Goal: Task Accomplishment & Management: Manage account settings

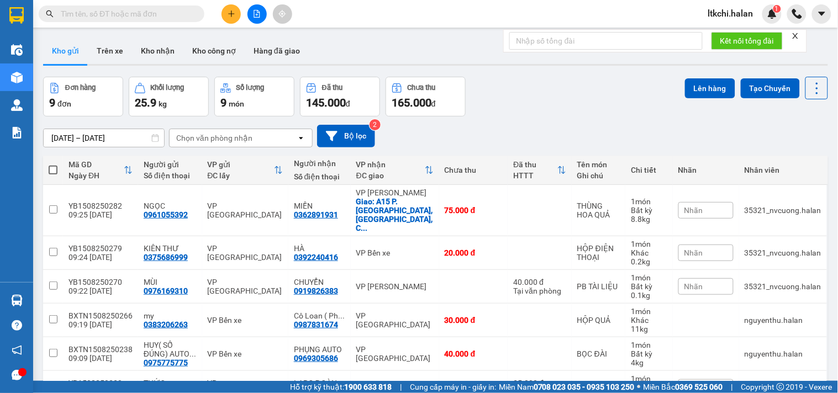
drag, startPoint x: 115, startPoint y: 17, endPoint x: 144, endPoint y: 1, distance: 33.6
click at [116, 18] on input "text" at bounding box center [126, 14] width 130 height 12
click at [798, 39] on icon "close" at bounding box center [795, 36] width 6 height 6
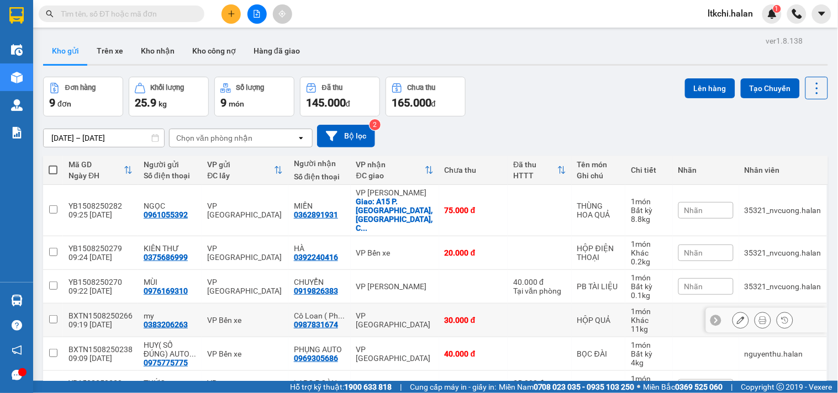
scroll to position [153, 0]
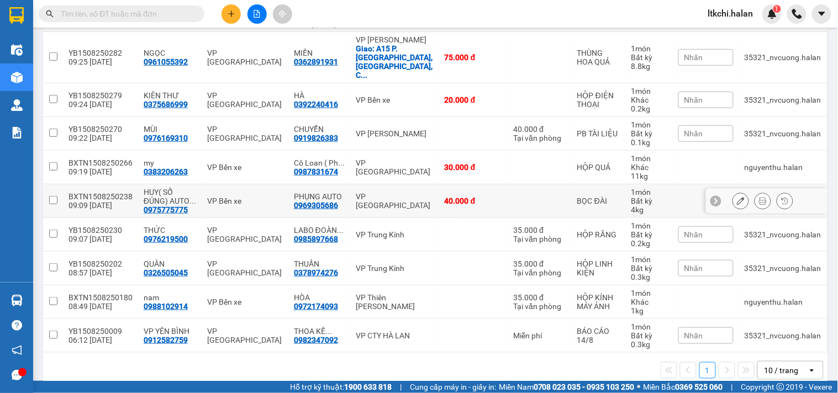
click at [388, 192] on div "VP [GEOGRAPHIC_DATA]" at bounding box center [394, 201] width 77 height 18
checkbox input "true"
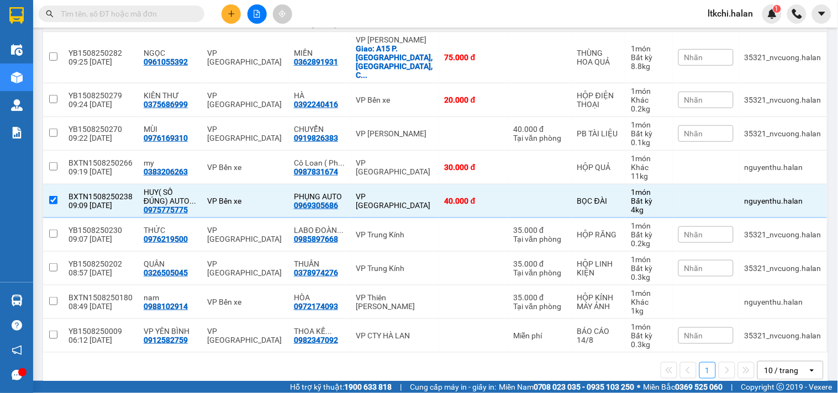
scroll to position [0, 0]
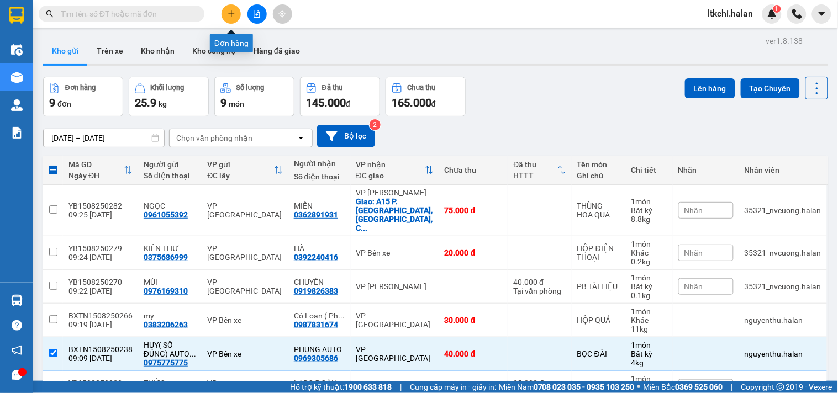
click at [232, 13] on icon "plus" at bounding box center [231, 13] width 6 height 1
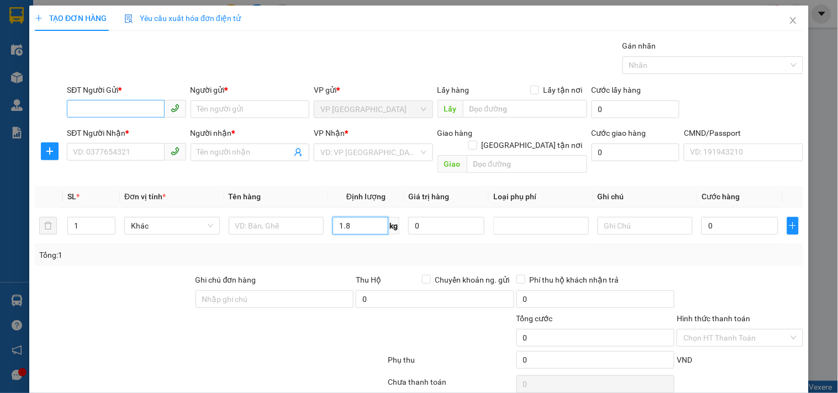
type input "1.8"
click at [101, 103] on input "SĐT Người Gửi *" at bounding box center [115, 109] width 97 height 18
type input "0989845488"
click at [273, 107] on input "Người gửi *" at bounding box center [249, 109] width 119 height 18
type input "v"
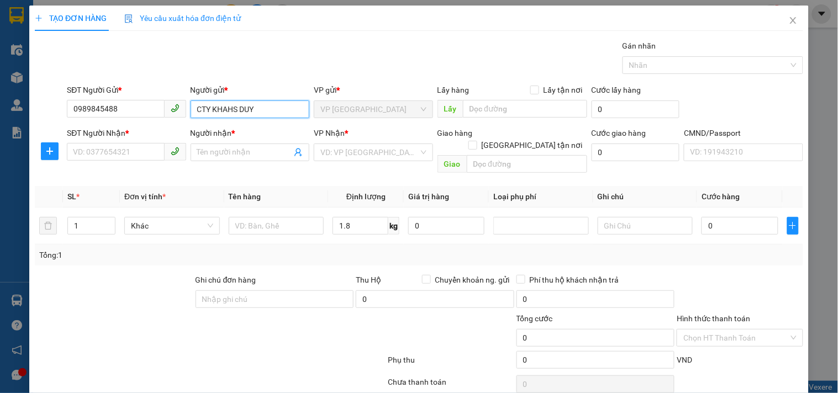
drag, startPoint x: 233, startPoint y: 109, endPoint x: 226, endPoint y: 109, distance: 6.6
click at [226, 109] on input "CTY KHAHS DUY" at bounding box center [249, 109] width 119 height 18
type input "CTY KHANHS DUY"
click at [120, 151] on input "SĐT Người Nhận *" at bounding box center [115, 152] width 97 height 18
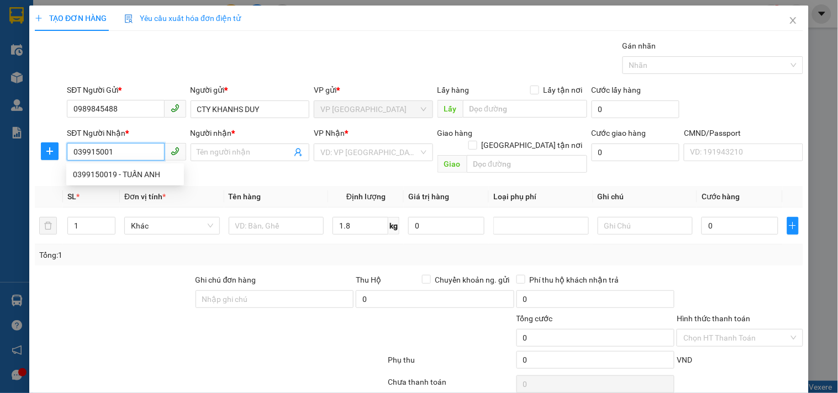
type input "0399150019"
click at [151, 173] on div "0399150019 - TUẤN ANH" at bounding box center [125, 174] width 104 height 12
type input "TUẤN ANH"
checkbox input "true"
type input "24 TRÀNG TIỀN, HOÀN KIẾM,[GEOGRAPHIC_DATA]"
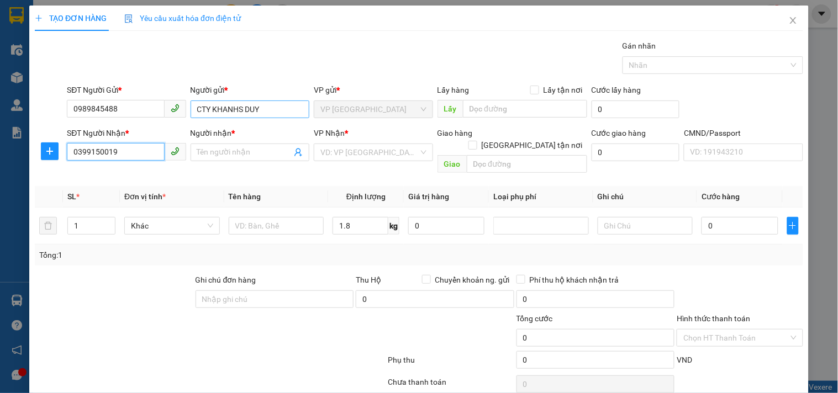
type input "35.000"
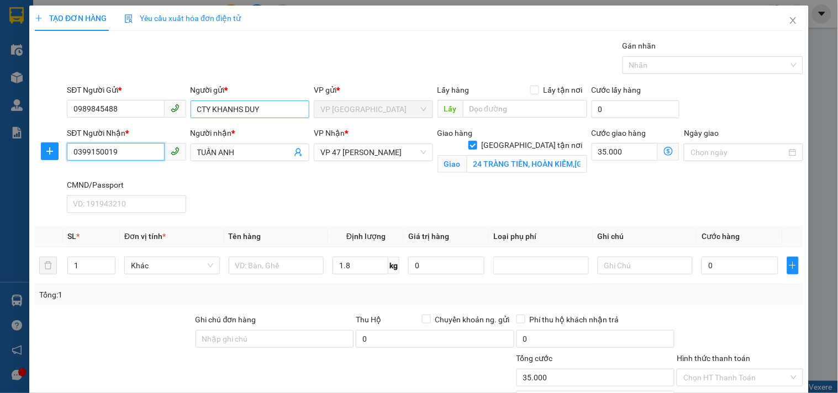
type input "0399150019"
drag, startPoint x: 240, startPoint y: 107, endPoint x: 221, endPoint y: 106, distance: 18.8
click at [221, 106] on input "CTY KHANHS DUY" at bounding box center [249, 109] width 119 height 18
type input "[PERSON_NAME]"
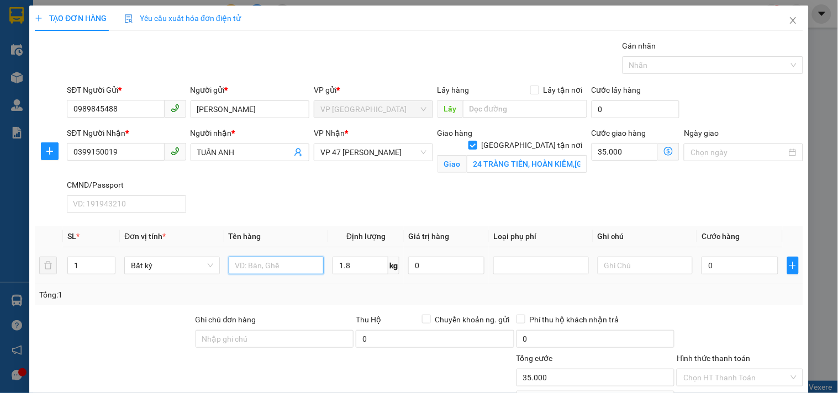
click at [265, 261] on input "text" at bounding box center [277, 266] width 96 height 18
type input "BỌC DẸT BẢNG MÀU"
click at [354, 267] on input "1.8" at bounding box center [360, 266] width 56 height 18
click at [739, 269] on input "0" at bounding box center [739, 266] width 76 height 18
type input "35.000"
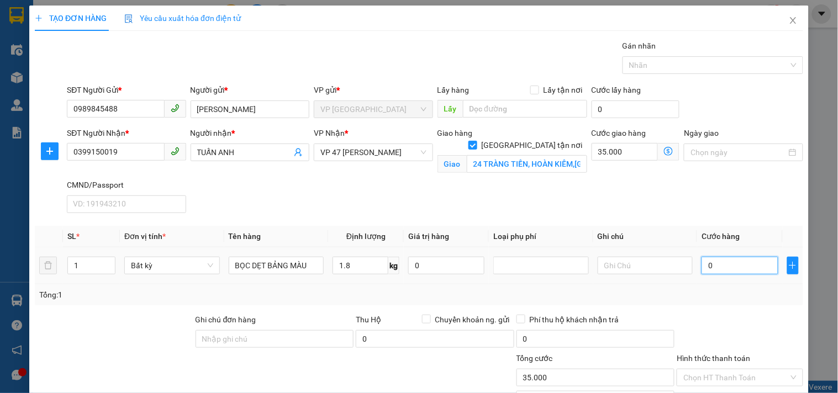
type input "70.000"
click at [664, 153] on icon "dollar-circle" at bounding box center [668, 151] width 9 height 9
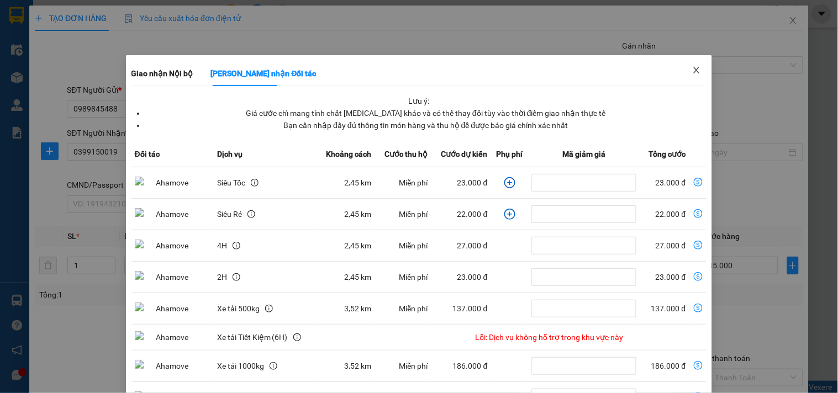
click at [692, 67] on icon "close" at bounding box center [696, 70] width 9 height 9
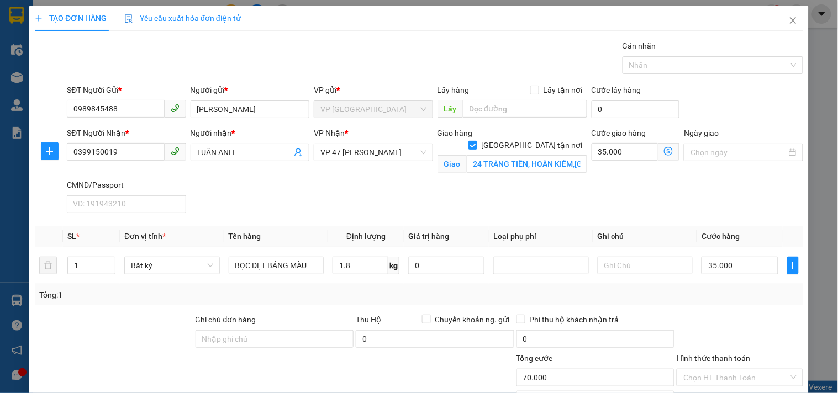
scroll to position [89, 0]
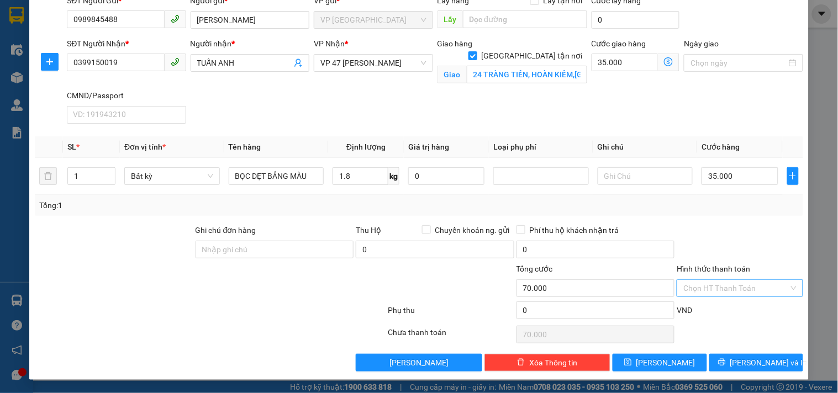
click at [733, 282] on input "Hình thức thanh toán" at bounding box center [735, 288] width 105 height 17
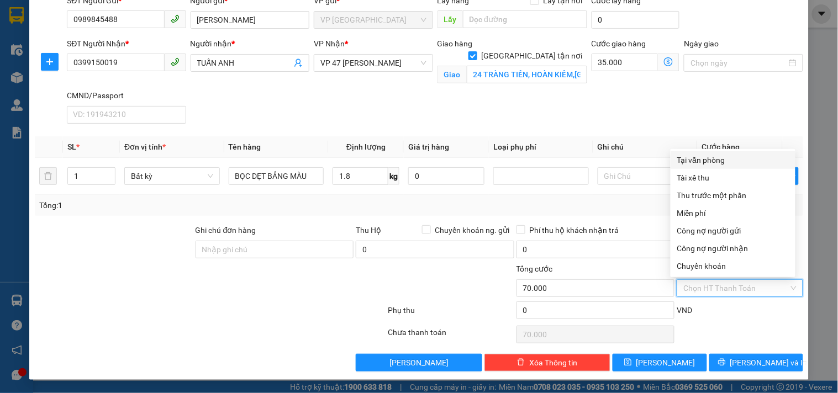
click at [706, 163] on div "Tại văn phòng" at bounding box center [733, 160] width 112 height 12
type input "0"
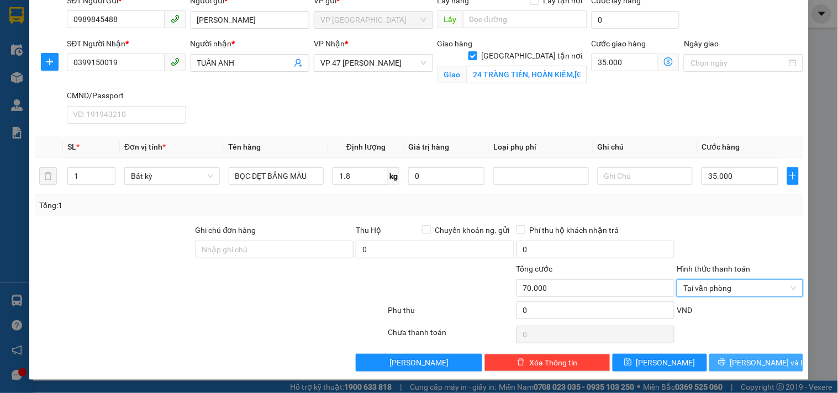
click at [765, 363] on span "[PERSON_NAME] và In" at bounding box center [768, 363] width 77 height 12
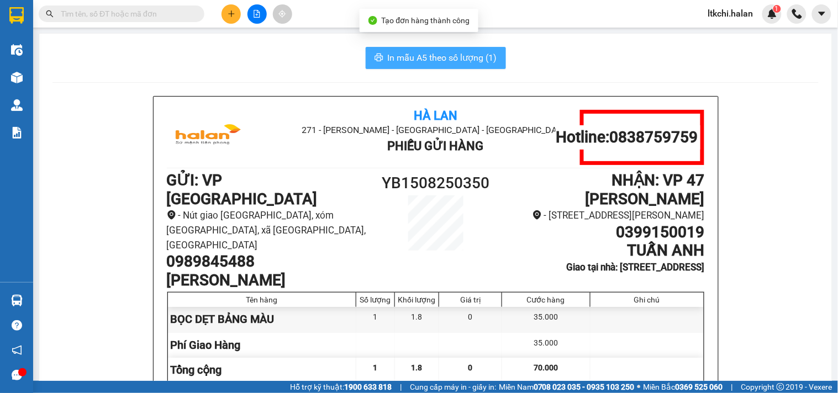
click at [422, 56] on span "In mẫu A5 theo số lượng (1)" at bounding box center [442, 58] width 109 height 14
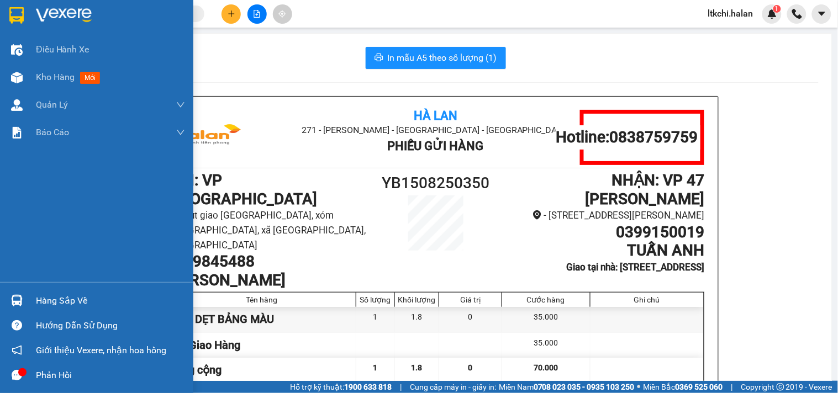
click at [39, 301] on div "Hàng sắp về" at bounding box center [110, 301] width 149 height 17
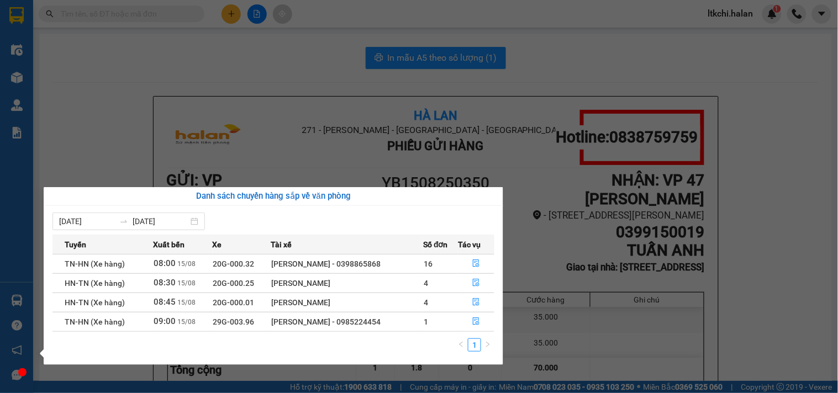
click at [247, 34] on section "Kết quả tìm kiếm ( 0 ) Bộ lọc No Data ltkchi.halan 1 Điều hành xe Kho hàng mới …" at bounding box center [419, 196] width 838 height 393
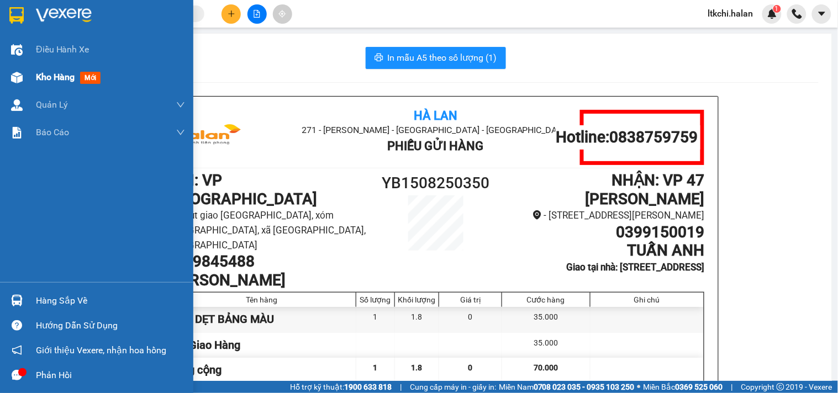
click at [12, 75] on img at bounding box center [17, 78] width 12 height 12
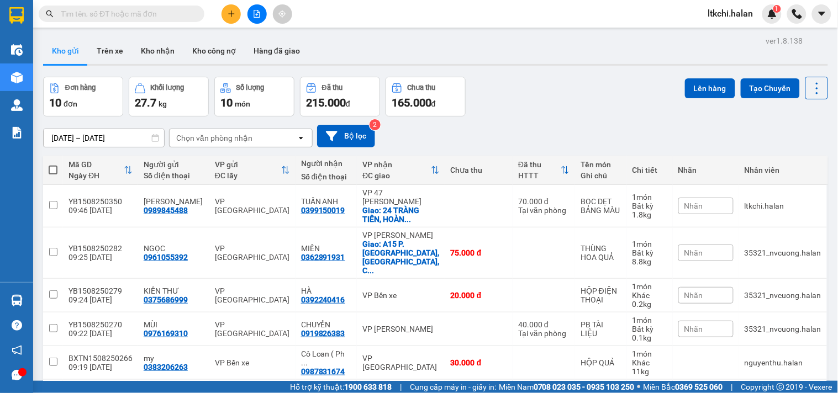
scroll to position [195, 0]
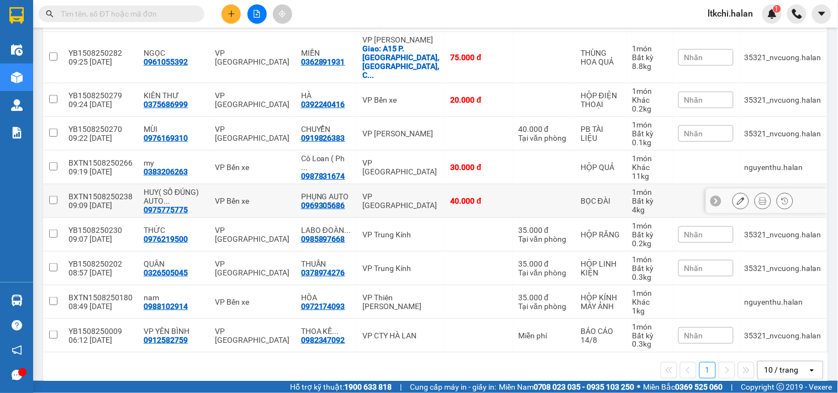
drag, startPoint x: 405, startPoint y: 179, endPoint x: 367, endPoint y: 196, distance: 41.8
click at [401, 192] on div "VP [GEOGRAPHIC_DATA]" at bounding box center [400, 201] width 77 height 18
checkbox input "true"
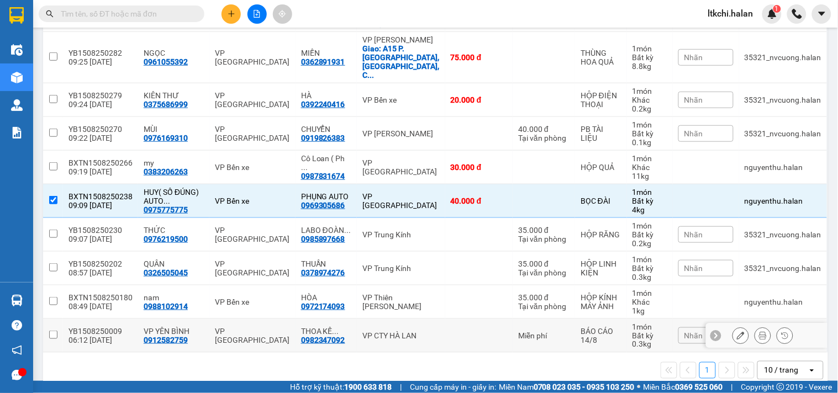
scroll to position [12, 0]
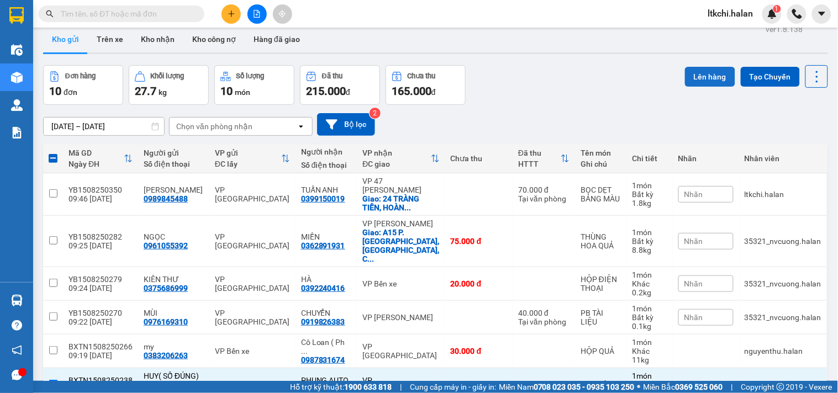
click at [700, 81] on button "Lên hàng" at bounding box center [710, 77] width 50 height 20
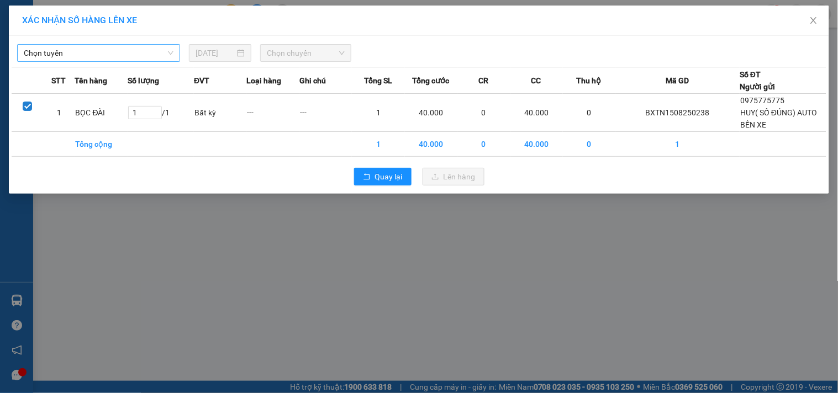
drag, startPoint x: 135, startPoint y: 56, endPoint x: 128, endPoint y: 59, distance: 7.2
click at [134, 56] on span "Chọn tuyến" at bounding box center [99, 53] width 150 height 17
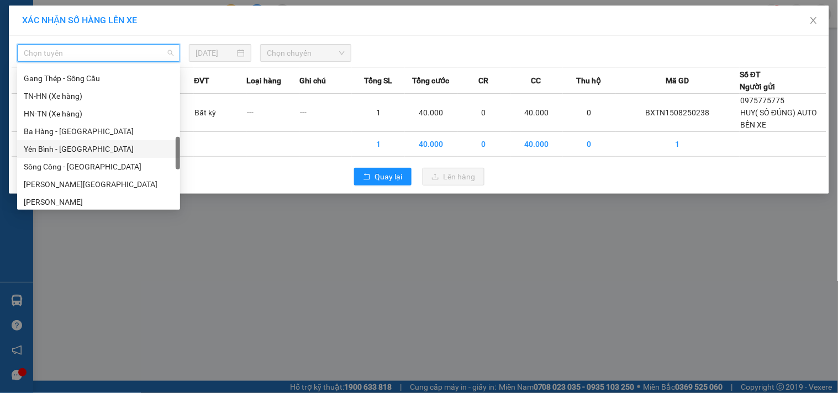
scroll to position [552, 0]
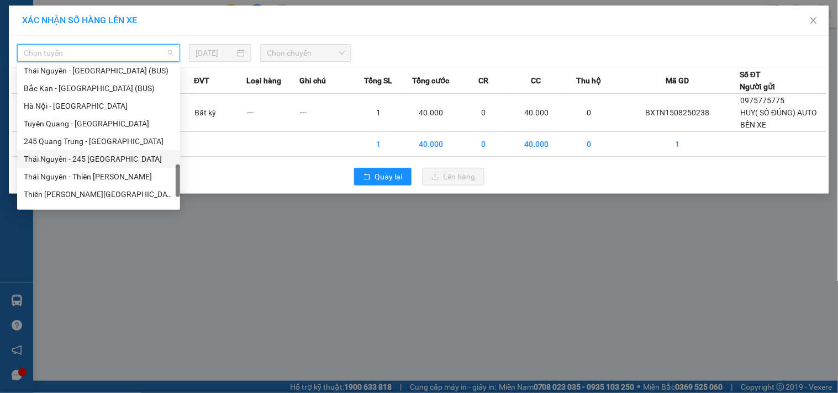
drag, startPoint x: 117, startPoint y: 157, endPoint x: 294, endPoint y: 63, distance: 200.6
click at [117, 156] on div "Thái Nguyên - 245 [GEOGRAPHIC_DATA]" at bounding box center [99, 159] width 150 height 12
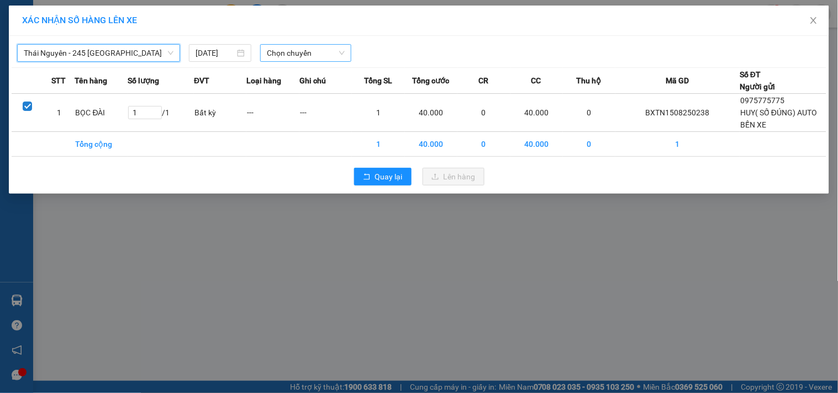
click at [308, 50] on span "Chọn chuyến" at bounding box center [306, 53] width 78 height 17
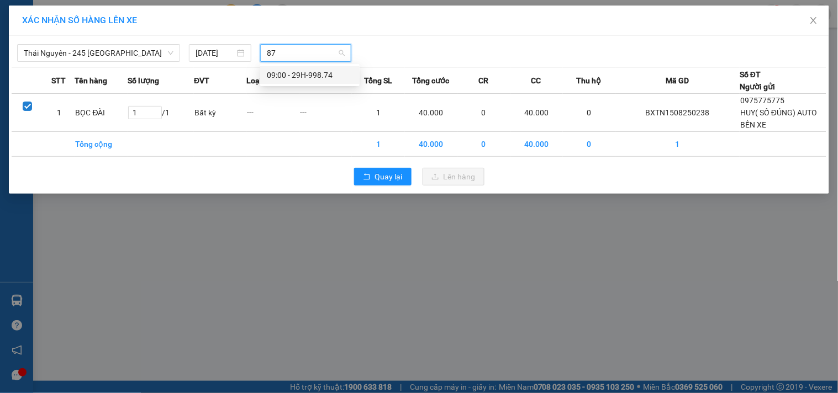
type input "874"
click at [313, 76] on div "09:00 - 29H-998.74" at bounding box center [310, 75] width 86 height 12
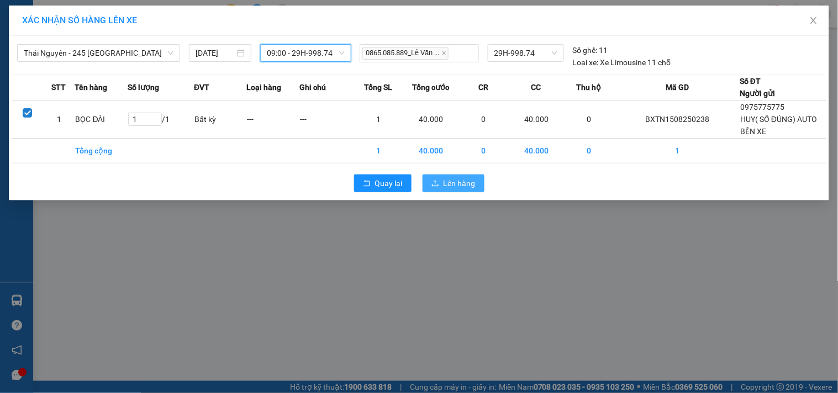
click at [449, 181] on span "Lên hàng" at bounding box center [459, 183] width 32 height 12
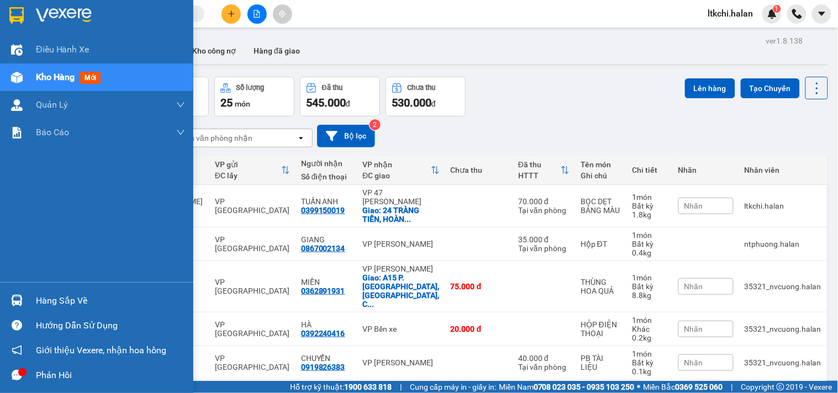
click at [23, 300] on div at bounding box center [16, 300] width 19 height 19
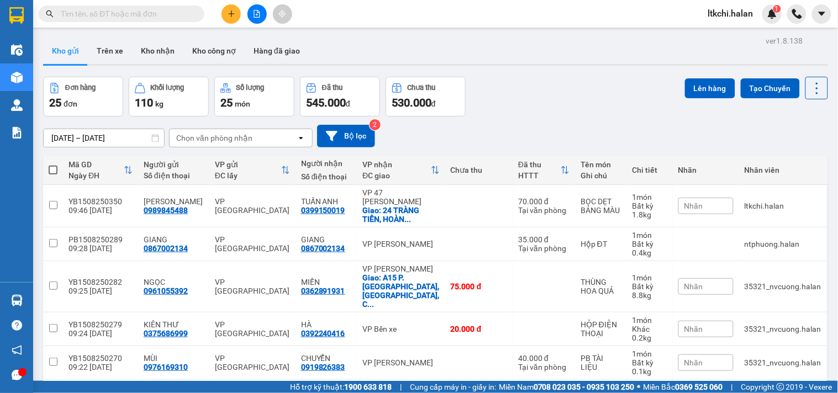
click at [537, 116] on section "Kết quả tìm kiếm ( 0 ) Bộ lọc No Data ltkchi.halan 1 Điều hành xe Kho hàng mới …" at bounding box center [419, 196] width 838 height 393
click at [195, 138] on div "Chọn văn phòng nhận" at bounding box center [214, 138] width 76 height 11
type input "47"
click at [240, 163] on span "VP 47 [PERSON_NAME]" at bounding box center [220, 161] width 87 height 11
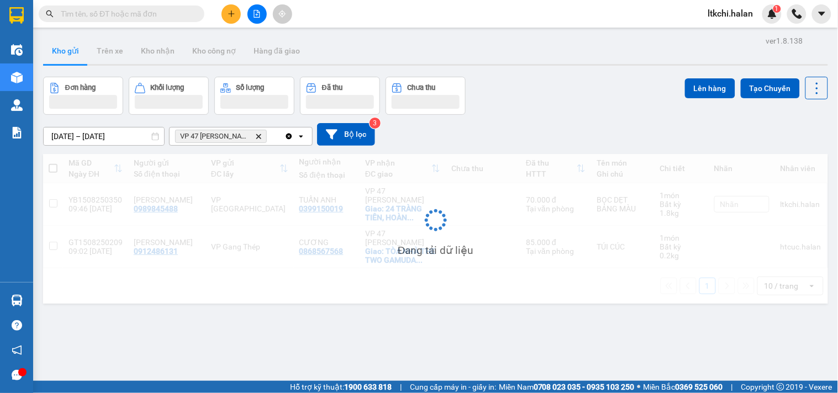
click at [273, 136] on div "VP 47 [PERSON_NAME]" at bounding box center [227, 137] width 115 height 18
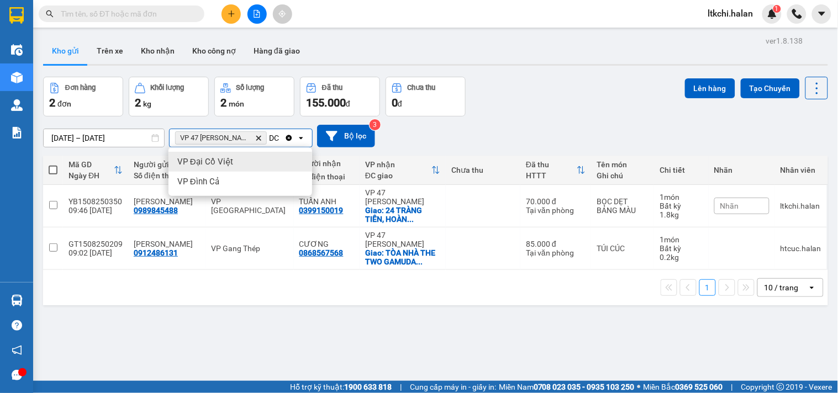
type input "DC"
click at [285, 158] on div "VP Đại Cồ Việt" at bounding box center [240, 162] width 144 height 20
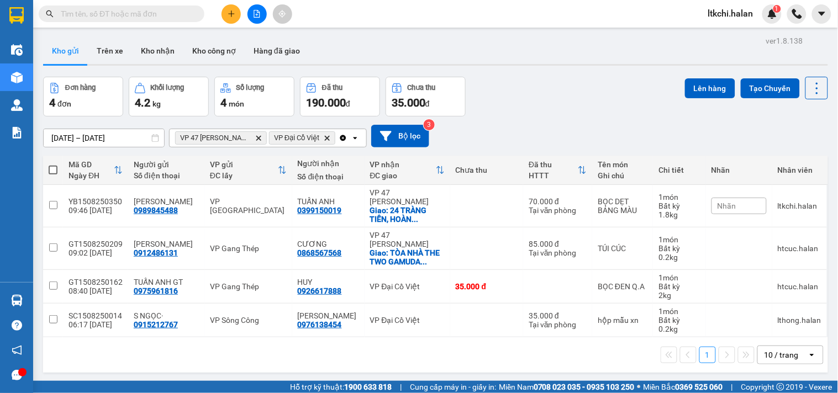
click at [337, 141] on input "Selected VP 47 Trần Khát Chân, VP Đại Cồ Việt." at bounding box center [337, 138] width 1 height 11
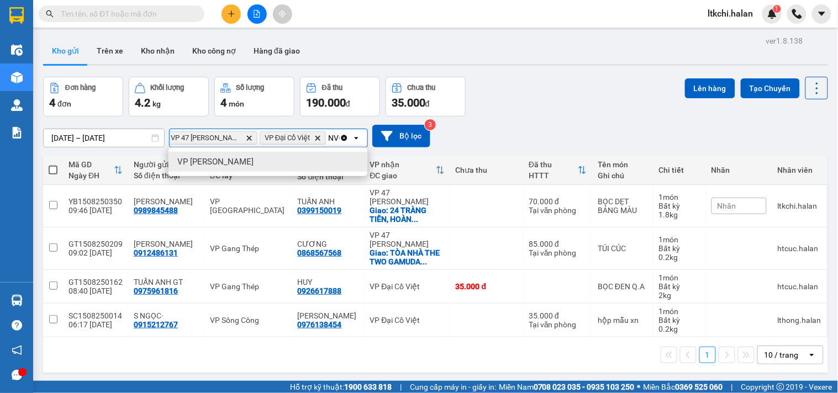
scroll to position [0, 14]
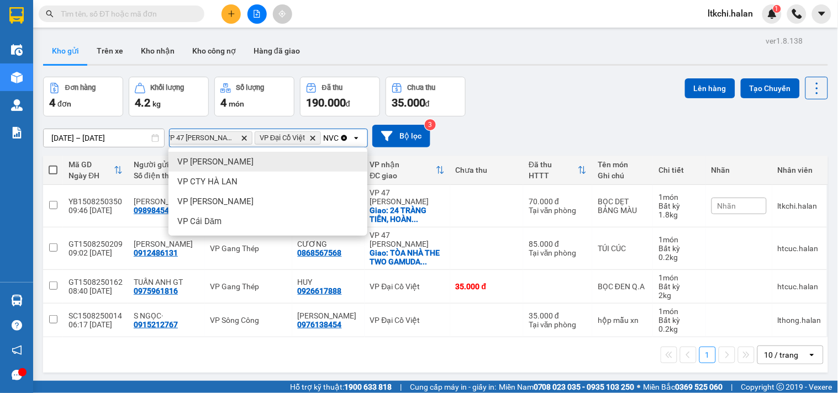
type input "NVC"
click at [326, 167] on div "VP [PERSON_NAME]" at bounding box center [267, 162] width 199 height 20
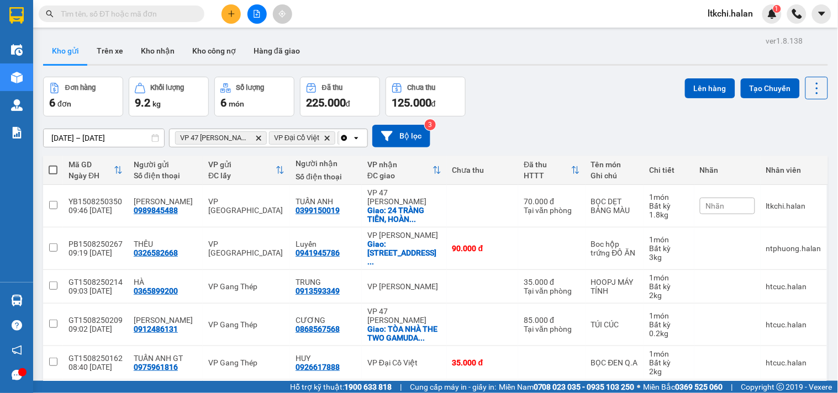
click at [53, 171] on span at bounding box center [53, 170] width 9 height 9
click at [53, 165] on input "checkbox" at bounding box center [53, 165] width 0 height 0
checkbox input "true"
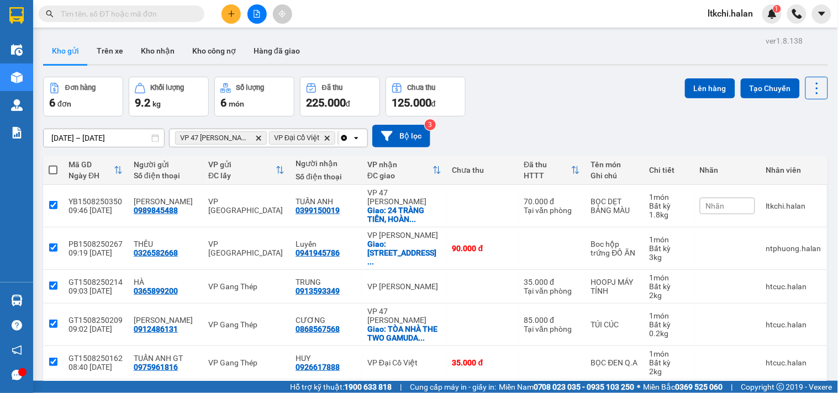
checkbox input "true"
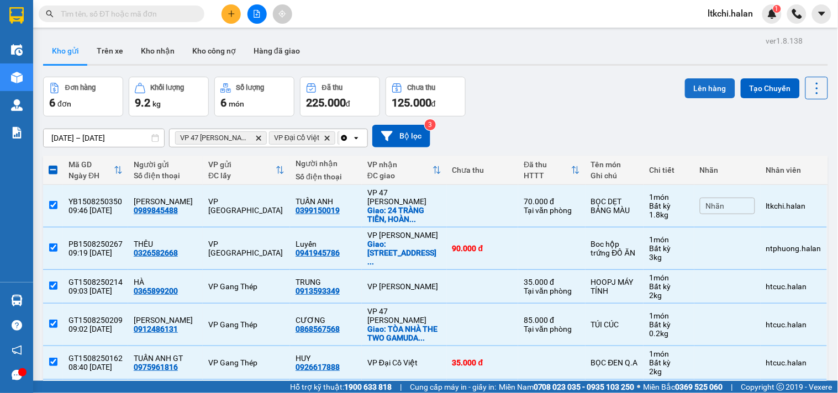
click at [693, 87] on button "Lên hàng" at bounding box center [710, 88] width 50 height 20
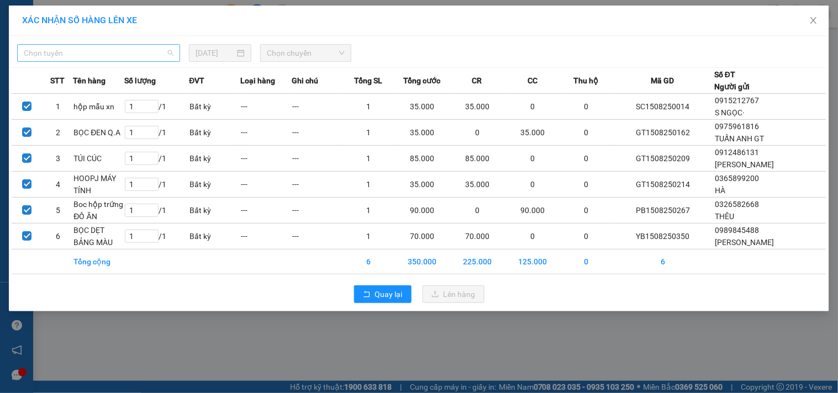
click at [117, 50] on span "Chọn tuyến" at bounding box center [99, 53] width 150 height 17
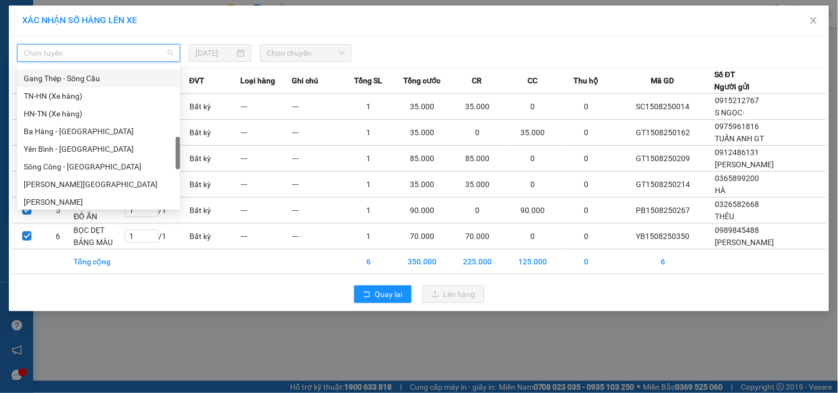
scroll to position [368, 0]
click at [83, 97] on div "TN-HN (Xe hàng)" at bounding box center [99, 96] width 150 height 12
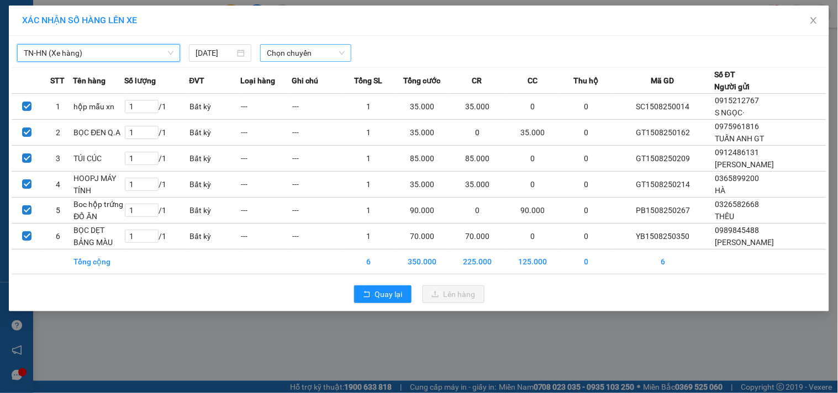
click at [313, 49] on span "Chọn chuyến" at bounding box center [306, 53] width 78 height 17
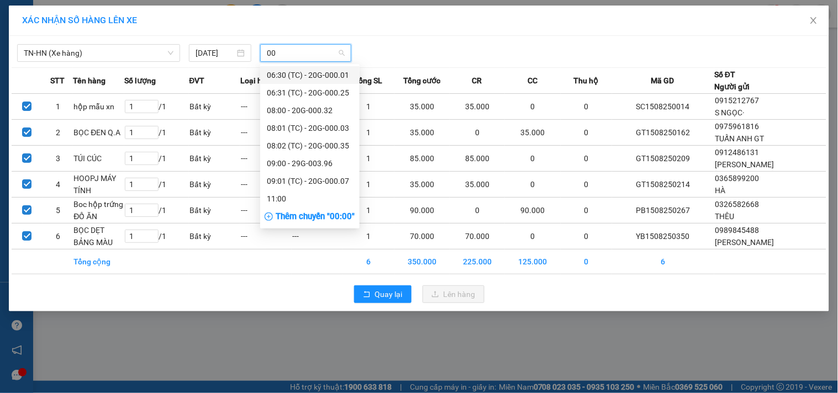
type input "007"
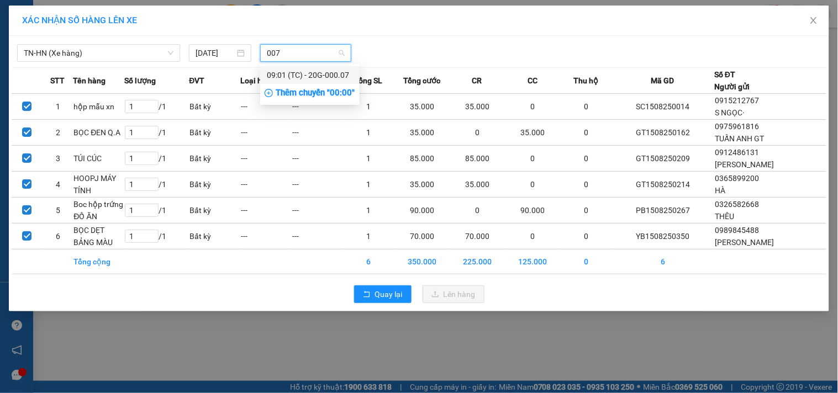
click at [330, 76] on div "09:01 (TC) - 20G-000.07" at bounding box center [310, 75] width 86 height 12
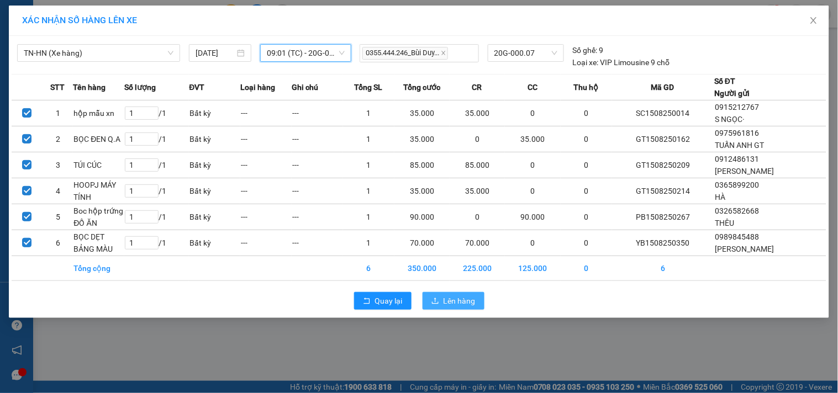
click at [469, 296] on span "Lên hàng" at bounding box center [459, 301] width 32 height 12
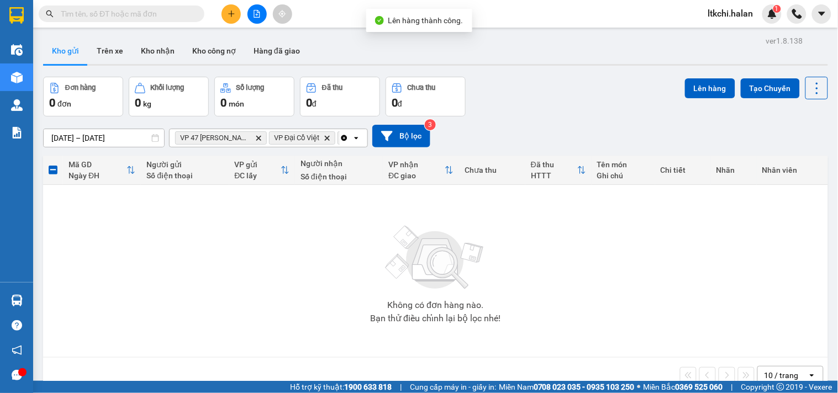
click at [344, 137] on icon "Clear all" at bounding box center [344, 138] width 6 height 6
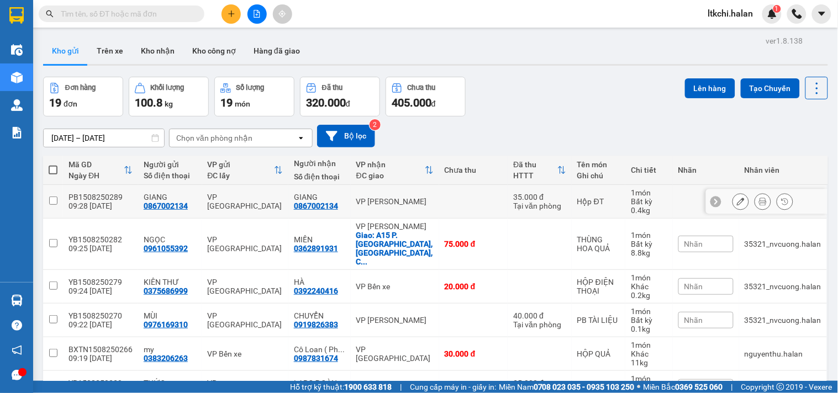
drag, startPoint x: 421, startPoint y: 198, endPoint x: 423, endPoint y: 214, distance: 16.2
click at [421, 200] on div "VP [PERSON_NAME]" at bounding box center [394, 201] width 77 height 9
checkbox input "true"
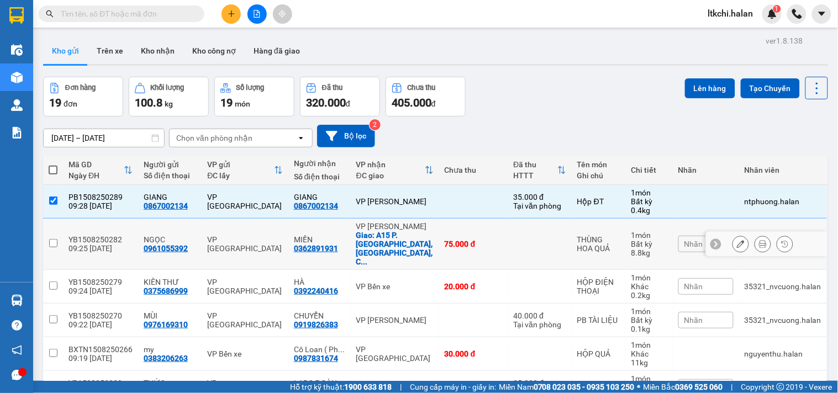
click at [439, 230] on td "75.000 đ" at bounding box center [473, 244] width 69 height 51
checkbox input "true"
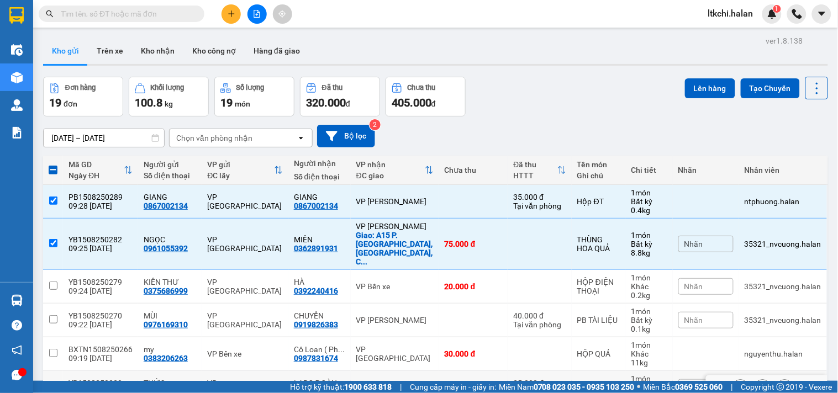
click at [410, 383] on div "VP Trung Kính" at bounding box center [394, 387] width 77 height 9
checkbox input "true"
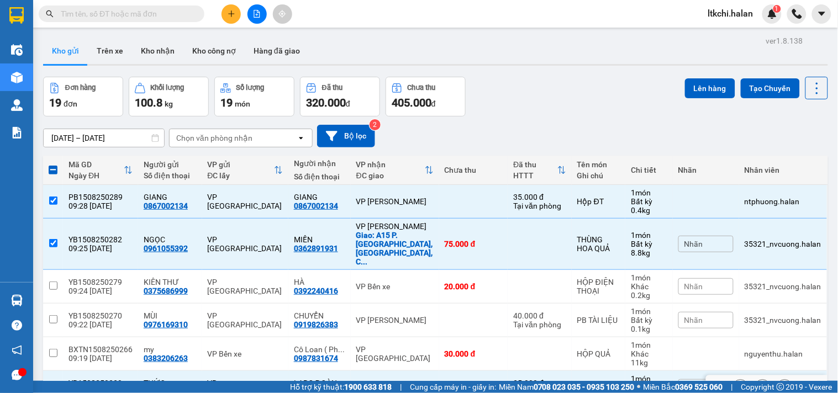
scroll to position [184, 0]
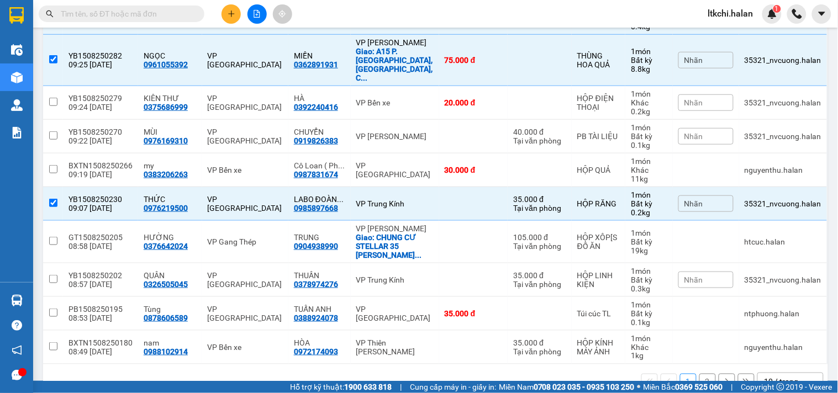
click at [788, 377] on div "10 / trang" at bounding box center [781, 382] width 34 height 11
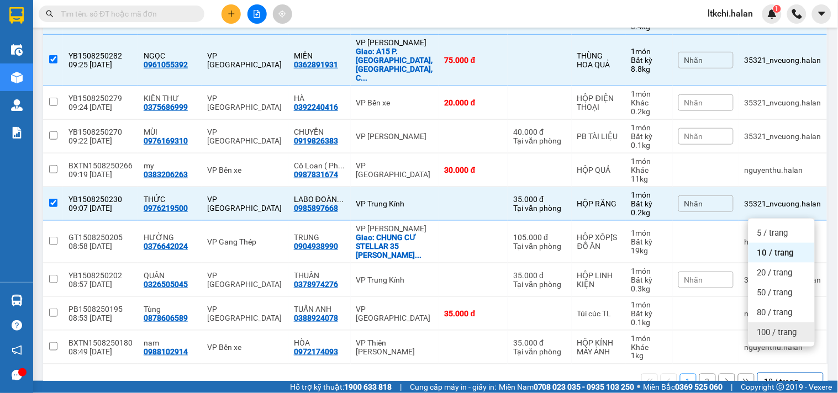
click at [792, 331] on span "100 / trang" at bounding box center [777, 332] width 40 height 11
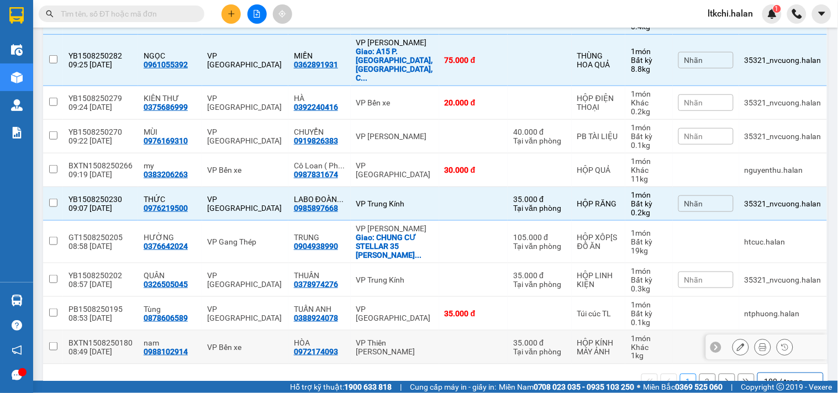
checkbox input "false"
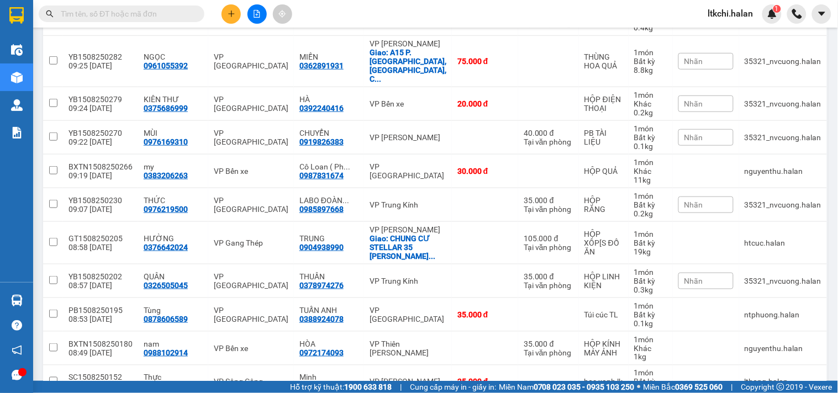
scroll to position [0, 0]
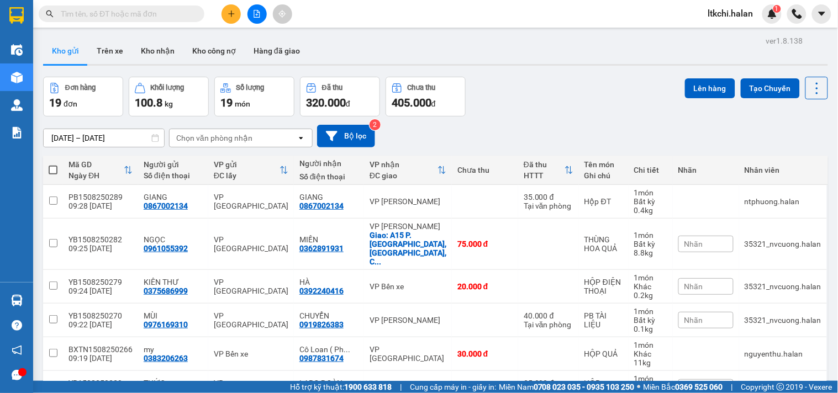
click at [237, 137] on div "Chọn văn phòng nhận" at bounding box center [214, 138] width 76 height 11
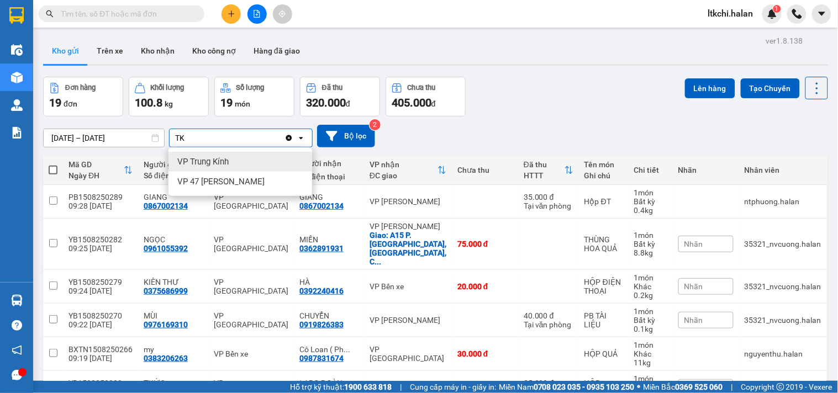
type input "TK"
click at [233, 158] on div "VP Trung Kính" at bounding box center [240, 162] width 144 height 20
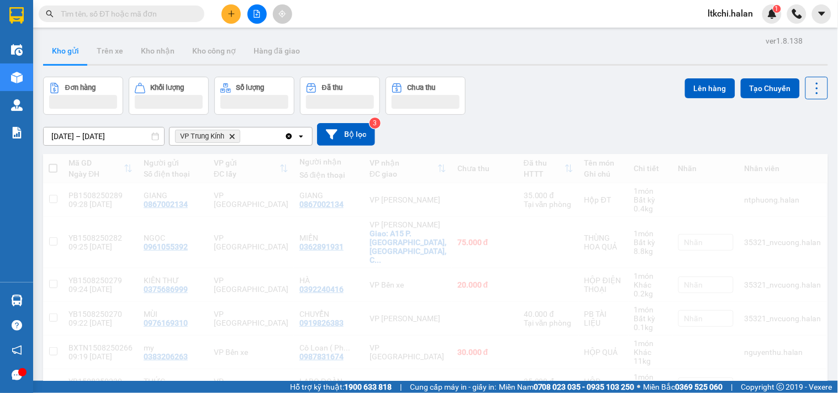
click at [257, 134] on div "VP Trung Kính Delete" at bounding box center [227, 137] width 115 height 18
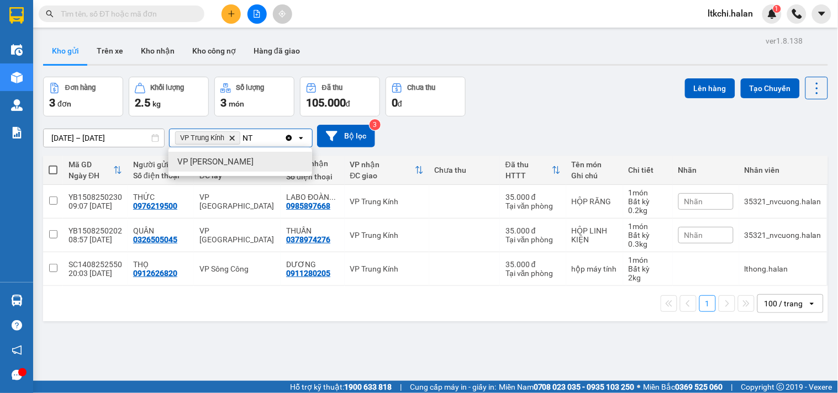
type input "NT"
click at [255, 158] on div "VP [PERSON_NAME]" at bounding box center [240, 162] width 144 height 20
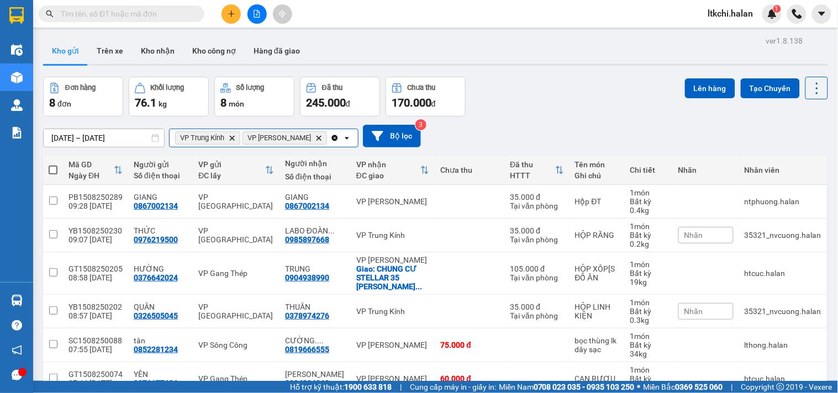
click at [329, 140] on input "Selected VP Trung Kính, VP Nguyễn Trãi." at bounding box center [329, 138] width 1 height 11
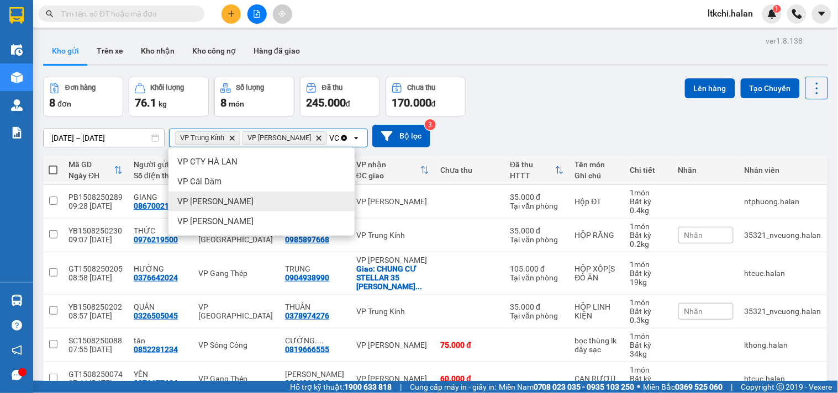
type input "VC"
click at [300, 205] on div "VP [PERSON_NAME]" at bounding box center [261, 202] width 186 height 20
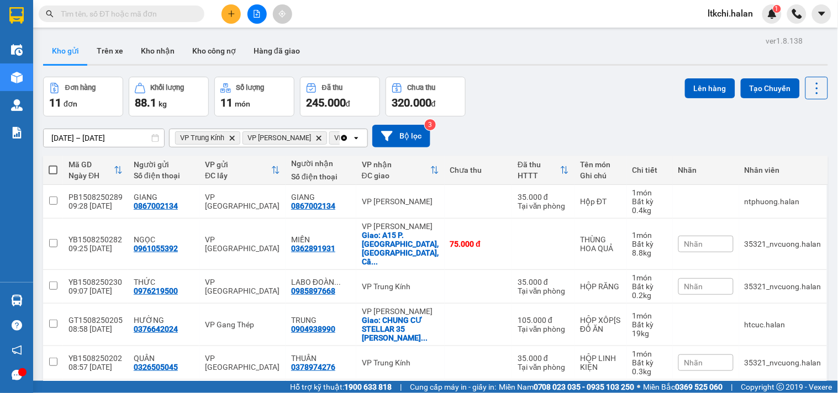
click at [55, 170] on span at bounding box center [53, 170] width 9 height 9
click at [53, 165] on input "checkbox" at bounding box center [53, 165] width 0 height 0
checkbox input "true"
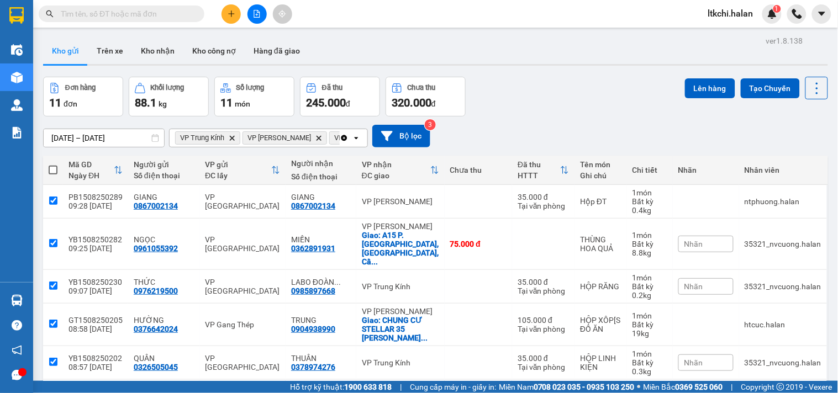
checkbox input "true"
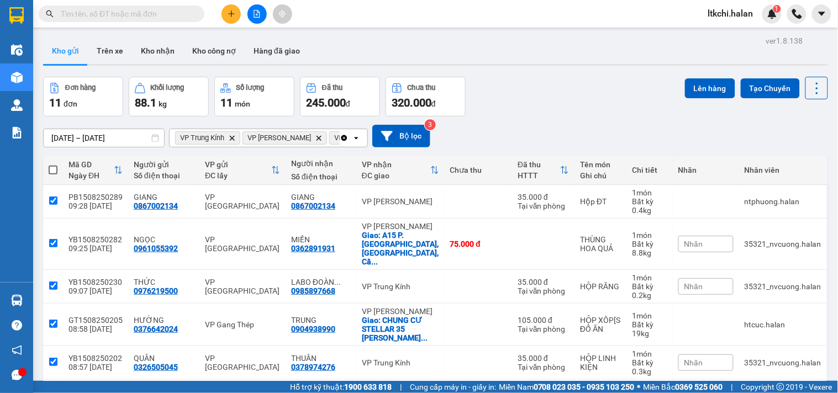
checkbox input "true"
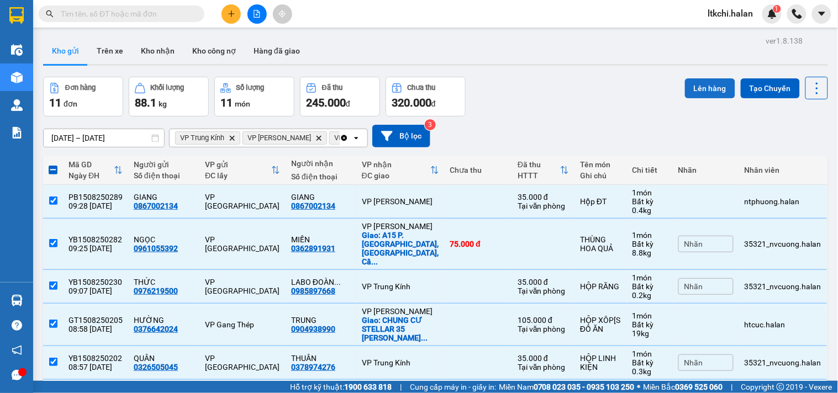
click at [692, 91] on button "Lên hàng" at bounding box center [710, 88] width 50 height 20
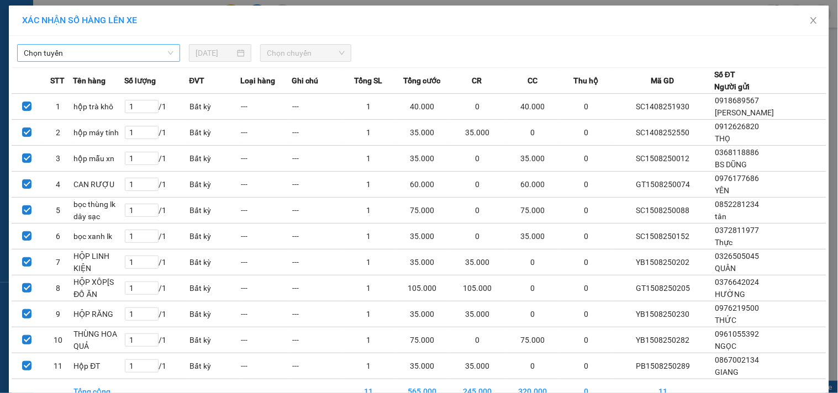
click at [92, 52] on span "Chọn tuyến" at bounding box center [99, 53] width 150 height 17
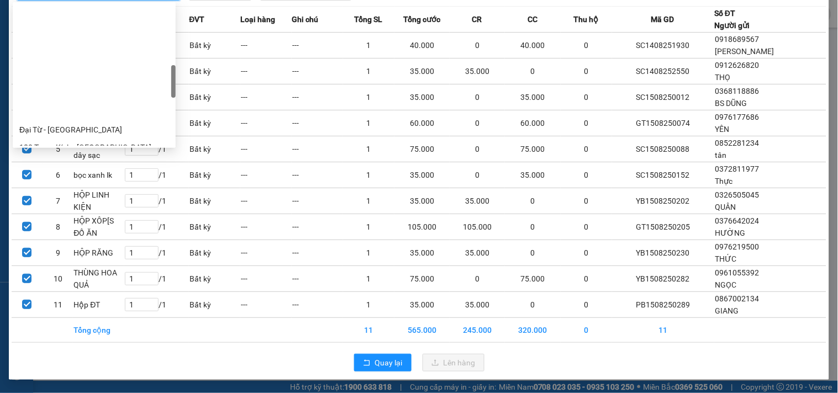
scroll to position [368, 0]
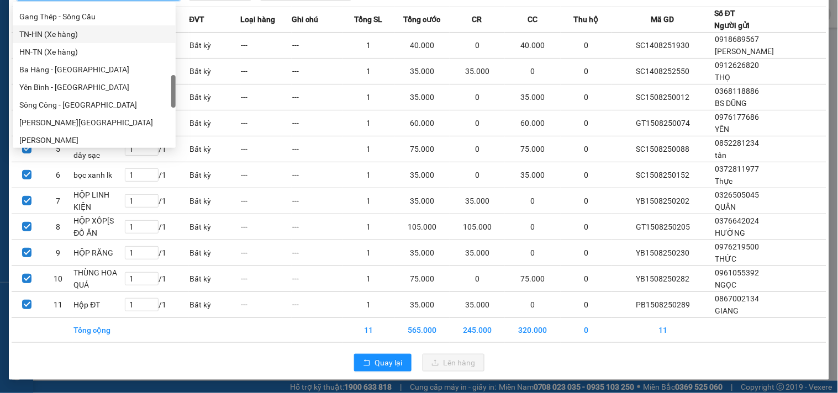
click at [75, 34] on div "TN-HN (Xe hàng)" at bounding box center [94, 34] width 150 height 12
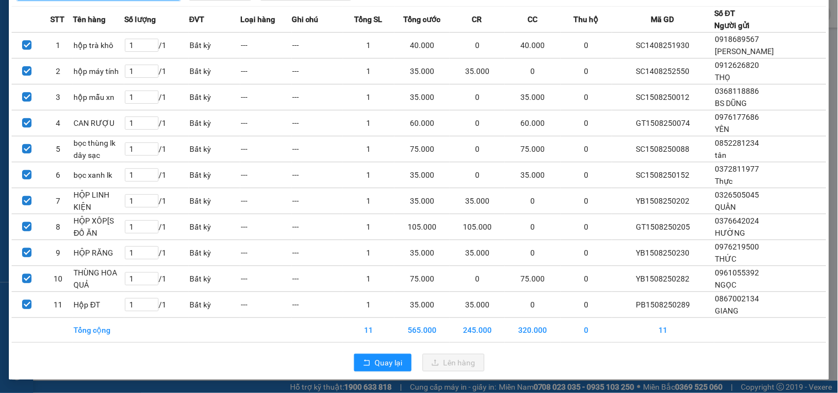
scroll to position [0, 0]
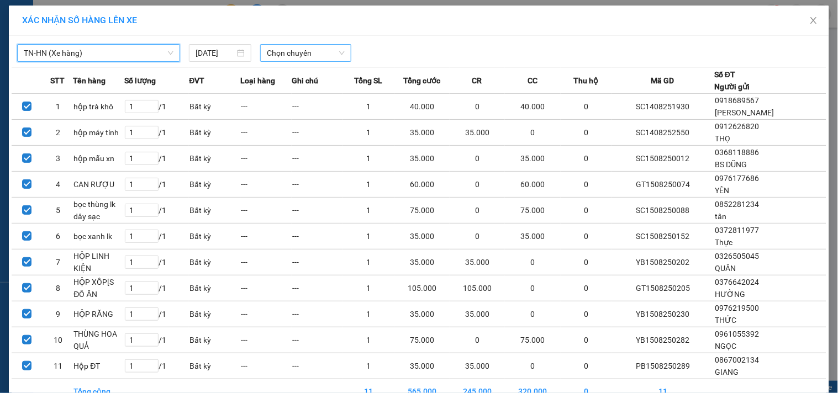
click at [306, 54] on span "Chọn chuyến" at bounding box center [306, 53] width 78 height 17
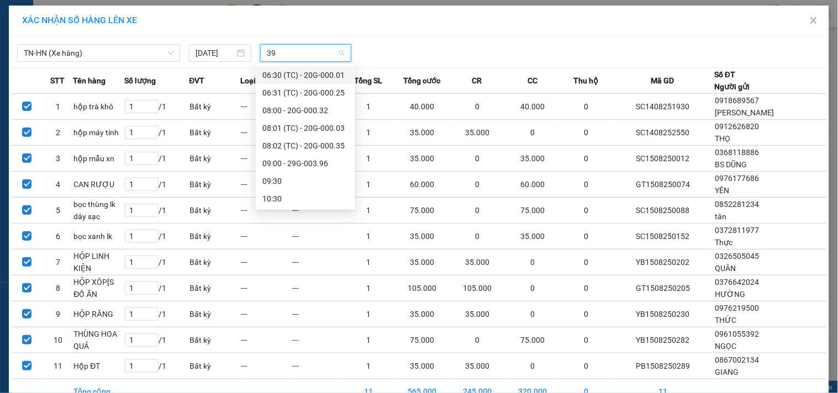
type input "396"
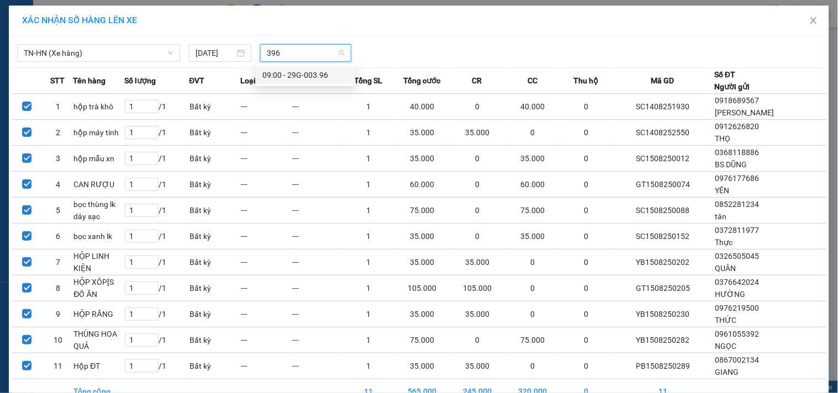
click at [302, 78] on div "09:00 - 29G-003.96" at bounding box center [305, 75] width 86 height 12
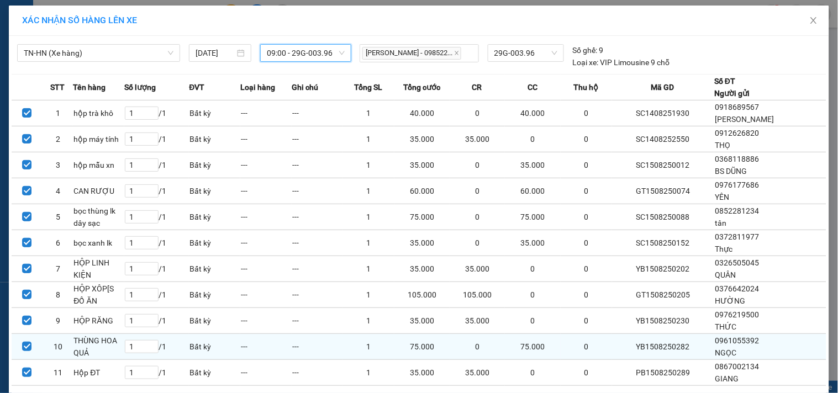
scroll to position [68, 0]
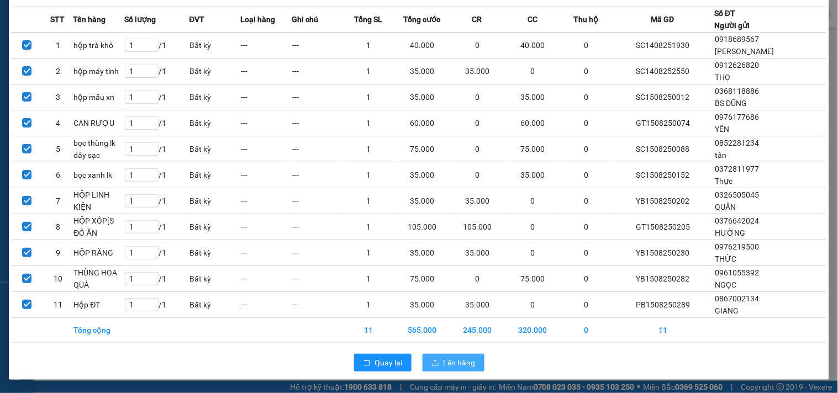
click at [464, 357] on span "Lên hàng" at bounding box center [459, 363] width 32 height 12
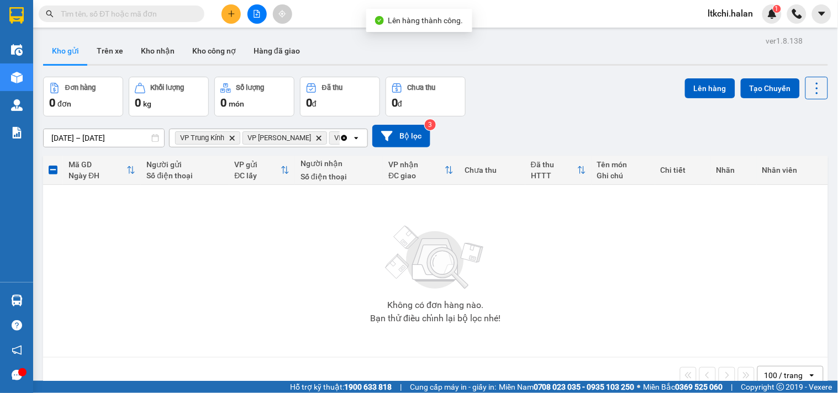
click at [343, 135] on icon "Clear all" at bounding box center [344, 138] width 6 height 6
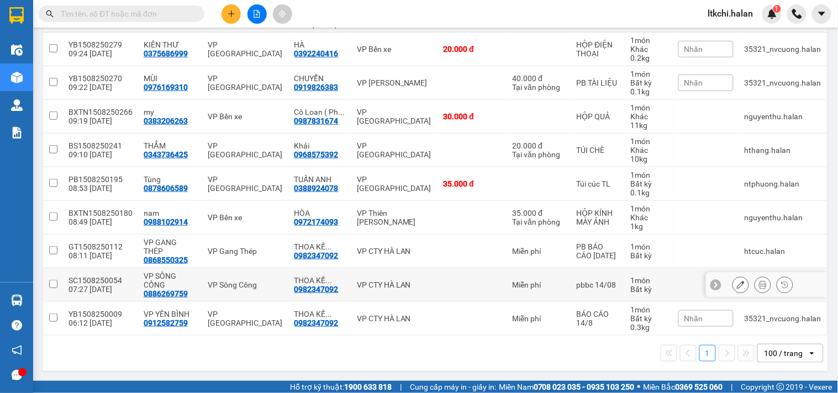
scroll to position [92, 0]
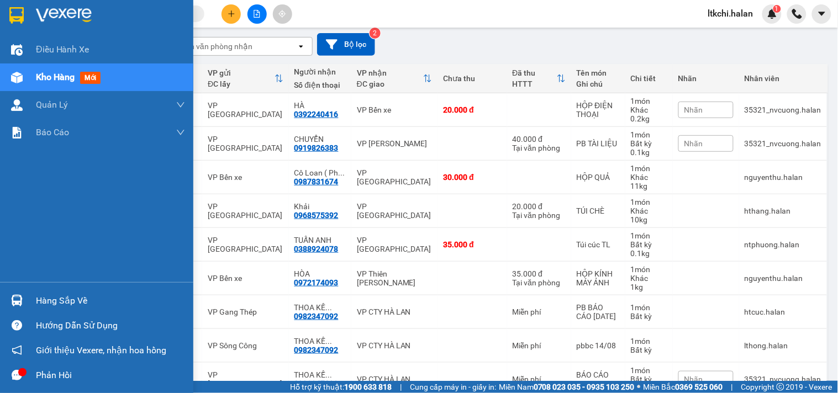
click at [19, 301] on img at bounding box center [17, 301] width 12 height 12
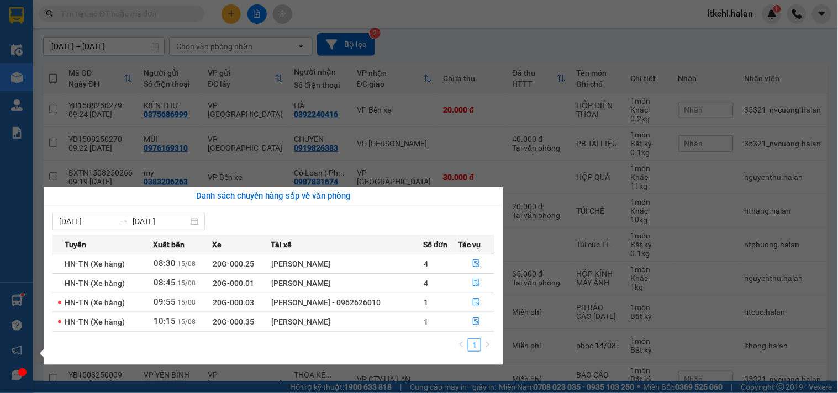
click at [129, 28] on section "Kết quả tìm kiếm ( 0 ) Bộ lọc No Data ltkchi.halan 1 Điều hành xe Kho hàng mới …" at bounding box center [419, 196] width 838 height 393
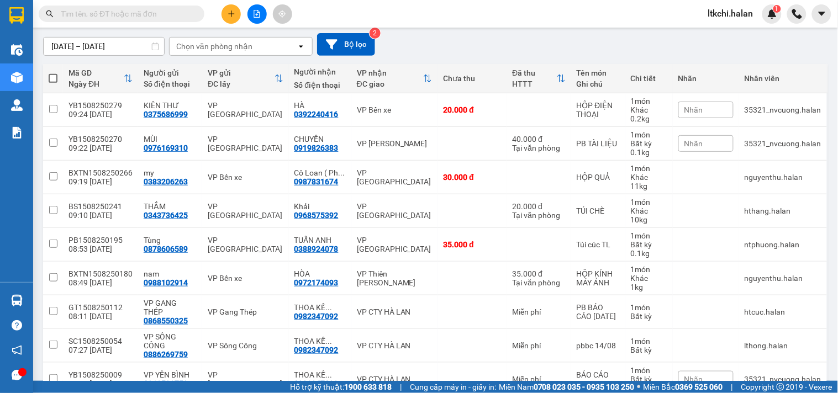
click at [157, 9] on input "text" at bounding box center [126, 14] width 130 height 12
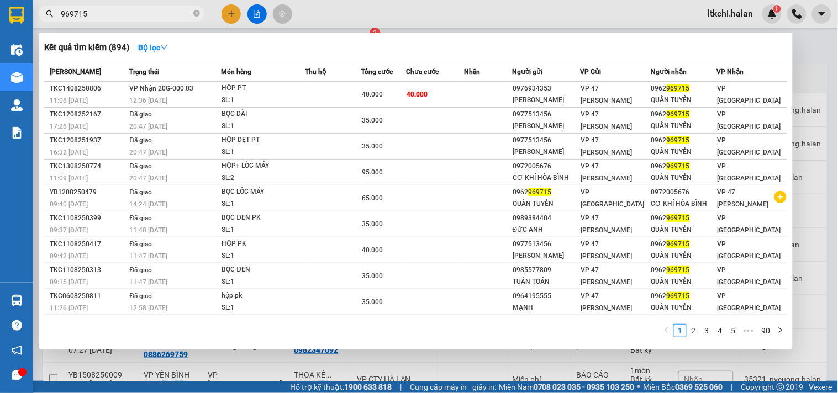
type input "969715"
click at [200, 12] on span "969715" at bounding box center [122, 14] width 166 height 17
click at [386, 20] on div at bounding box center [419, 196] width 838 height 393
click at [199, 14] on icon "close-circle" at bounding box center [196, 13] width 7 height 7
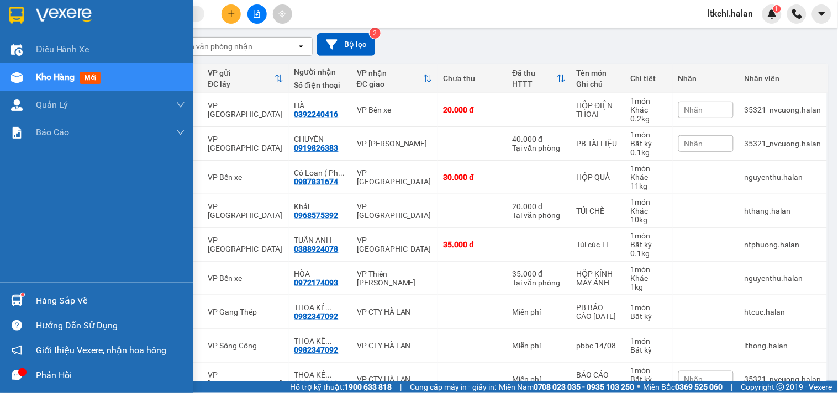
click at [21, 294] on sup at bounding box center [22, 294] width 3 height 3
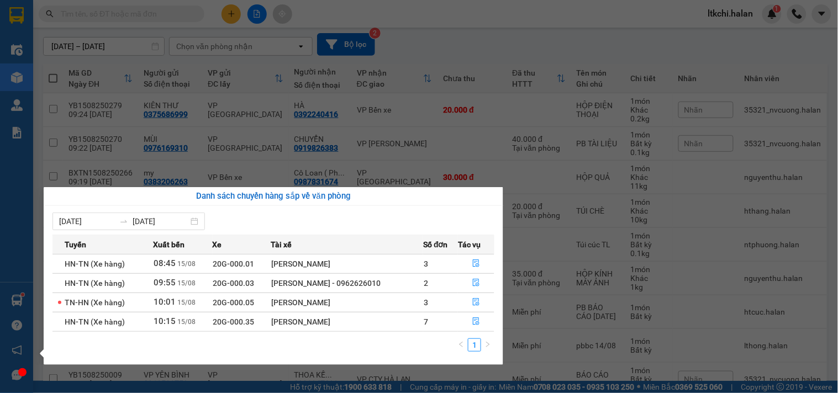
click at [451, 24] on section "Kết quả tìm kiếm ( 894 ) Bộ lọc Mã ĐH Trạng thái Món hàng Thu hộ Tổng cước Chưa…" at bounding box center [419, 196] width 838 height 393
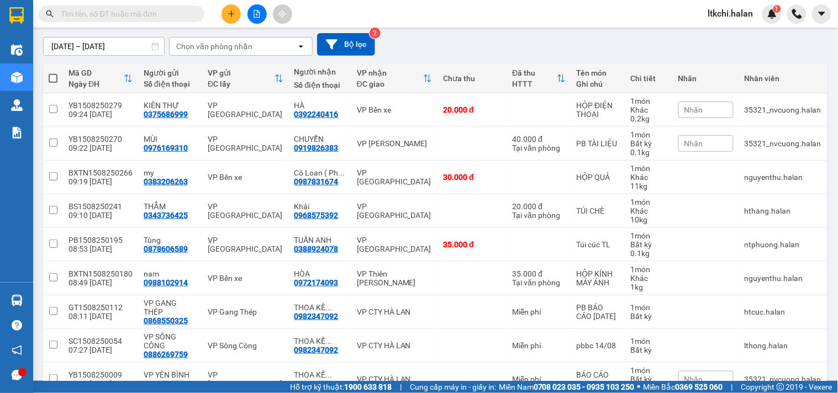
click at [172, 13] on input "text" at bounding box center [126, 14] width 130 height 12
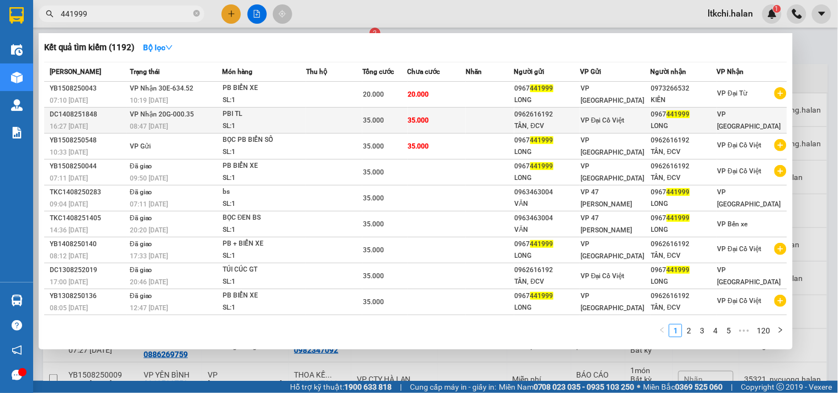
type input "441999"
click at [490, 125] on td at bounding box center [489, 121] width 48 height 26
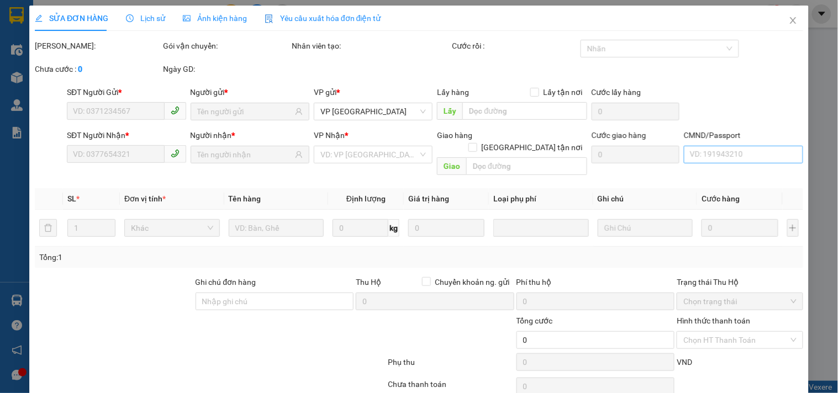
type input "0962616192"
type input "TÂN, ĐCV"
type input "0967441999"
type input "LONG"
type input "35.000"
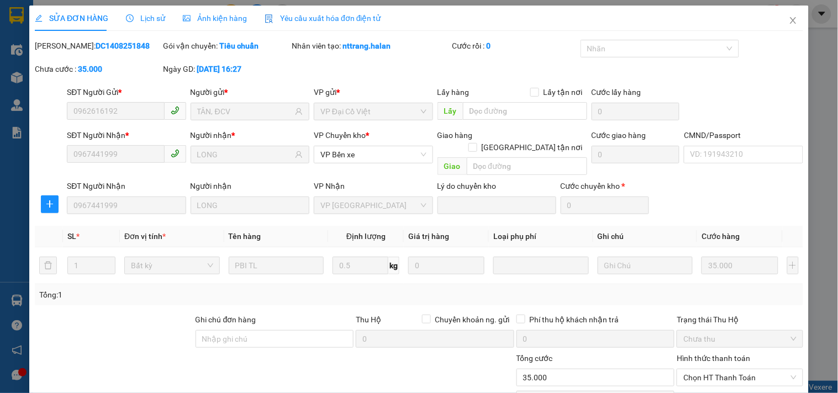
scroll to position [77, 0]
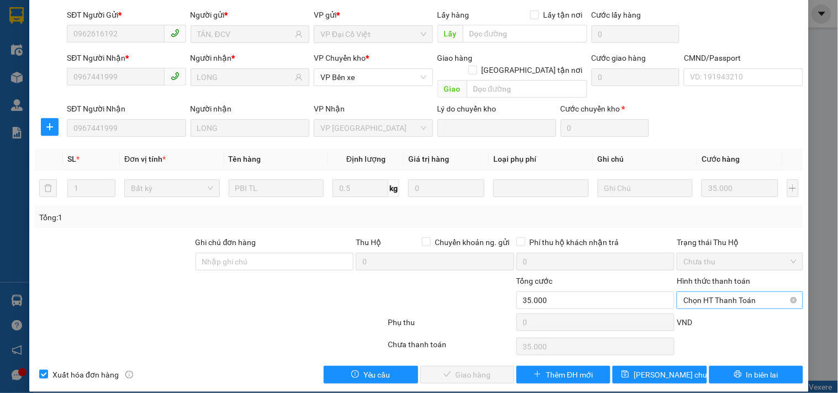
click at [723, 292] on span "Chọn HT Thanh Toán" at bounding box center [739, 300] width 113 height 17
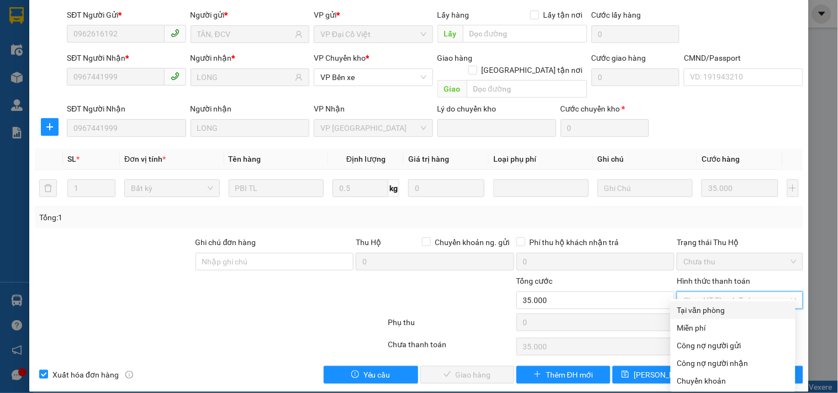
drag, startPoint x: 737, startPoint y: 309, endPoint x: 587, endPoint y: 341, distance: 152.9
click at [733, 309] on div "Tại văn phòng" at bounding box center [733, 310] width 112 height 12
type input "0"
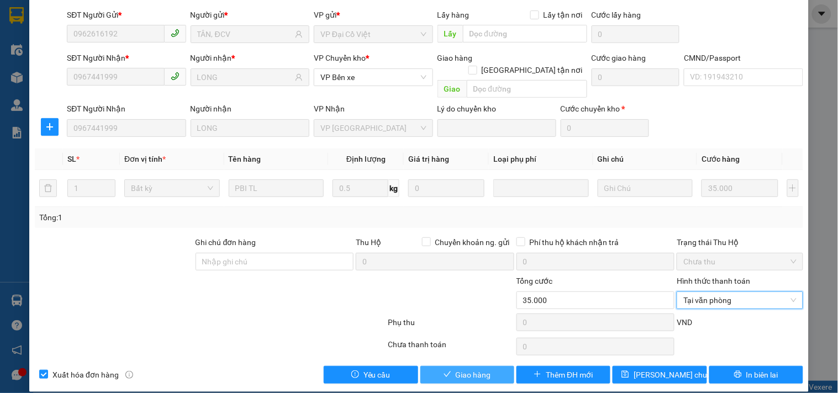
click at [473, 366] on button "Giao hàng" at bounding box center [467, 375] width 94 height 18
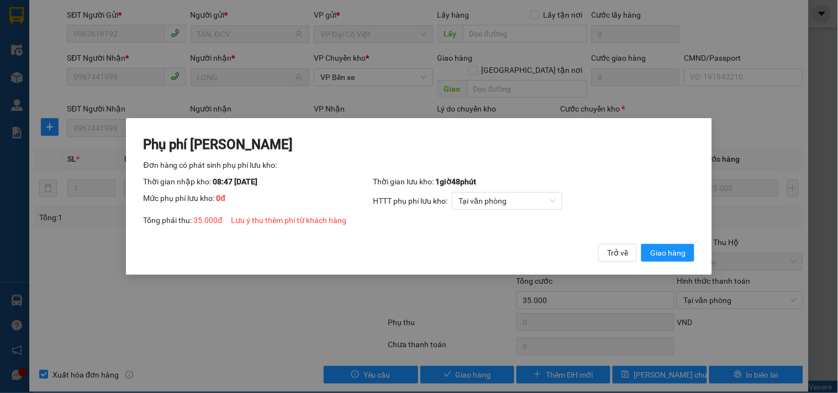
click at [696, 224] on div "Phụ phí [PERSON_NAME] hàng có phát sinh phụ phí lưu kho: Thời gian nhập kho: 08…" at bounding box center [419, 196] width 586 height 157
drag, startPoint x: 682, startPoint y: 255, endPoint x: 741, endPoint y: 178, distance: 96.5
click at [683, 255] on span "Giao hàng" at bounding box center [667, 253] width 35 height 12
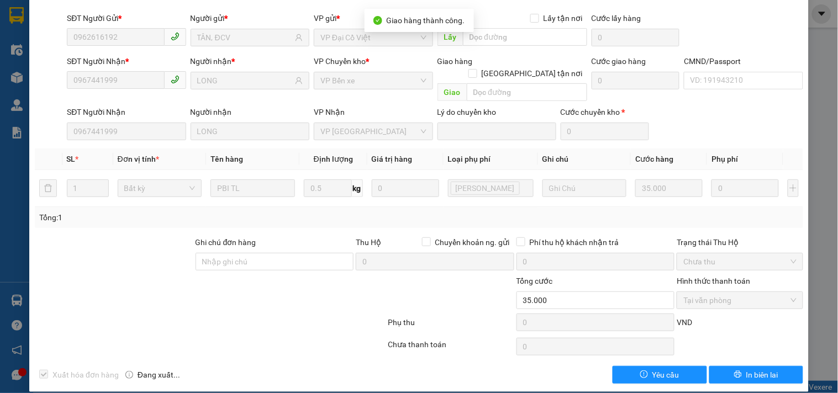
scroll to position [0, 0]
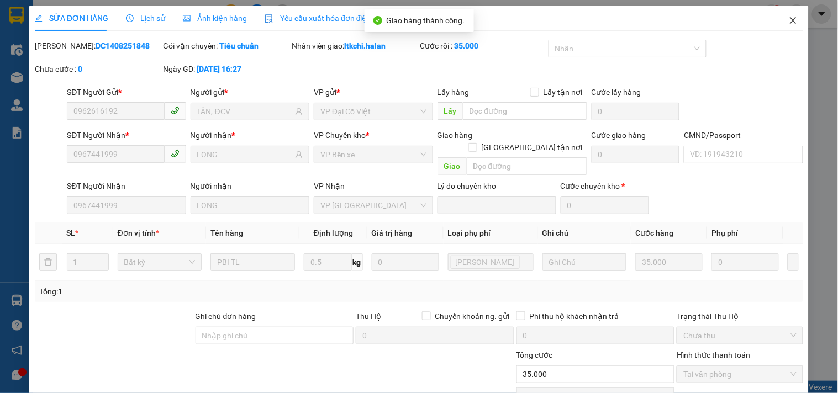
click at [790, 19] on icon "close" at bounding box center [793, 20] width 6 height 7
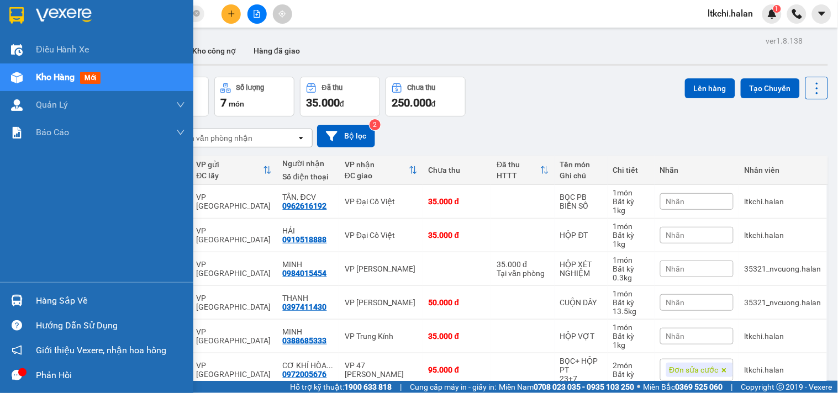
click at [21, 293] on div at bounding box center [16, 300] width 19 height 19
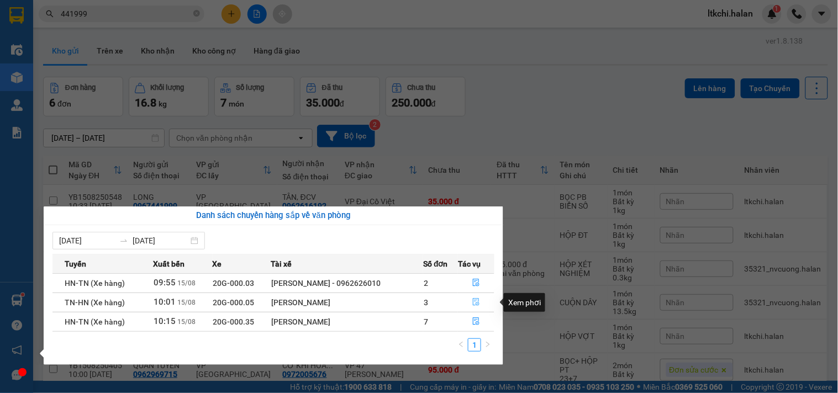
click at [479, 303] on button "button" at bounding box center [475, 303] width 35 height 18
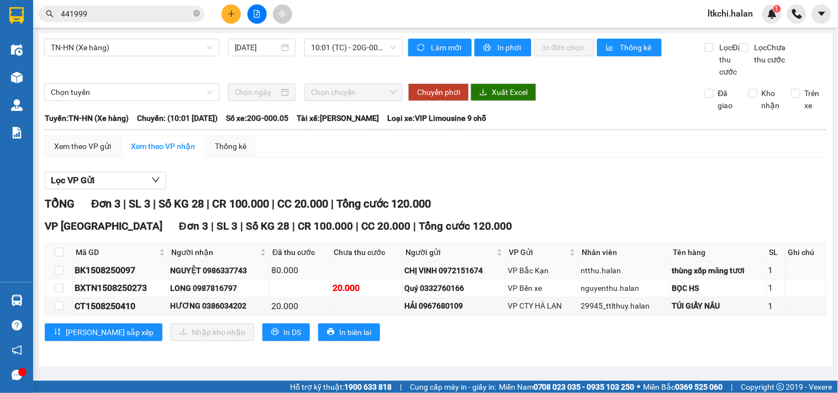
click at [230, 277] on div "NGUYỆT 0986337743" at bounding box center [218, 270] width 97 height 12
copy div "0986337743"
click at [195, 14] on icon "close-circle" at bounding box center [196, 13] width 7 height 7
paste input "0986337743"
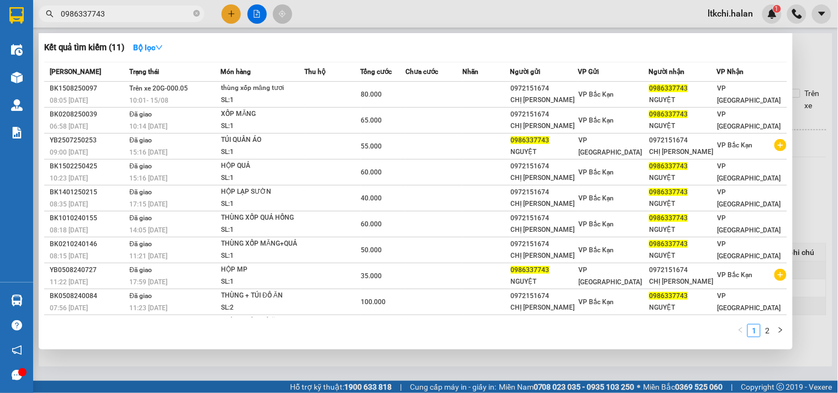
type input "0986337743"
click at [250, 96] on div "SL: 1" at bounding box center [262, 100] width 83 height 12
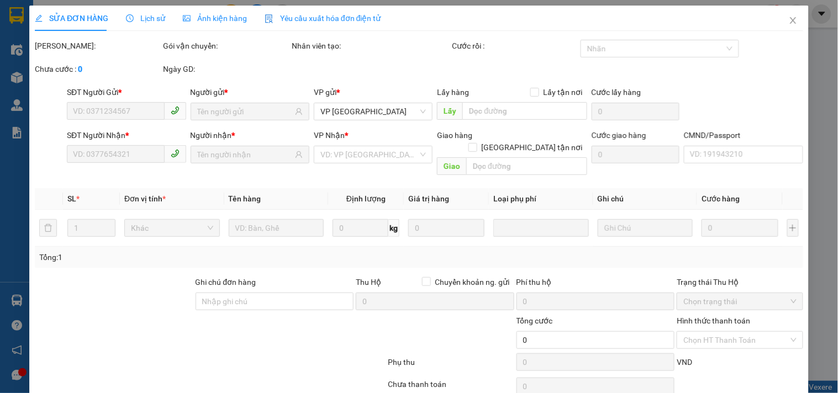
type input "0972151674"
type input "CHỊ [PERSON_NAME]"
type input "0986337743"
type input "NGUYỆT"
type input "80.000"
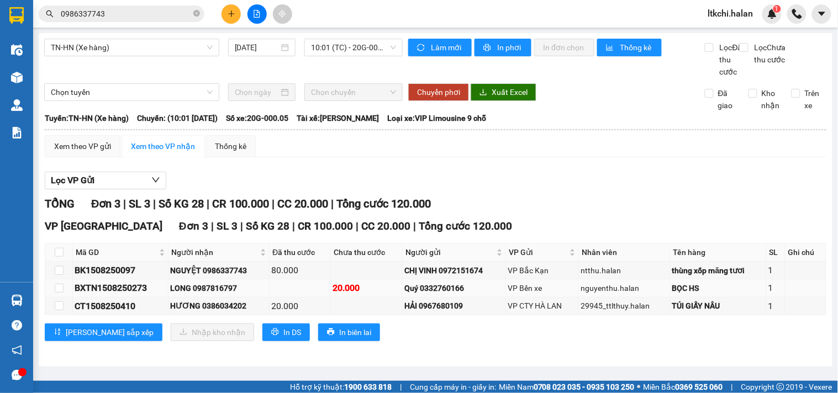
click at [225, 294] on div "LONG 0987816797" at bounding box center [218, 288] width 97 height 12
click at [230, 312] on div "HƯƠNG 0386034202" at bounding box center [218, 306] width 97 height 12
click at [377, 340] on div "[PERSON_NAME] sắp xếp Nhập kho nhận In DS In biên lai" at bounding box center [435, 333] width 781 height 18
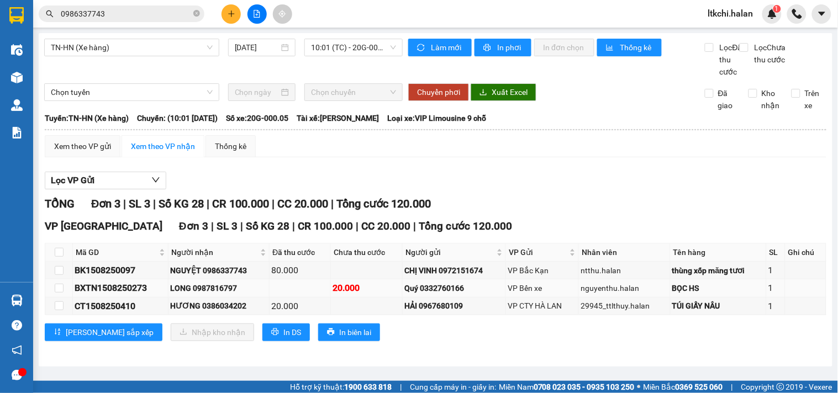
click at [224, 294] on div "LONG 0987816797" at bounding box center [218, 288] width 97 height 12
copy div "0987816797"
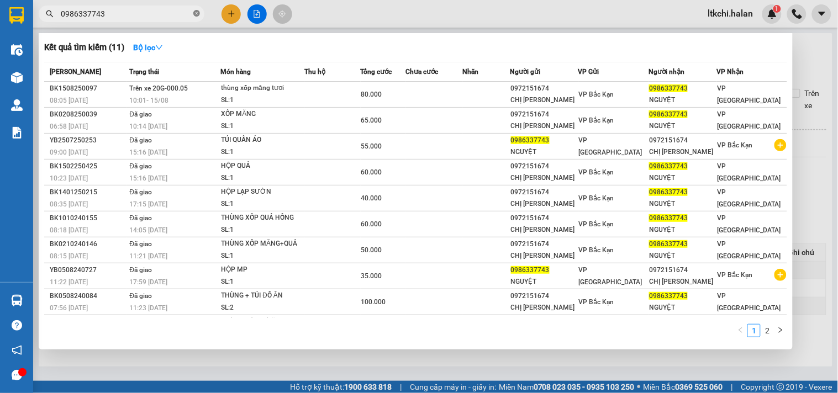
click at [195, 12] on icon "close-circle" at bounding box center [196, 13] width 7 height 7
paste input "0987816797"
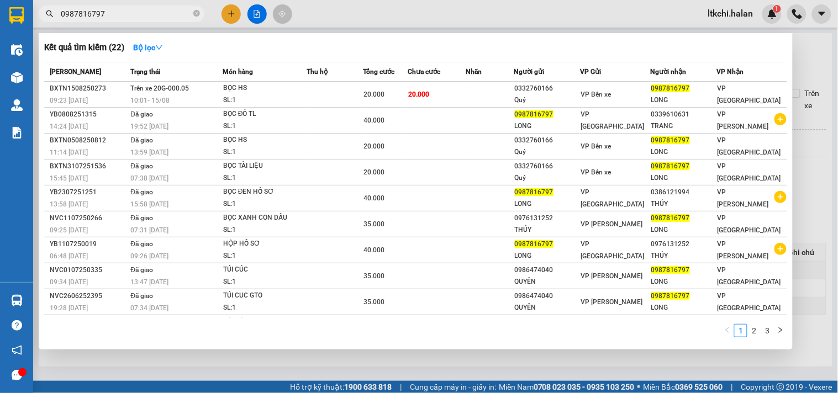
type input "0987816797"
click at [323, 9] on div at bounding box center [419, 196] width 838 height 393
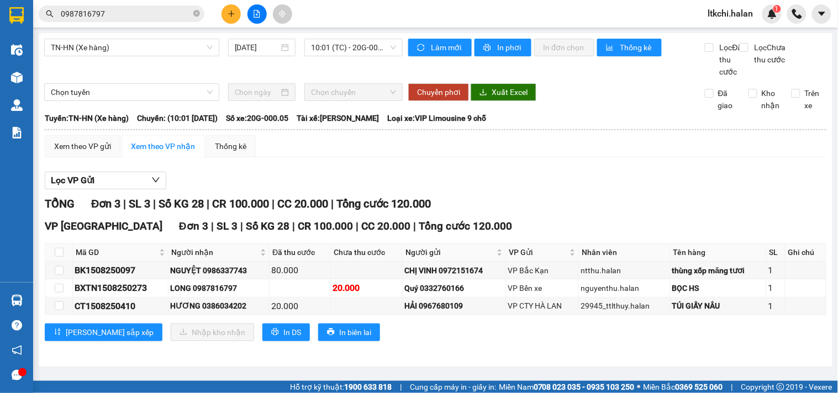
drag, startPoint x: 135, startPoint y: 14, endPoint x: 137, endPoint y: 8, distance: 5.9
click at [135, 13] on input "0987816797" at bounding box center [126, 14] width 130 height 12
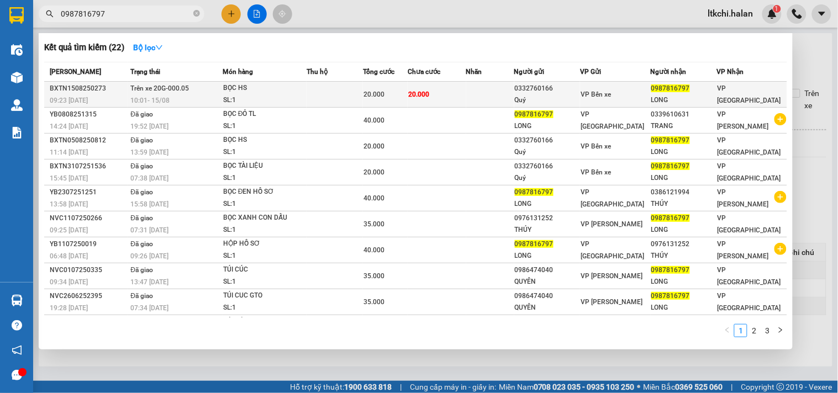
click at [262, 96] on div "SL: 1" at bounding box center [264, 100] width 83 height 12
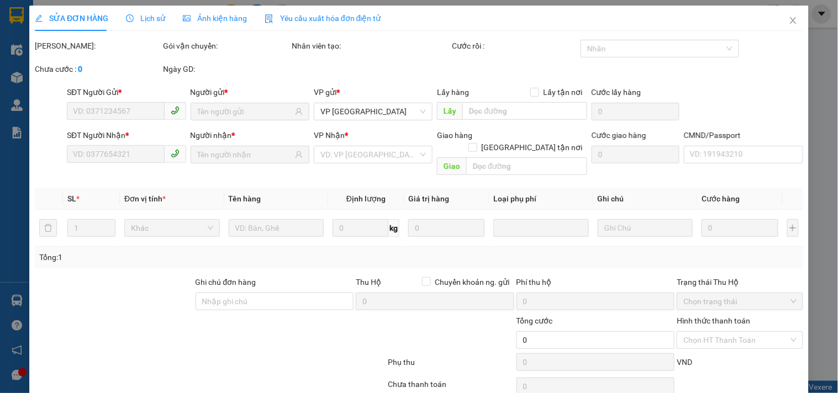
type input "0332760166"
type input "Quý"
type input "0987816797"
type input "LONG"
type input "20.000"
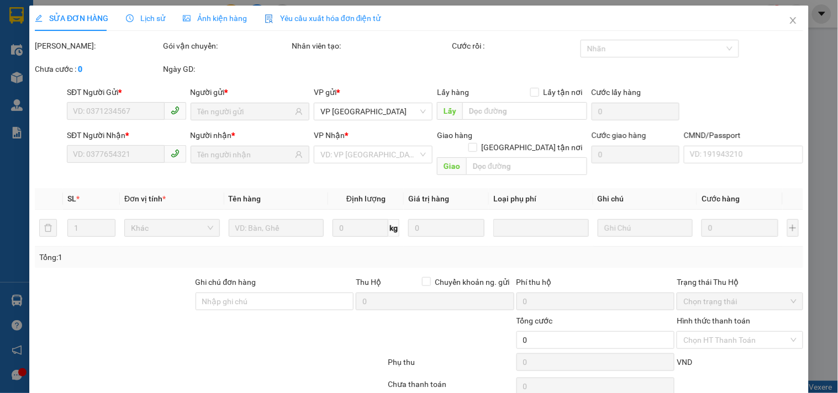
type input "20.000"
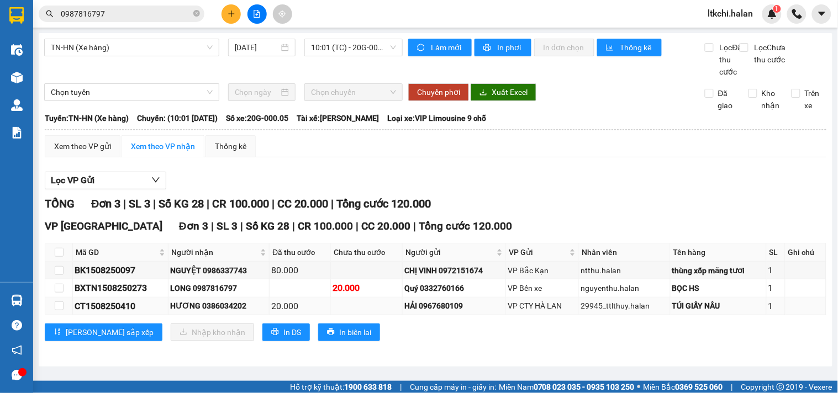
click at [222, 312] on div "HƯƠNG 0386034202" at bounding box center [218, 306] width 97 height 12
copy div "0386034202"
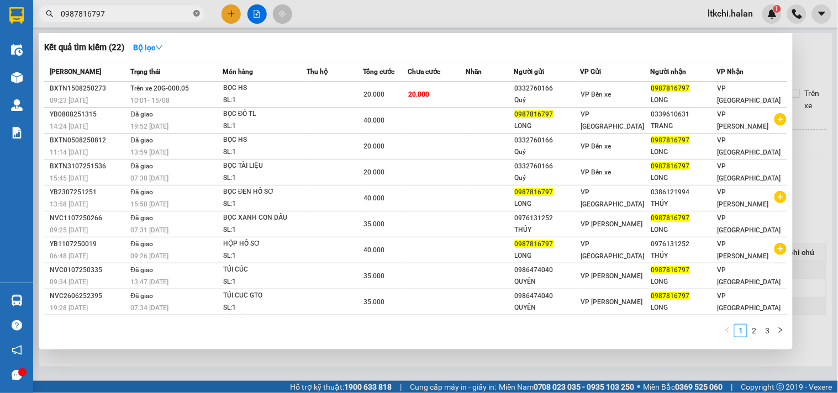
click at [197, 12] on icon "close-circle" at bounding box center [196, 13] width 7 height 7
paste input "0386034202"
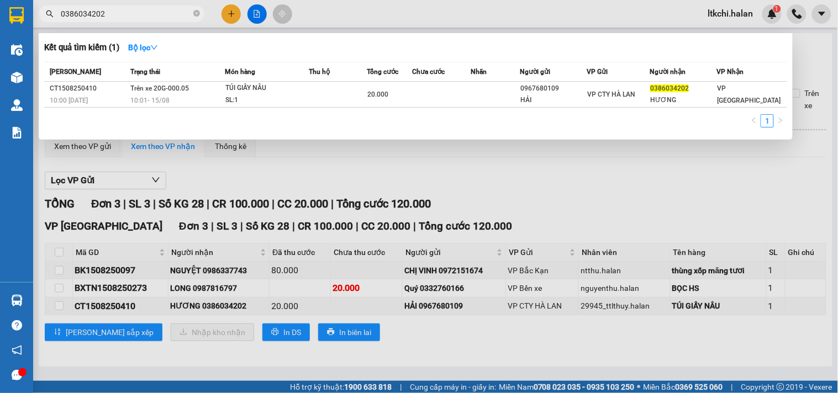
type input "0386034202"
click at [288, 91] on div "TÚI GIẤY NÂU" at bounding box center [266, 88] width 83 height 12
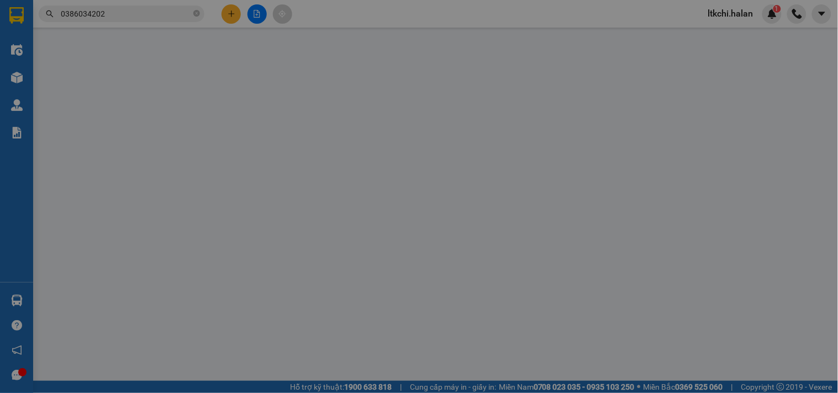
type input "0967680109"
type input "HẢI"
type input "0386034202"
type input "HƯƠNG"
type input "20.000"
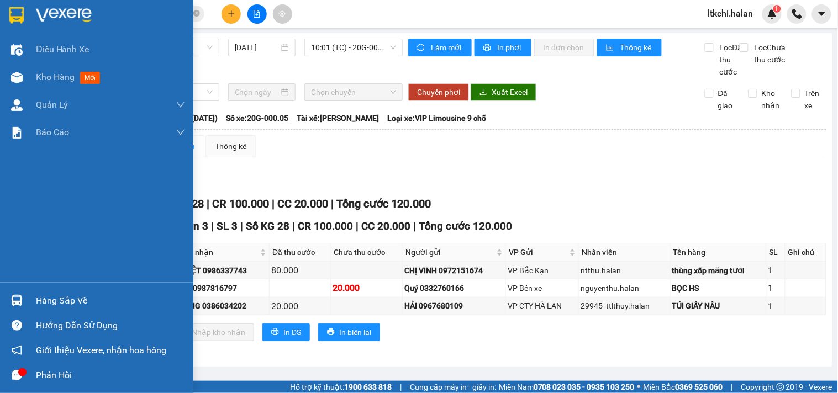
click at [19, 299] on img at bounding box center [17, 301] width 12 height 12
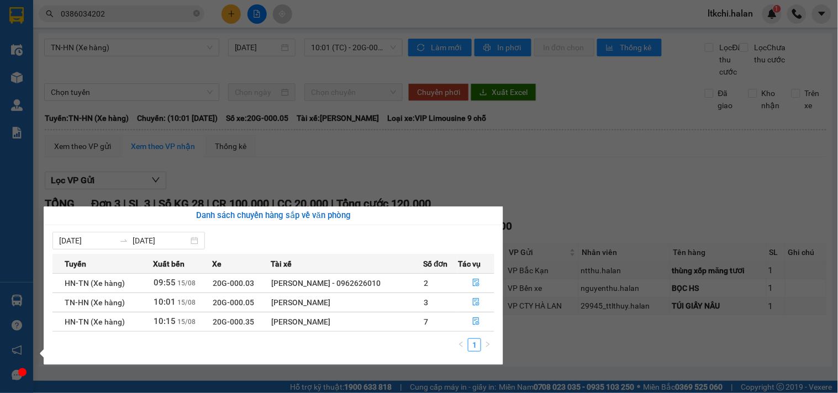
click at [594, 196] on section "Kết quả tìm kiếm ( 1 ) Bộ lọc Mã ĐH Trạng thái Món hàng Thu hộ Tổng cước Chưa c…" at bounding box center [419, 196] width 838 height 393
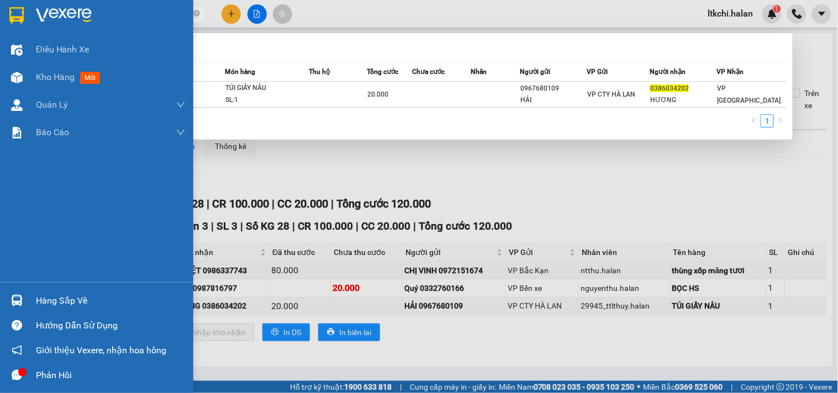
drag, startPoint x: 125, startPoint y: 13, endPoint x: 28, endPoint y: 12, distance: 96.6
click at [19, 12] on section "Kết quả tìm kiếm ( 1 ) Bộ lọc Mã ĐH Trạng thái Món hàng Thu hộ Tổng cước Chưa c…" at bounding box center [419, 196] width 838 height 393
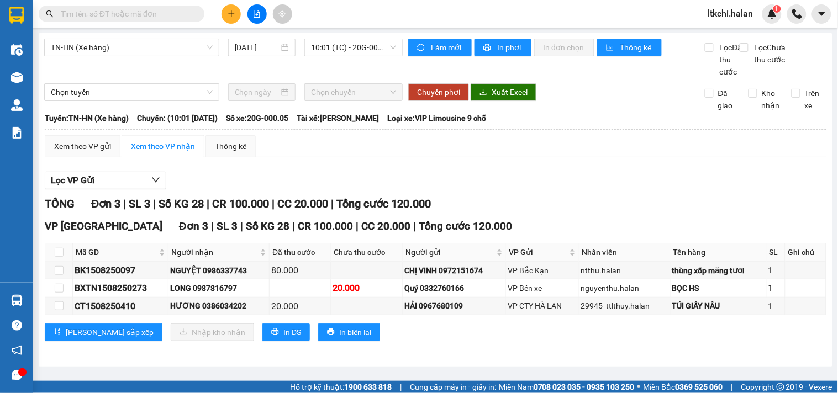
click at [162, 13] on input "text" at bounding box center [126, 14] width 130 height 12
click at [128, 14] on input "text" at bounding box center [126, 14] width 130 height 12
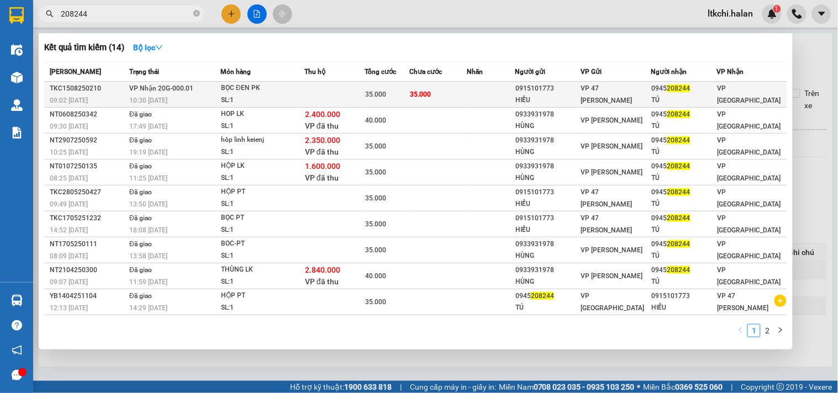
type input "208244"
click at [234, 83] on div "BỌC ĐEN PK" at bounding box center [262, 88] width 83 height 12
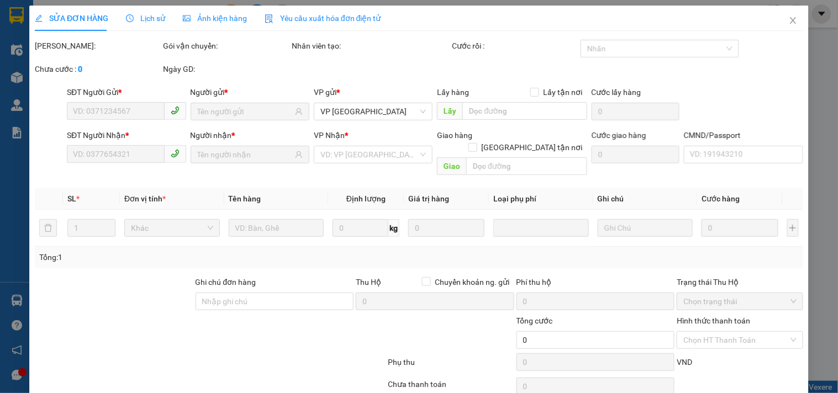
type input "0915101773"
type input "HIẾU"
type input "0945208244"
type input "TÚ"
checkbox input "true"
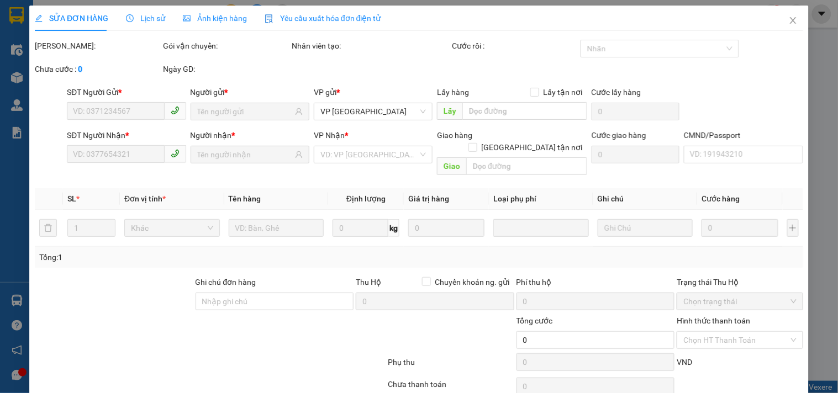
type input "35.000"
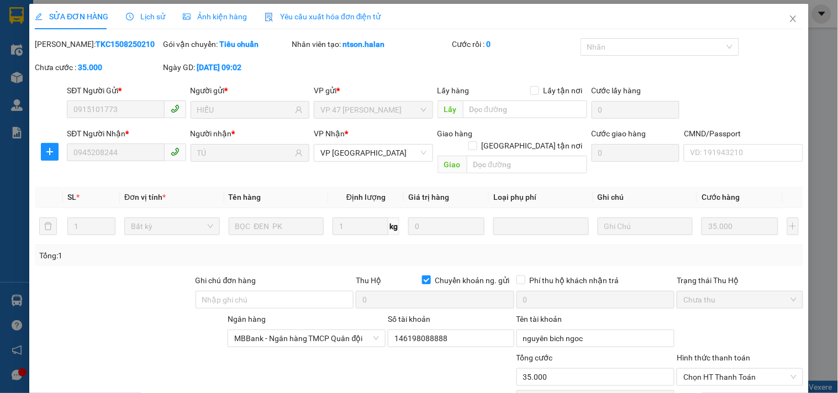
scroll to position [78, 0]
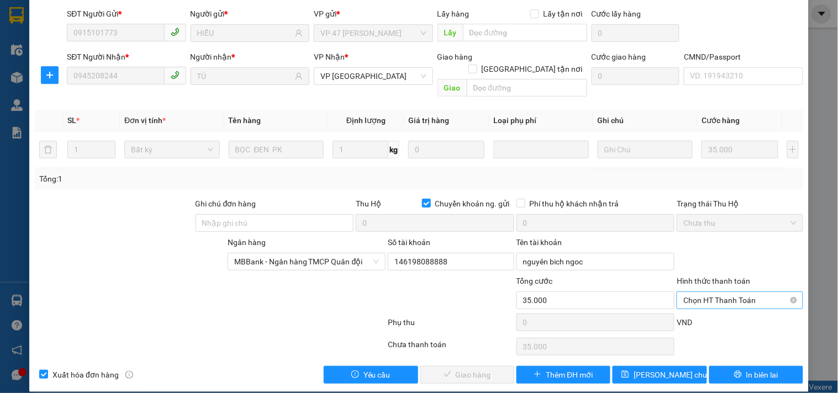
click at [718, 292] on span "Chọn HT Thanh Toán" at bounding box center [739, 300] width 113 height 17
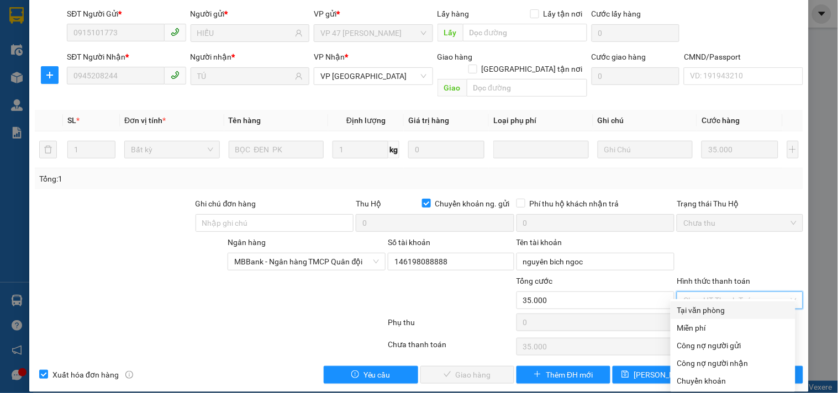
drag, startPoint x: 717, startPoint y: 306, endPoint x: 590, endPoint y: 330, distance: 129.3
click at [707, 308] on div "Tại văn phòng" at bounding box center [733, 310] width 112 height 12
type input "0"
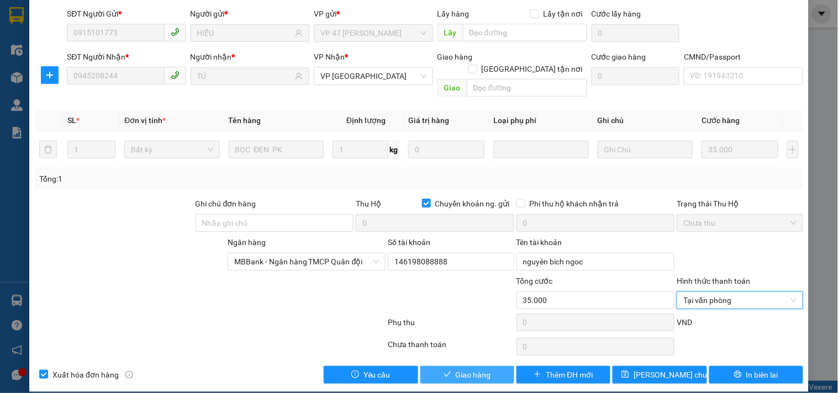
click at [456, 369] on span "Giao hàng" at bounding box center [473, 375] width 35 height 12
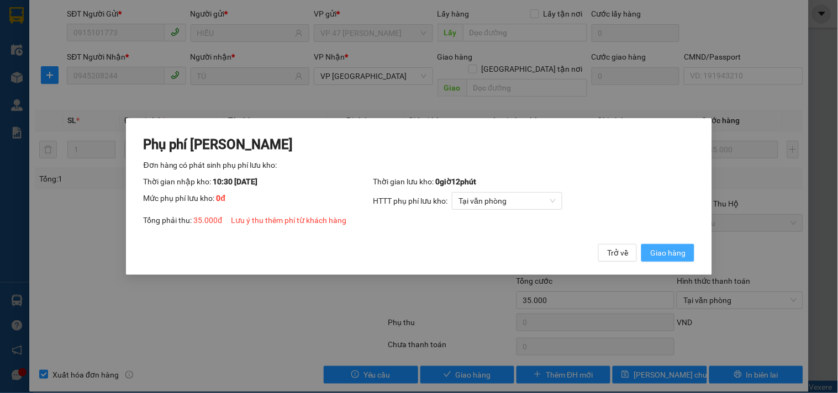
click at [676, 255] on span "Giao hàng" at bounding box center [667, 253] width 35 height 12
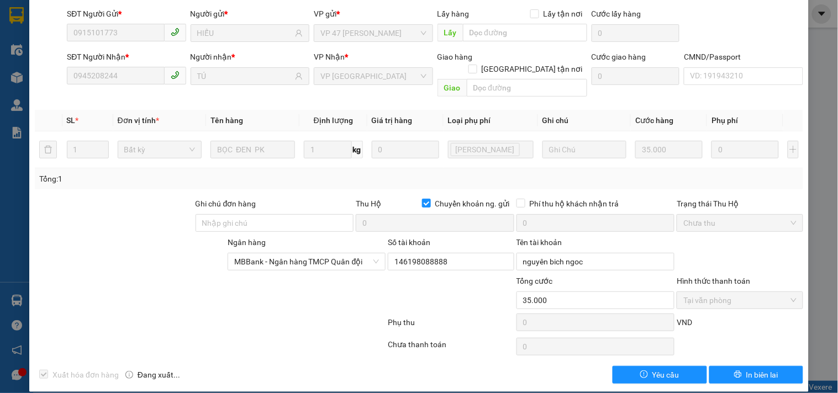
scroll to position [0, 0]
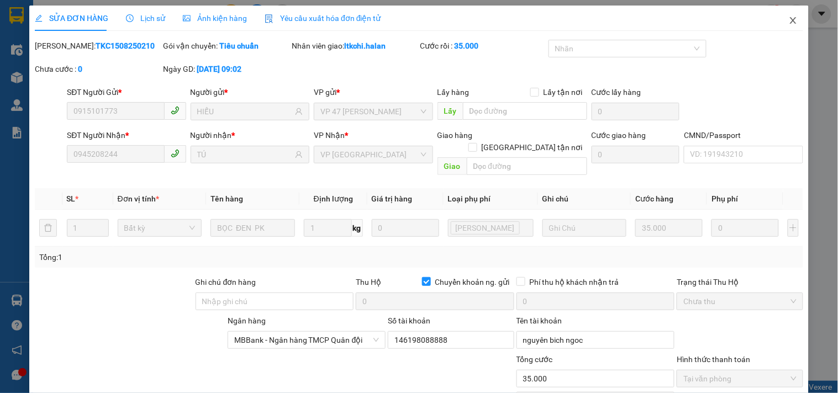
click at [788, 20] on icon "close" at bounding box center [792, 20] width 9 height 9
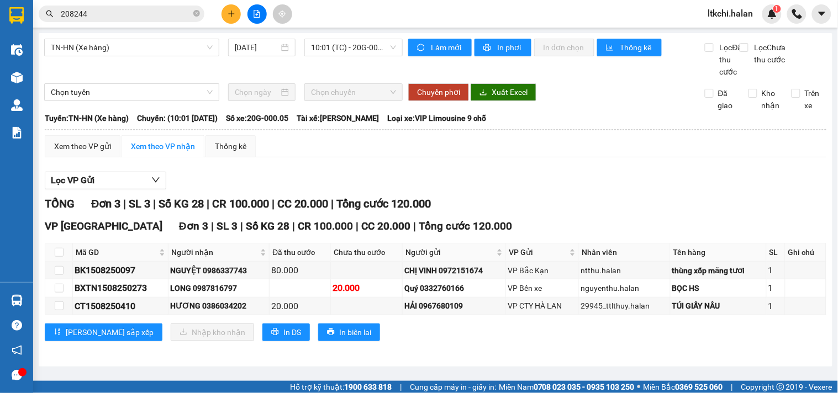
click at [230, 17] on icon "plus" at bounding box center [231, 14] width 8 height 8
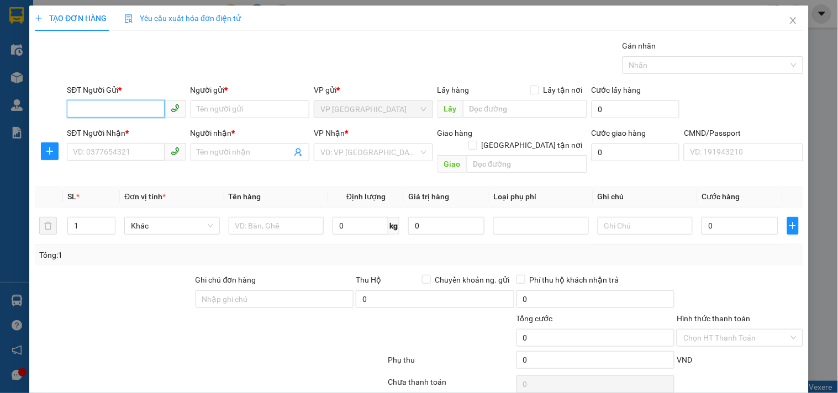
click at [113, 109] on input "SĐT Người Gửi *" at bounding box center [115, 109] width 97 height 18
type input "0963773897"
click at [136, 131] on div "0963773897 - DUYÊN" at bounding box center [125, 131] width 104 height 12
type input "DUYÊN"
type input "0963773897"
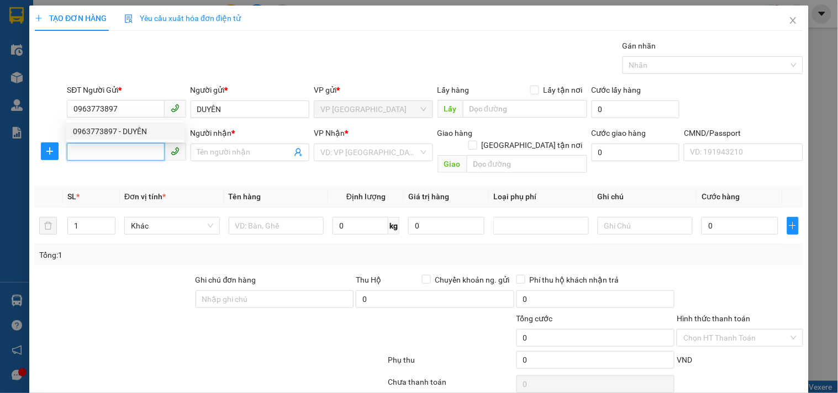
click at [146, 153] on input "SĐT Người Nhận *" at bounding box center [115, 152] width 97 height 18
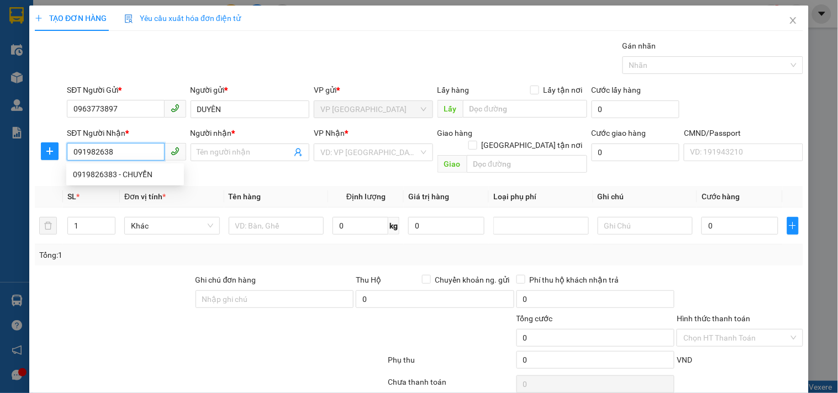
type input "0919826383"
drag, startPoint x: 134, startPoint y: 177, endPoint x: 61, endPoint y: 153, distance: 76.7
click at [134, 177] on div "0919826383 - CHUYỂN" at bounding box center [125, 174] width 104 height 12
type input "CHUYỂN"
type input "0919826383"
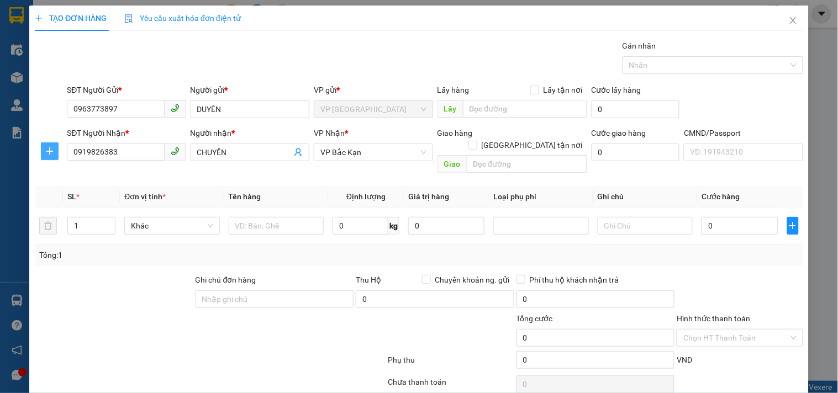
click at [46, 153] on icon "plus" at bounding box center [49, 151] width 9 height 9
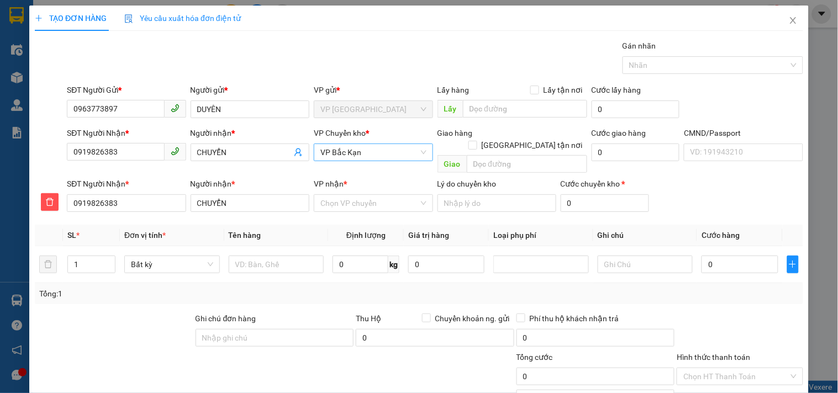
click at [363, 151] on span "VP Bắc Kạn" at bounding box center [372, 152] width 105 height 17
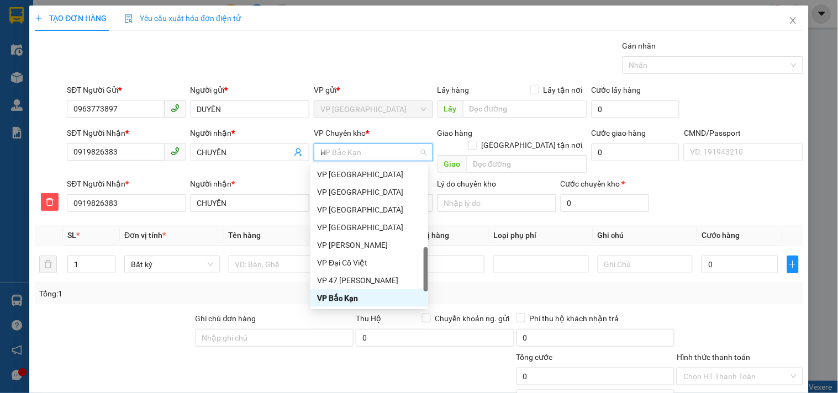
scroll to position [158, 0]
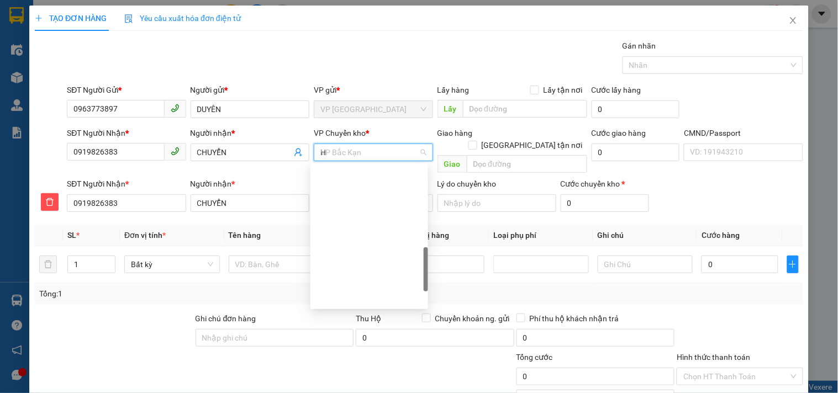
type input "HG"
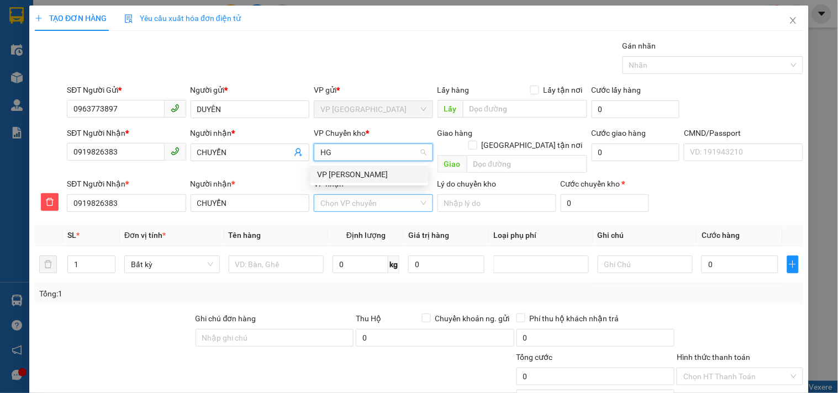
scroll to position [0, 0]
click at [354, 178] on div "VP [PERSON_NAME]" at bounding box center [369, 174] width 104 height 12
click at [356, 199] on input "VP nhận *" at bounding box center [369, 203] width 98 height 17
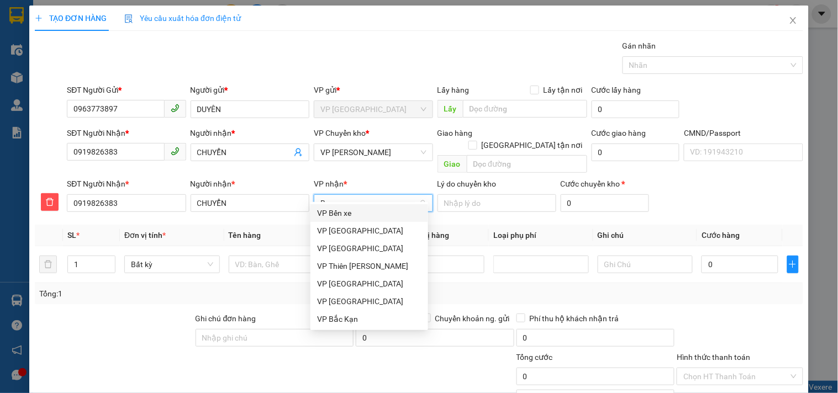
type input "BK"
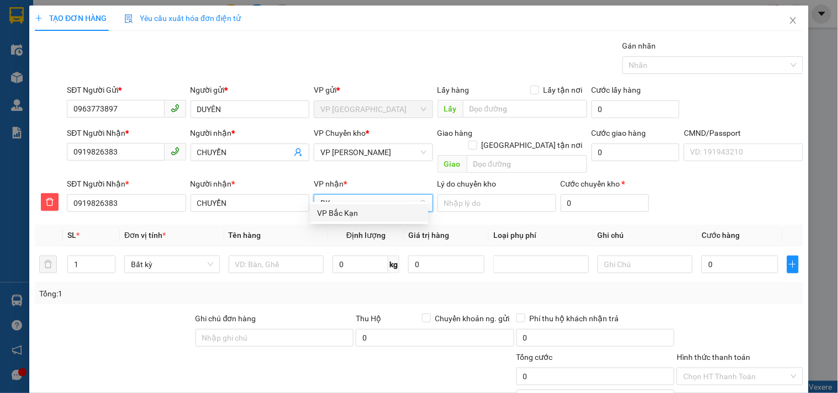
click at [348, 216] on div "VP Bắc Kạn" at bounding box center [369, 213] width 104 height 12
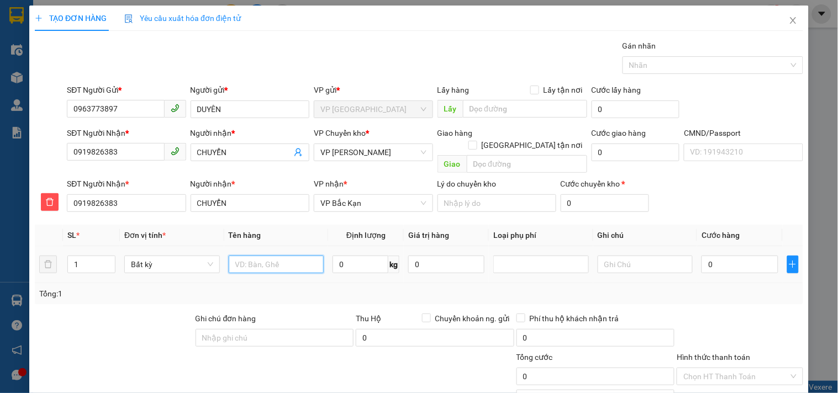
drag, startPoint x: 263, startPoint y: 252, endPoint x: 285, endPoint y: 241, distance: 24.7
click at [264, 256] on input "text" at bounding box center [277, 265] width 96 height 18
type input "PB"
click at [340, 256] on input "0" at bounding box center [360, 265] width 56 height 18
type input "1"
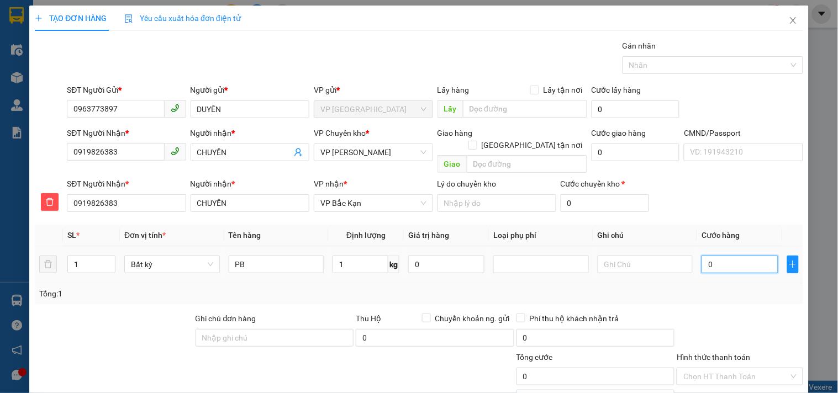
click at [722, 256] on input "0" at bounding box center [739, 265] width 76 height 18
type input "35.000"
drag, startPoint x: 732, startPoint y: 251, endPoint x: 682, endPoint y: 251, distance: 49.1
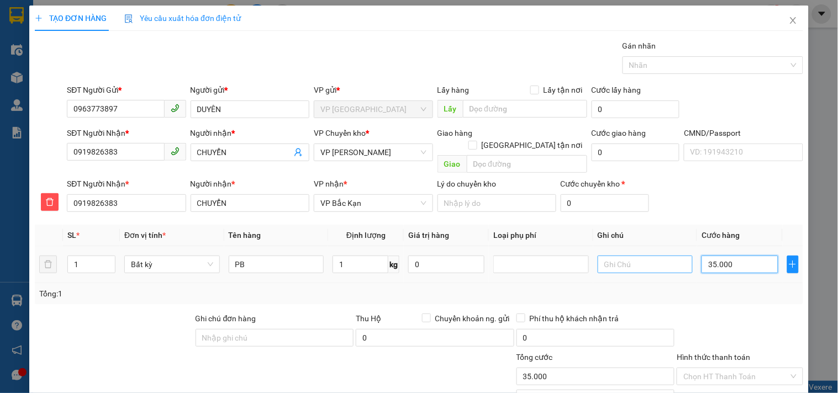
click at [682, 251] on tr "1 Bất kỳ PB 1 kg 0 35.000" at bounding box center [419, 264] width 768 height 37
type input "4"
type input "40"
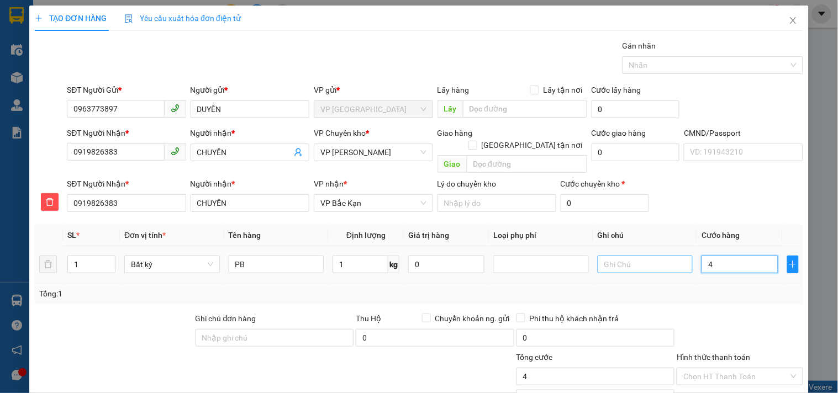
type input "40"
type input "400"
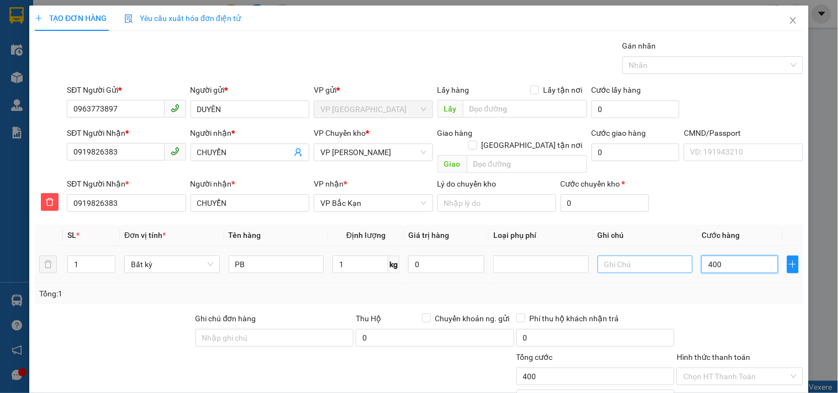
type input "4.000"
type input "40.000"
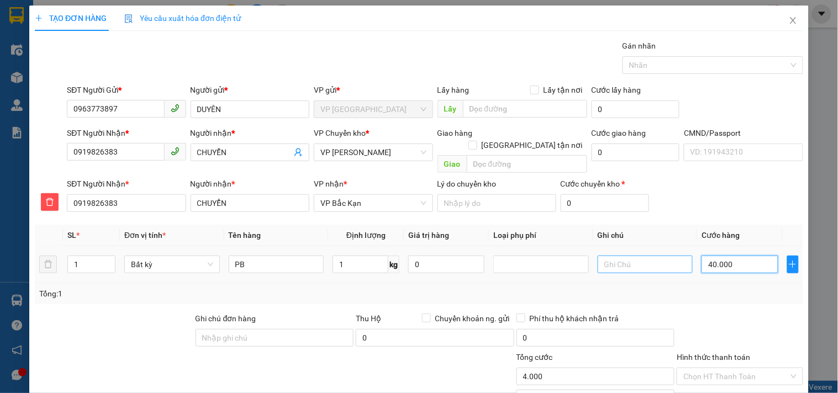
type input "40.000"
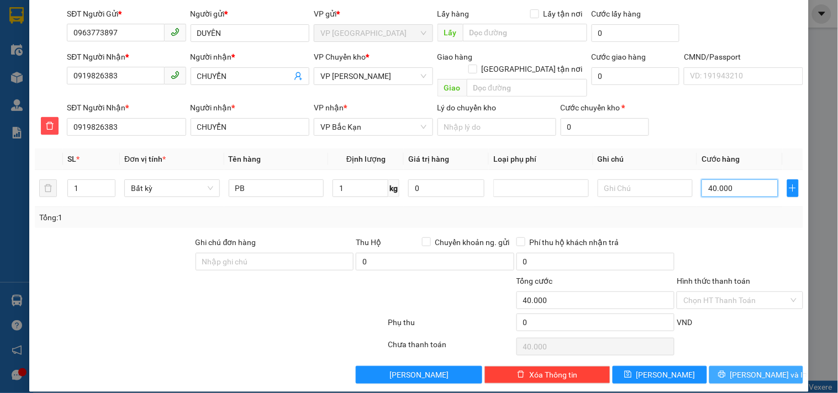
type input "40.000"
click at [740, 369] on span "[PERSON_NAME] và In" at bounding box center [768, 375] width 77 height 12
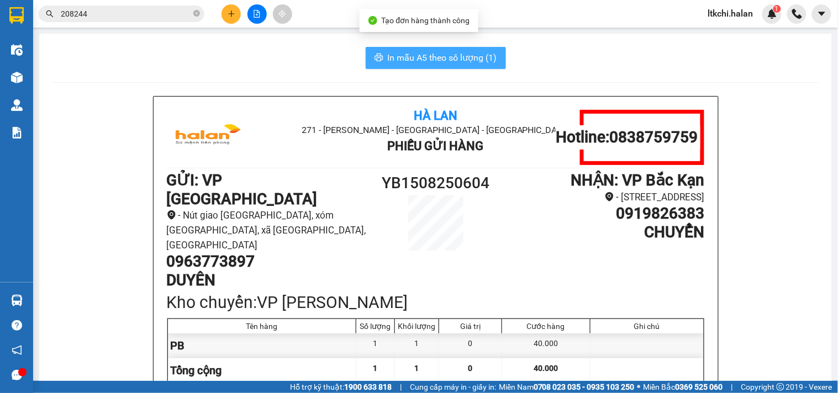
click at [457, 54] on span "In mẫu A5 theo số lượng (1)" at bounding box center [442, 58] width 109 height 14
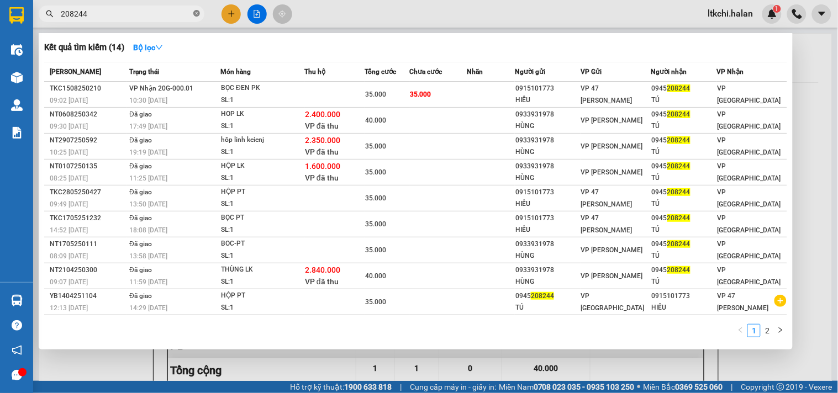
click at [198, 15] on icon "close-circle" at bounding box center [196, 13] width 7 height 7
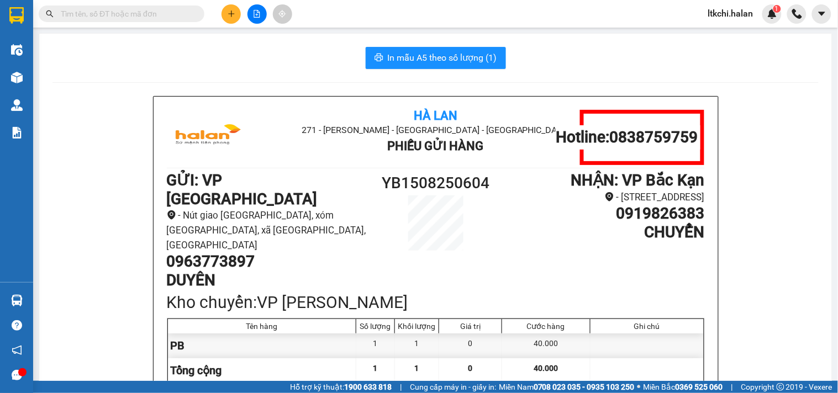
click at [152, 15] on input "text" at bounding box center [126, 14] width 130 height 12
click at [84, 17] on input "text" at bounding box center [126, 14] width 130 height 12
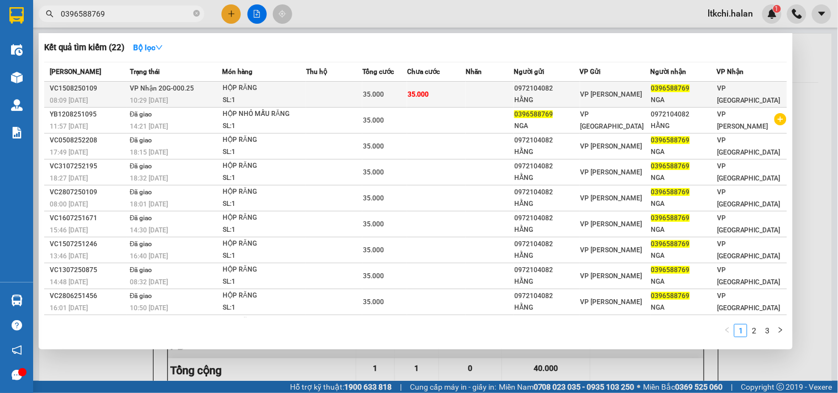
type input "0396588769"
click at [503, 92] on td at bounding box center [489, 95] width 48 height 26
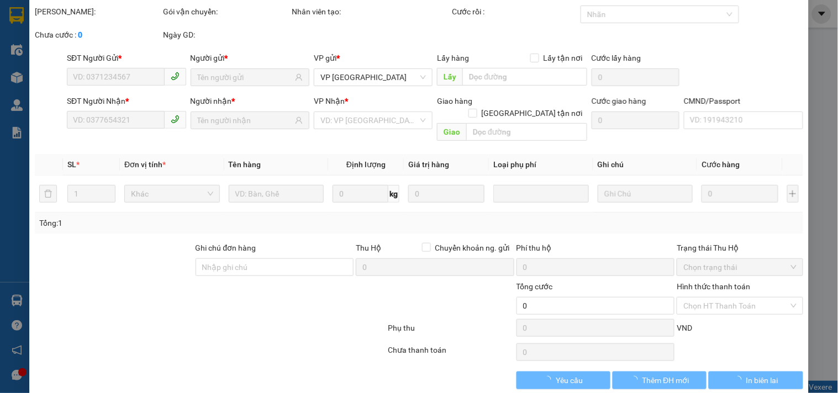
type input "0972104082"
type input "HẰNG"
type input "0396588769"
type input "NGA"
type input "35.000"
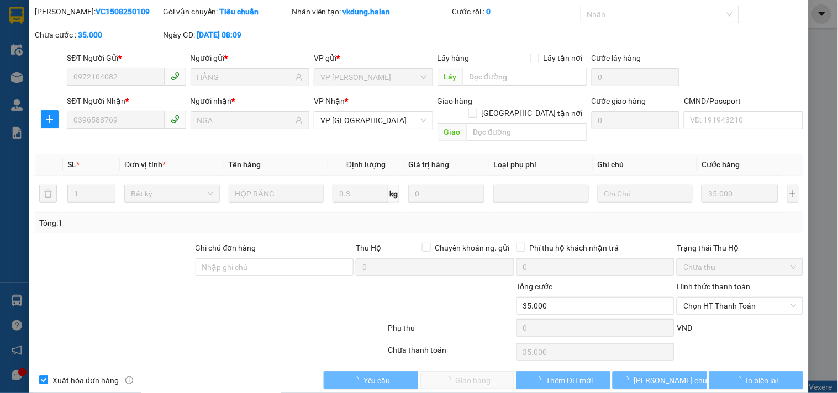
scroll to position [40, 0]
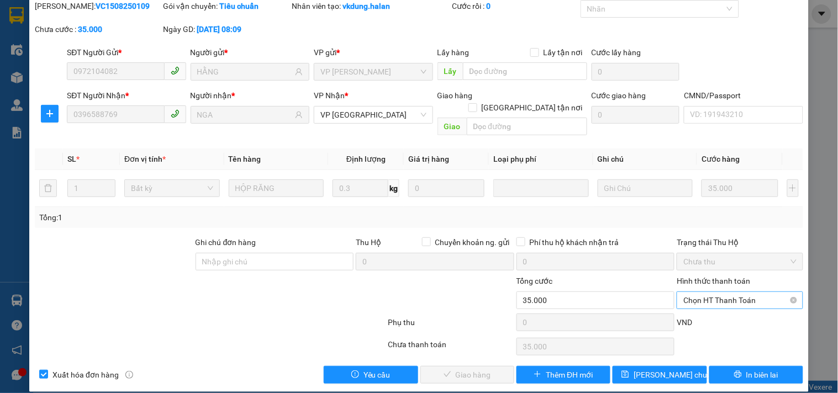
click at [700, 292] on span "Chọn HT Thanh Toán" at bounding box center [739, 300] width 113 height 17
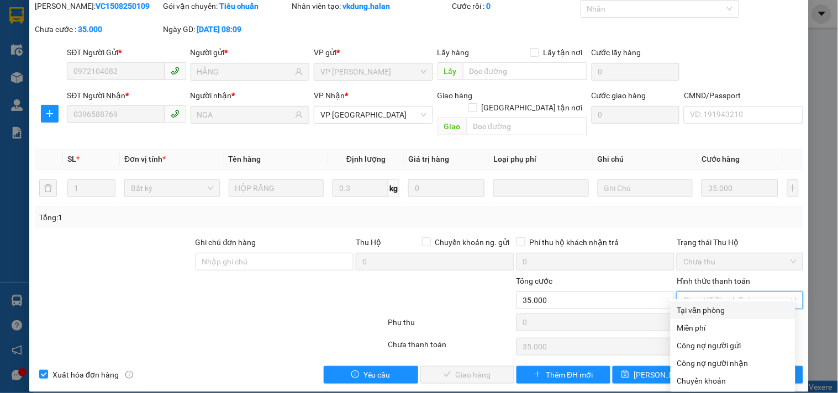
drag, startPoint x: 705, startPoint y: 308, endPoint x: 515, endPoint y: 360, distance: 196.9
click at [704, 310] on div "Tại văn phòng" at bounding box center [733, 310] width 112 height 12
type input "0"
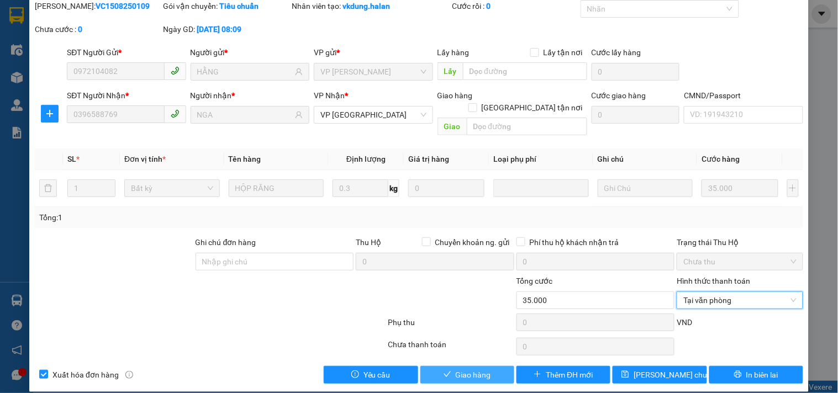
click at [456, 369] on span "Giao hàng" at bounding box center [473, 375] width 35 height 12
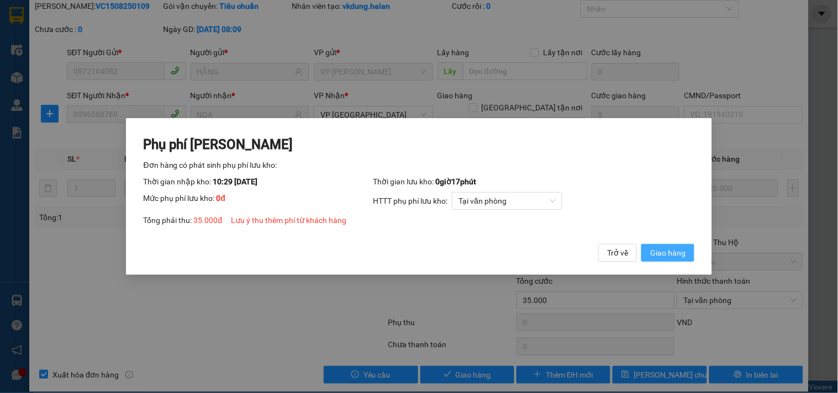
click at [663, 256] on span "Giao hàng" at bounding box center [667, 253] width 35 height 12
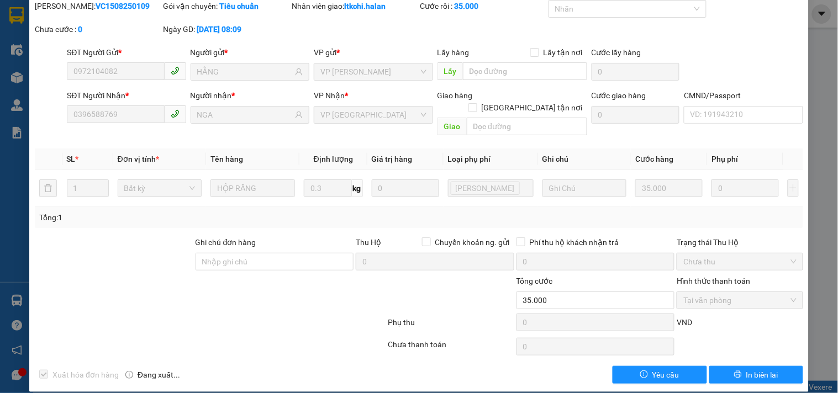
scroll to position [0, 0]
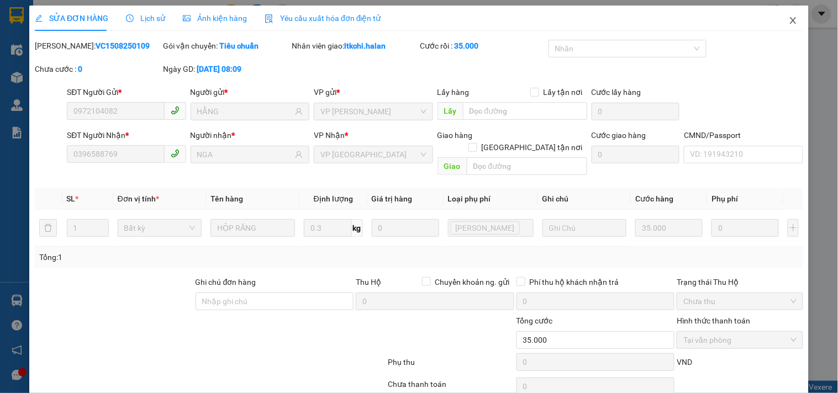
click at [788, 20] on icon "close" at bounding box center [792, 20] width 9 height 9
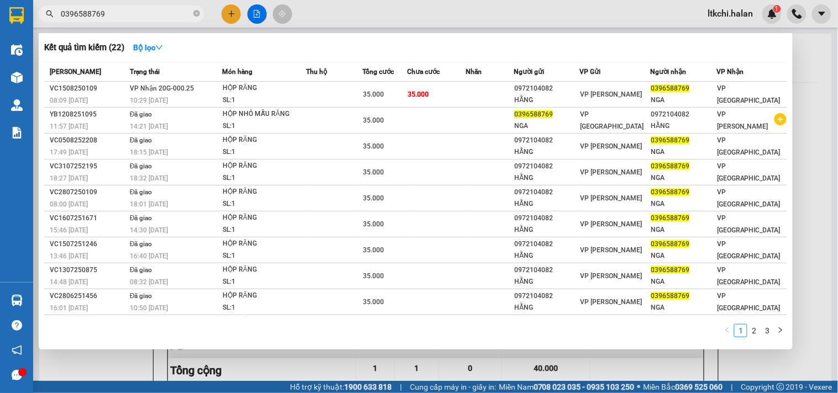
drag, startPoint x: 128, startPoint y: 11, endPoint x: 13, endPoint y: 15, distance: 114.4
click at [13, 15] on section "Kết quả tìm kiếm ( 22 ) Bộ lọc Mã ĐH Trạng thái Món hàng Thu hộ Tổng cước Chưa …" at bounding box center [419, 196] width 838 height 393
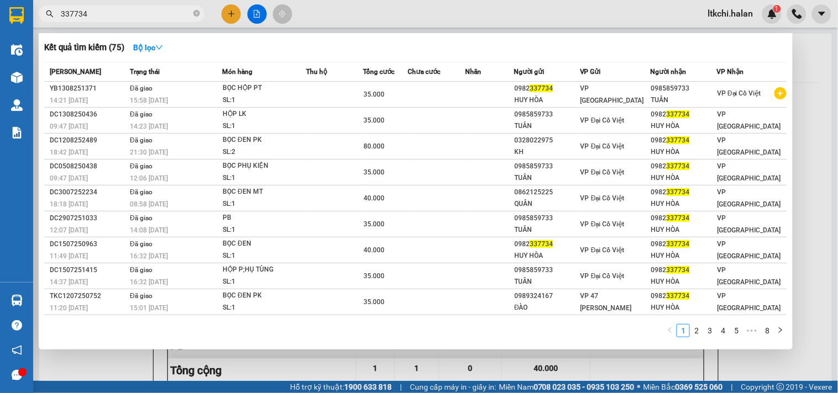
click at [61, 14] on input "337734" at bounding box center [126, 14] width 130 height 12
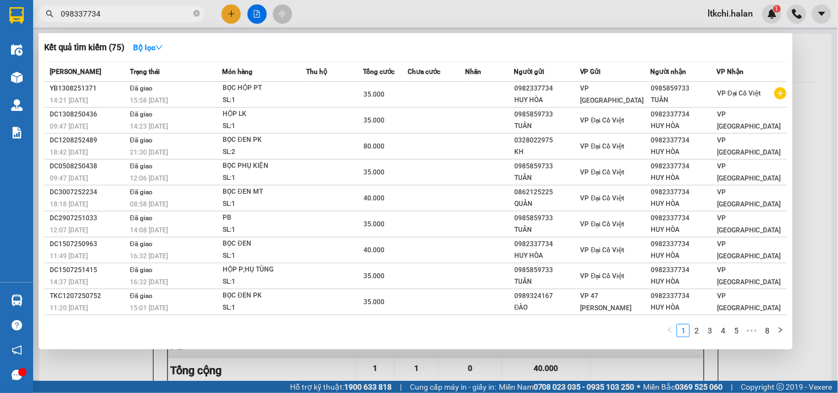
type input "0986337734"
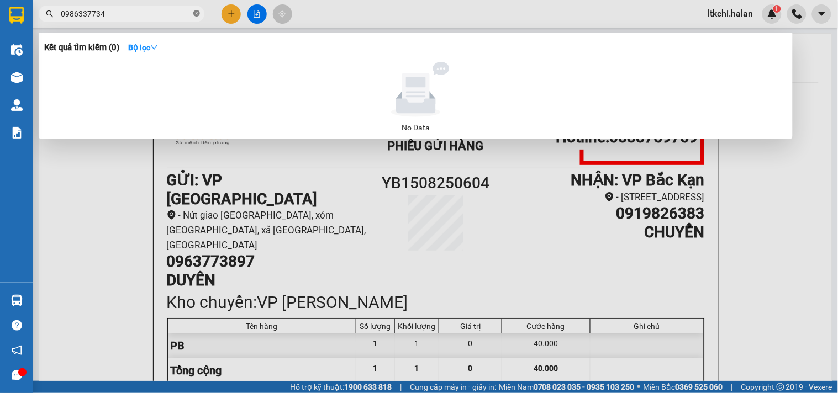
click at [198, 15] on icon "close-circle" at bounding box center [196, 13] width 7 height 7
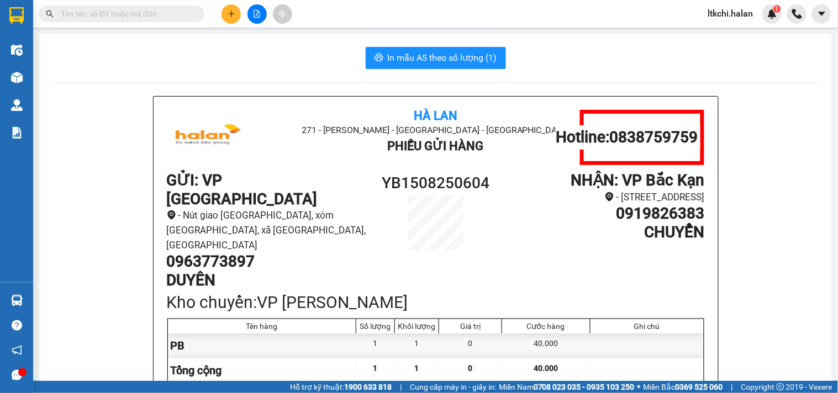
drag, startPoint x: 47, startPoint y: 70, endPoint x: 68, endPoint y: 75, distance: 21.0
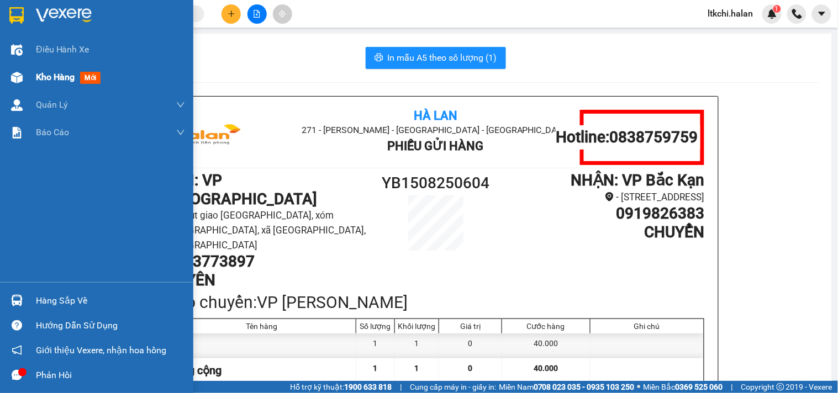
click at [22, 79] on img at bounding box center [17, 78] width 12 height 12
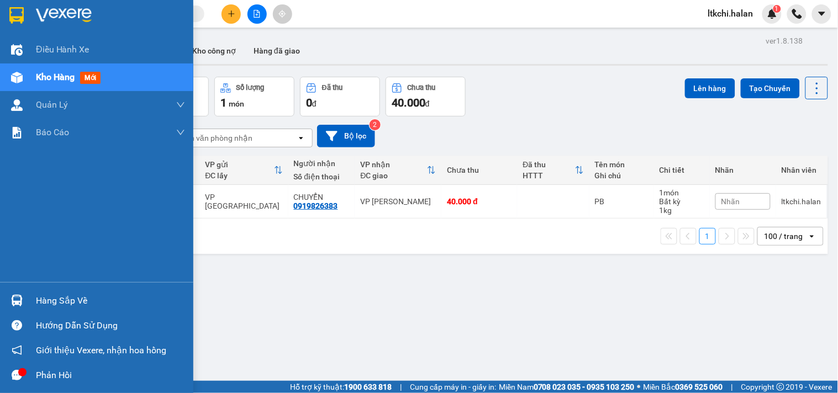
click at [23, 304] on div at bounding box center [16, 300] width 19 height 19
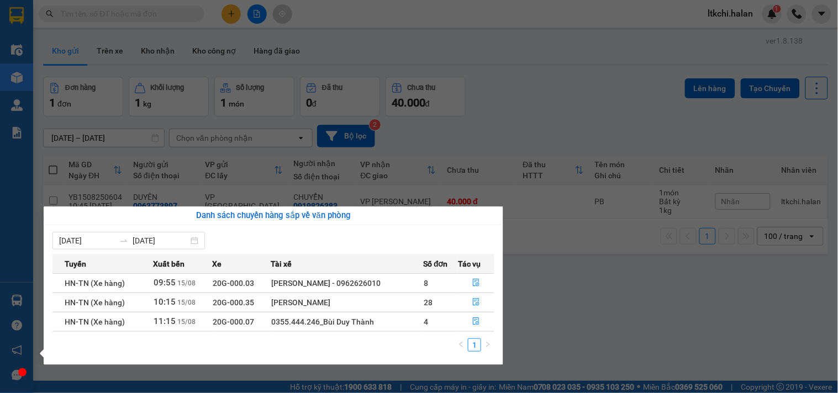
click at [593, 315] on section "Kết quả tìm kiếm ( 0 ) Bộ lọc No Data ltkchi.halan 1 Điều hành xe Kho hàng mới …" at bounding box center [419, 196] width 838 height 393
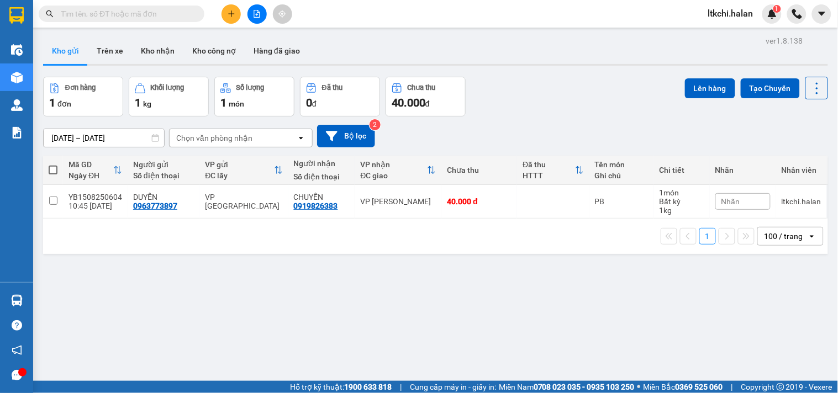
click at [76, 282] on div "ver 1.8.138 Kho gửi Trên xe Kho nhận Kho công nợ Hàng đã giao Đơn hàng 1 đơn Kh…" at bounding box center [435, 229] width 793 height 393
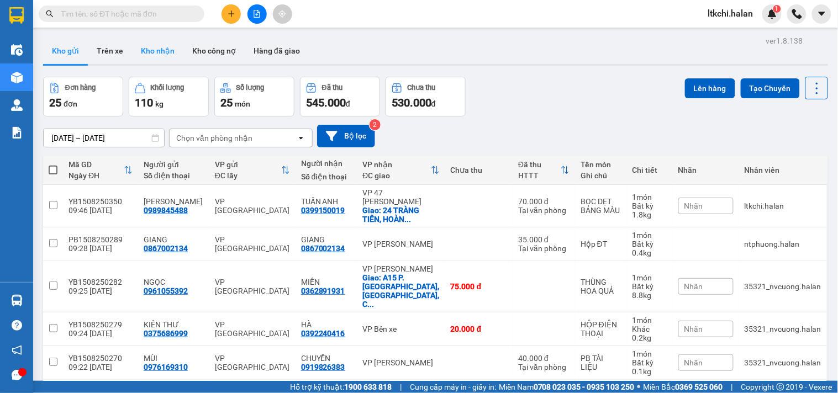
click at [155, 51] on button "Kho nhận" at bounding box center [157, 51] width 51 height 27
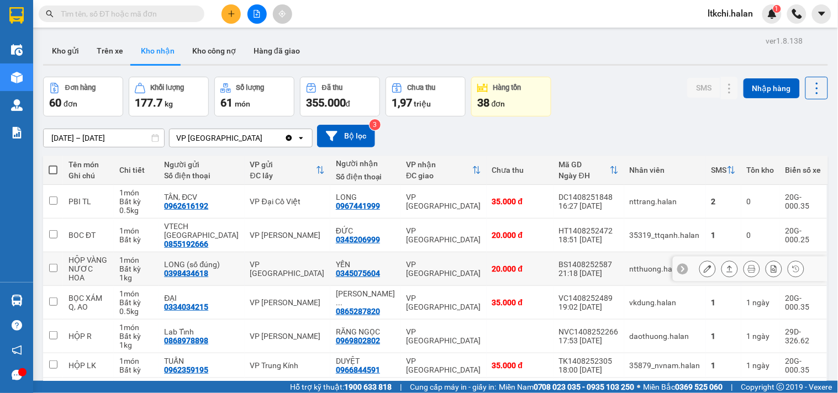
scroll to position [169, 0]
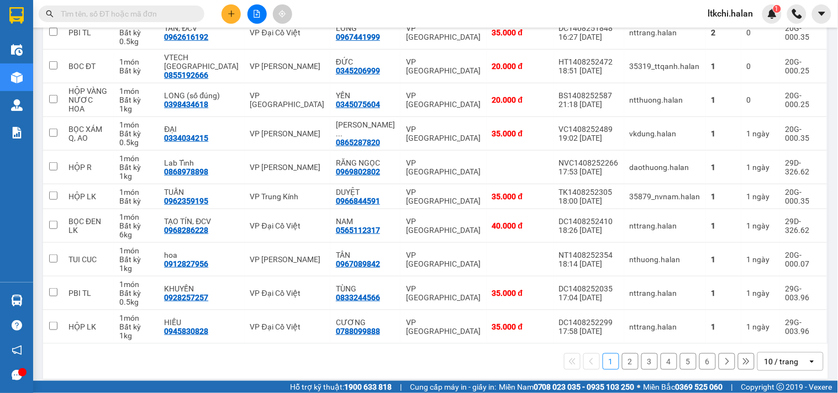
click at [777, 356] on div "10 / trang" at bounding box center [781, 361] width 34 height 11
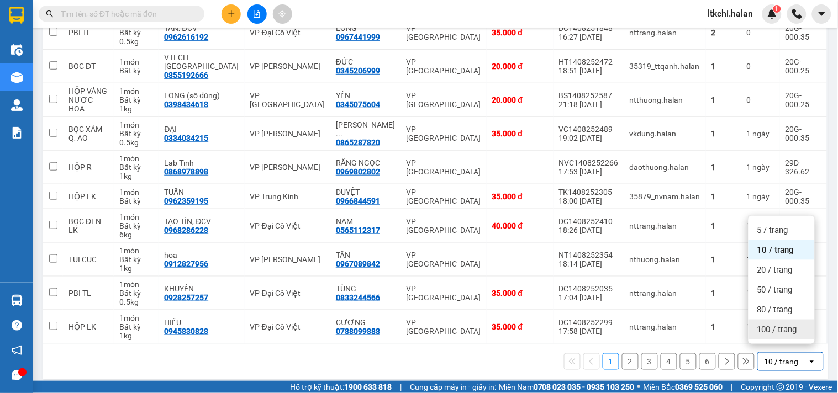
click at [793, 333] on span "100 / trang" at bounding box center [777, 329] width 40 height 11
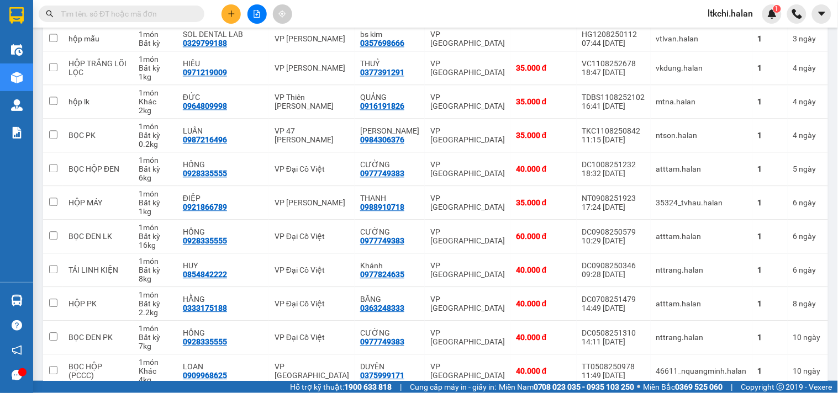
scroll to position [1847, 0]
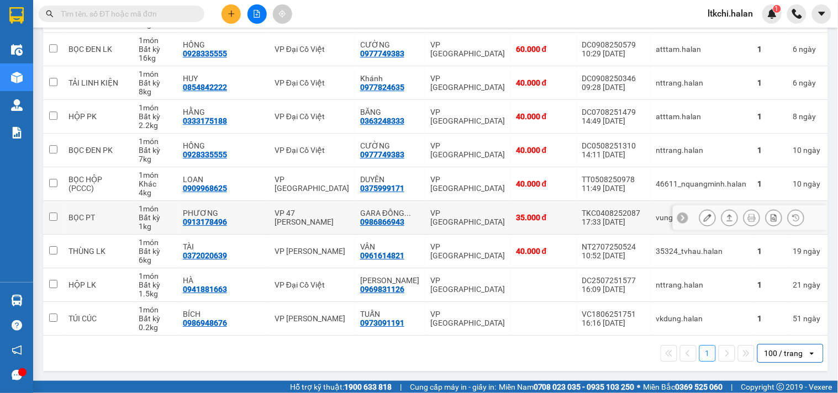
click at [425, 223] on td "VP [GEOGRAPHIC_DATA]" at bounding box center [468, 218] width 86 height 34
checkbox input "true"
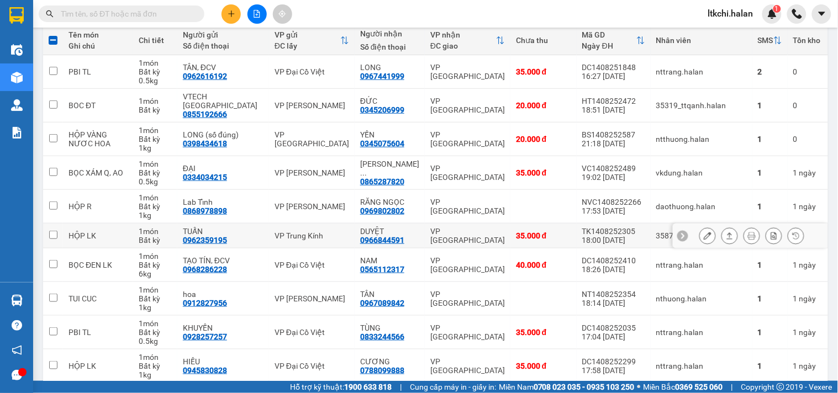
scroll to position [0, 0]
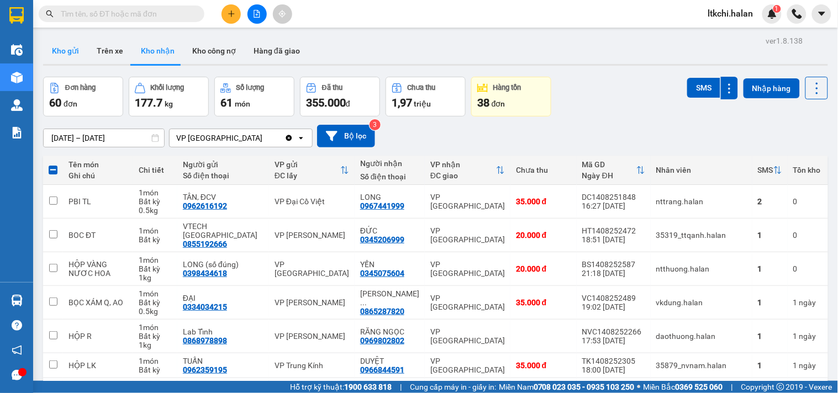
click at [61, 50] on button "Kho gửi" at bounding box center [65, 51] width 45 height 27
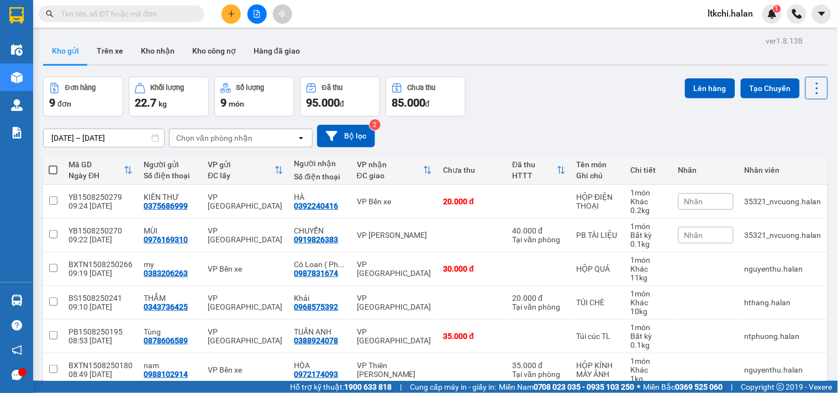
click at [559, 87] on div "Đơn hàng 9 đơn Khối lượng 22.7 kg Số lượng 9 món Đã thu 95.000 đ Chưa thu 85.00…" at bounding box center [435, 97] width 785 height 40
click at [231, 12] on icon "plus" at bounding box center [231, 13] width 1 height 6
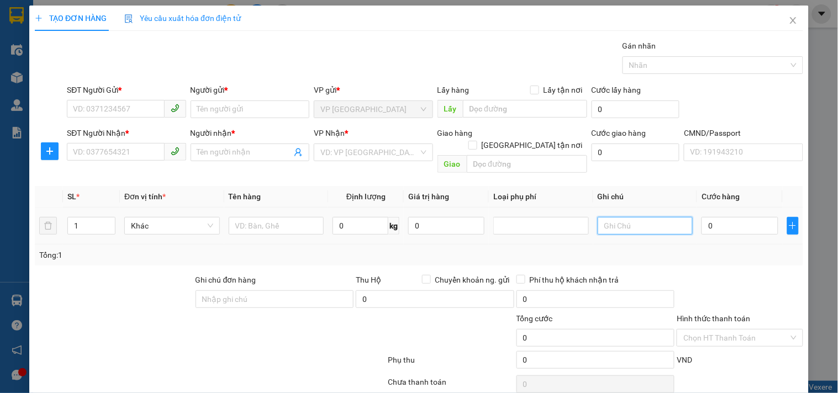
click at [618, 217] on input "text" at bounding box center [645, 226] width 96 height 18
type input "23+7"
click at [124, 105] on input "SĐT Người Gửi *" at bounding box center [115, 109] width 97 height 18
type input "0962969715"
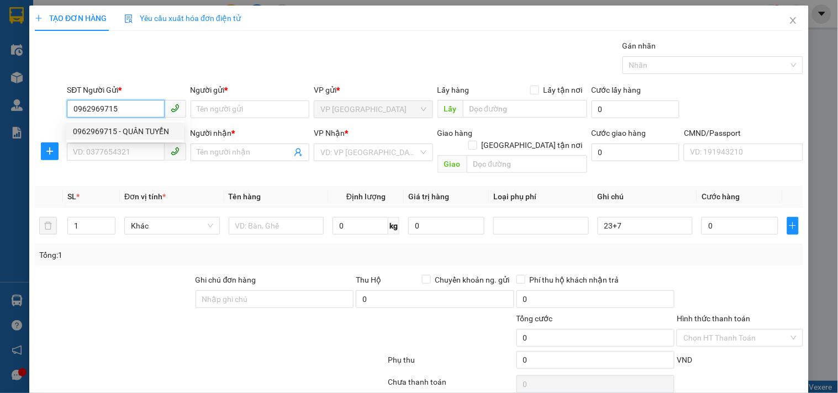
click at [145, 133] on div "0962969715 - QUÂN TUYỂN" at bounding box center [125, 131] width 104 height 12
type input "QUÂN TUYỂN"
type input "0962969715"
click at [145, 150] on input "SĐT Người Nhận *" at bounding box center [115, 152] width 97 height 18
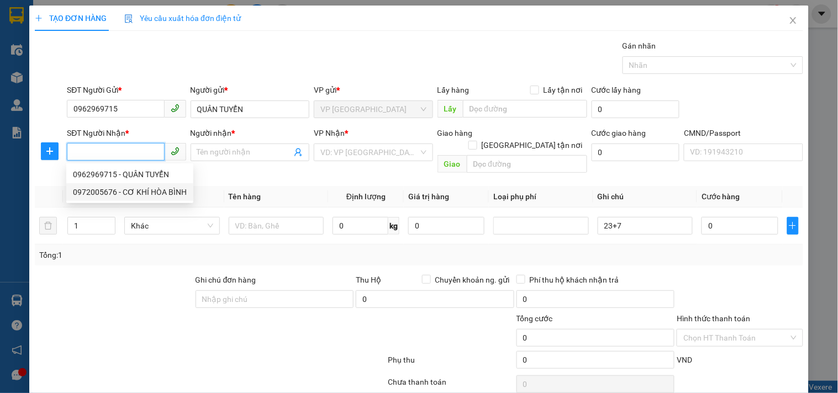
click at [162, 185] on div "0972005676 - CƠ KHÍ HÒA BÌNH" at bounding box center [129, 192] width 127 height 18
type input "0972005676"
type input "CƠ KHÍ HÒA BÌNH"
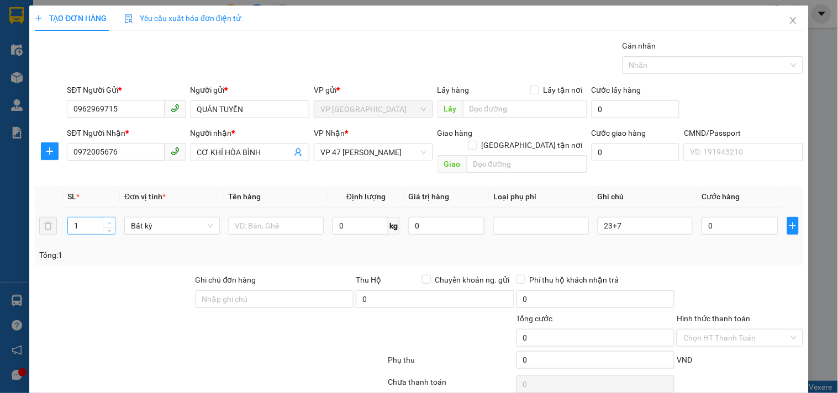
click at [109, 221] on icon "up" at bounding box center [110, 223] width 4 height 4
type input "2"
click at [257, 217] on input "text" at bounding box center [277, 226] width 96 height 18
type input "BỌC+ HỘP PT"
click at [734, 217] on input "0" at bounding box center [739, 226] width 76 height 18
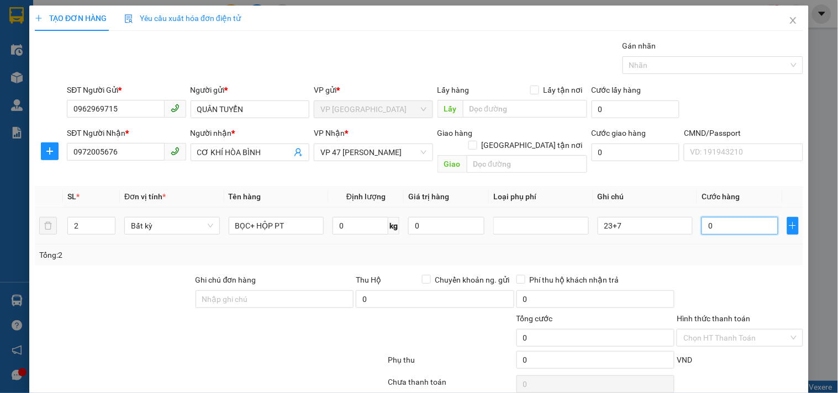
type input "9"
type input "90"
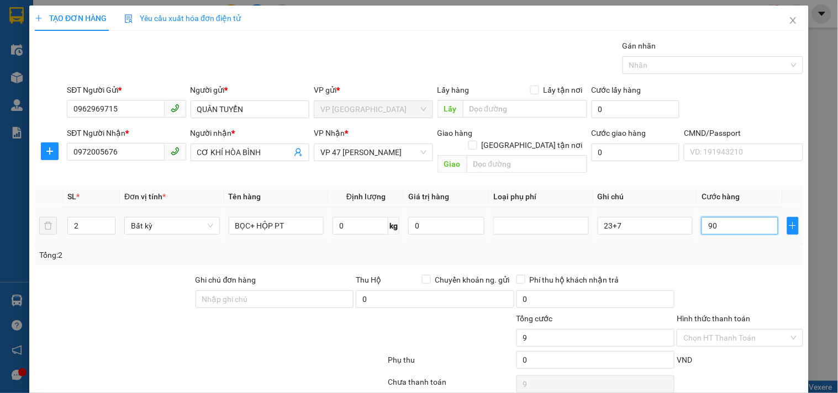
type input "90"
type input "900"
type input "9.000"
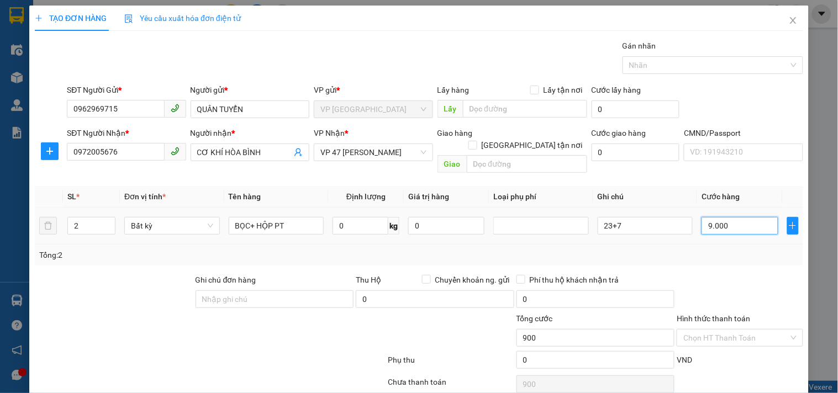
type input "9.000"
type input "90.000"
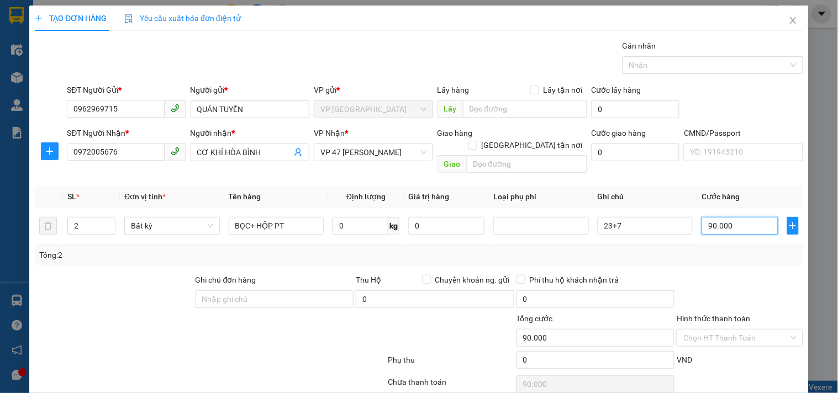
scroll to position [37, 0]
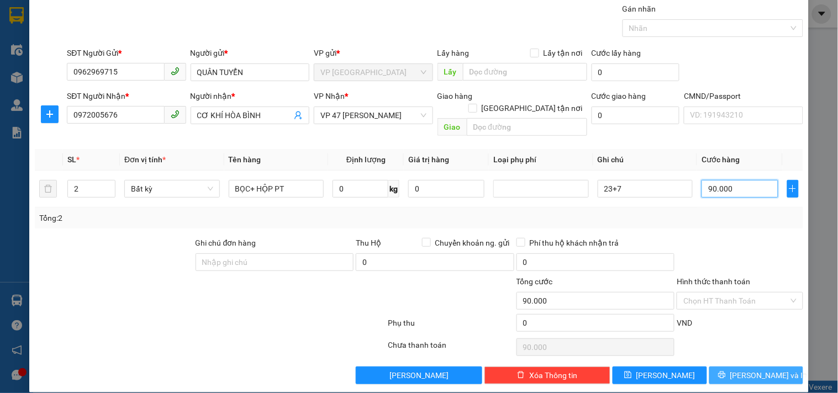
type input "90.000"
click at [739, 369] on span "[PERSON_NAME] và In" at bounding box center [768, 375] width 77 height 12
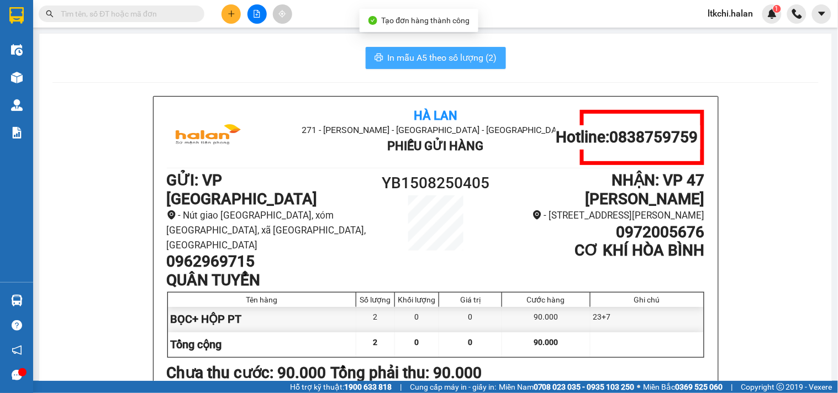
click at [420, 51] on span "In mẫu A5 theo số lượng (2)" at bounding box center [442, 58] width 109 height 14
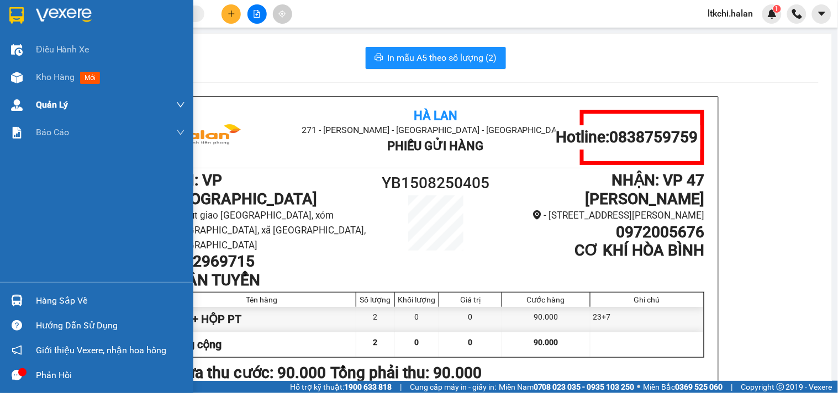
drag, startPoint x: 45, startPoint y: 80, endPoint x: 61, endPoint y: 102, distance: 27.6
click at [45, 80] on span "Kho hàng" at bounding box center [55, 77] width 39 height 10
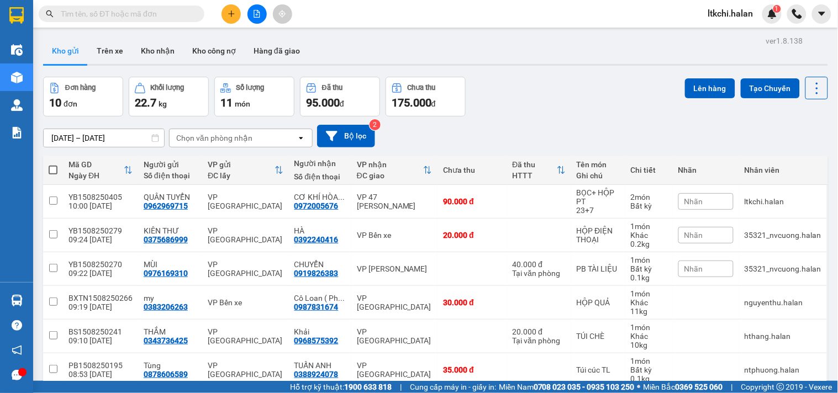
click at [697, 202] on div "Nhãn" at bounding box center [705, 201] width 55 height 17
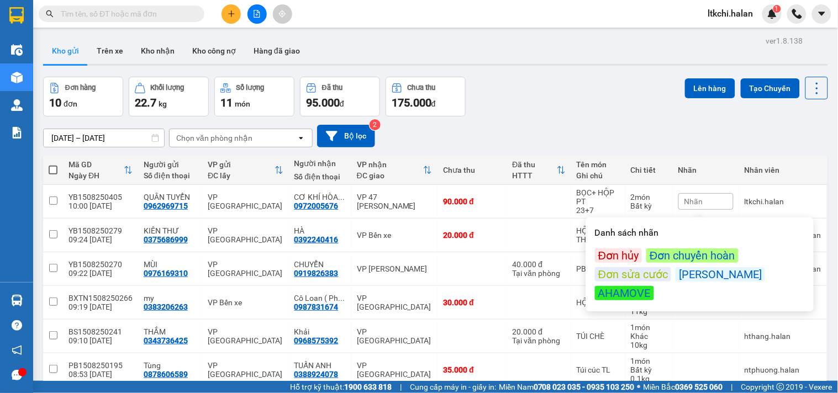
click at [647, 272] on div "Đơn sửa cước" at bounding box center [633, 274] width 76 height 14
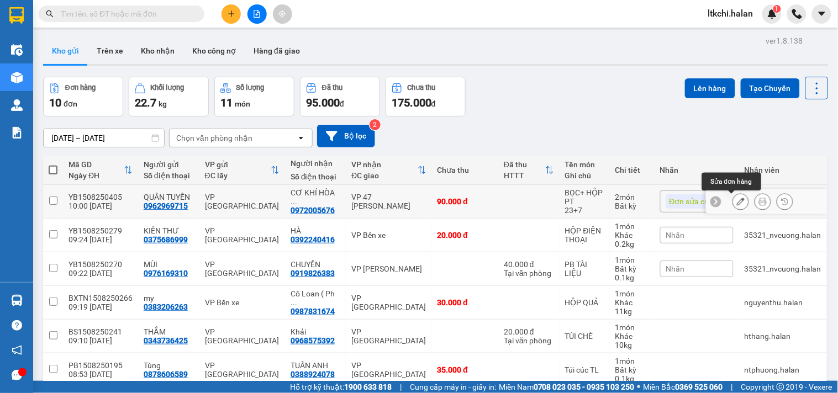
click at [737, 203] on icon at bounding box center [741, 202] width 8 height 8
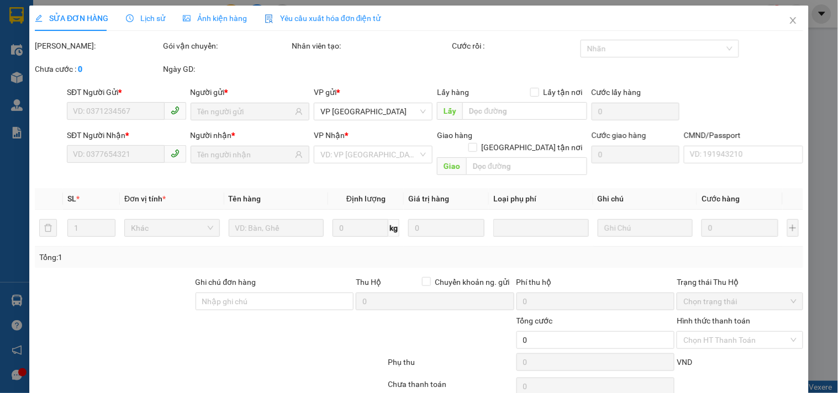
type input "0962969715"
type input "0972005676"
type input "90.000"
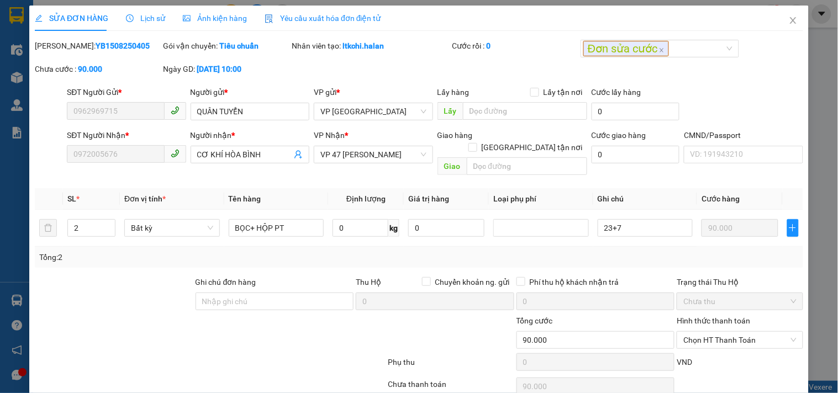
scroll to position [40, 0]
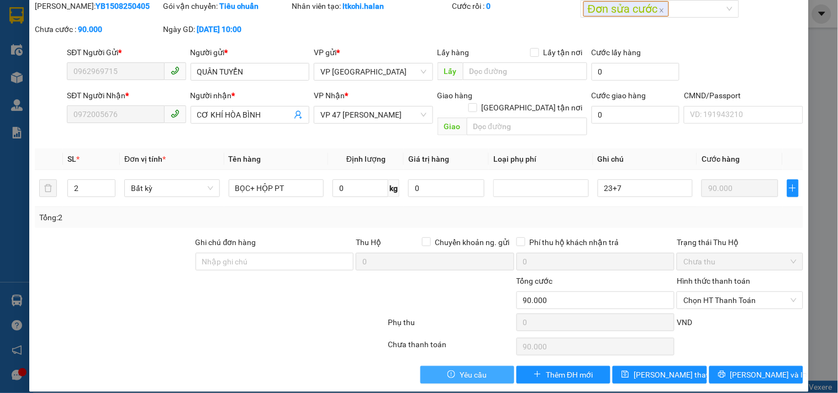
click at [459, 369] on span "Yêu cầu" at bounding box center [472, 375] width 27 height 12
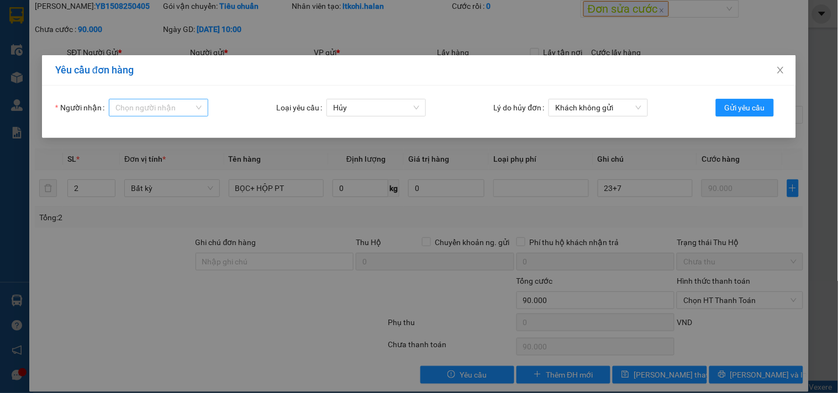
click at [176, 108] on input "Người nhận" at bounding box center [154, 107] width 78 height 17
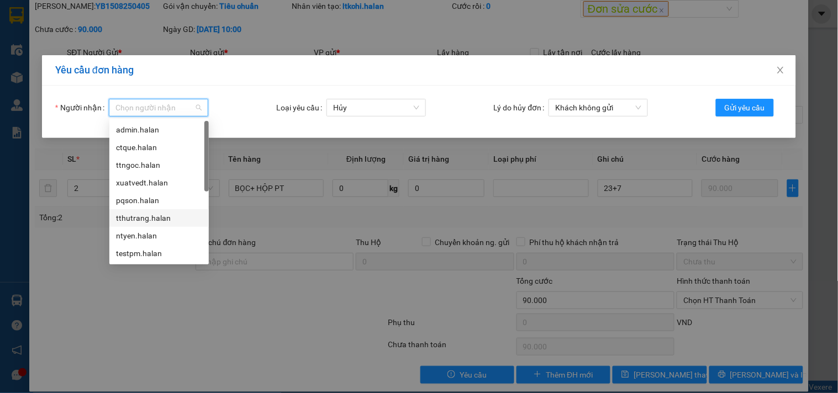
click at [161, 222] on div "tthutrang.halan" at bounding box center [159, 218] width 86 height 12
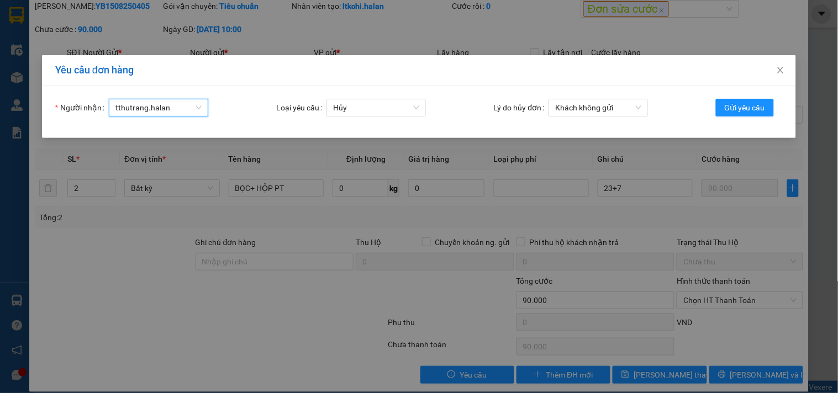
drag, startPoint x: 384, startPoint y: 105, endPoint x: 373, endPoint y: 116, distance: 16.4
click at [382, 105] on span "Hủy" at bounding box center [376, 107] width 86 height 17
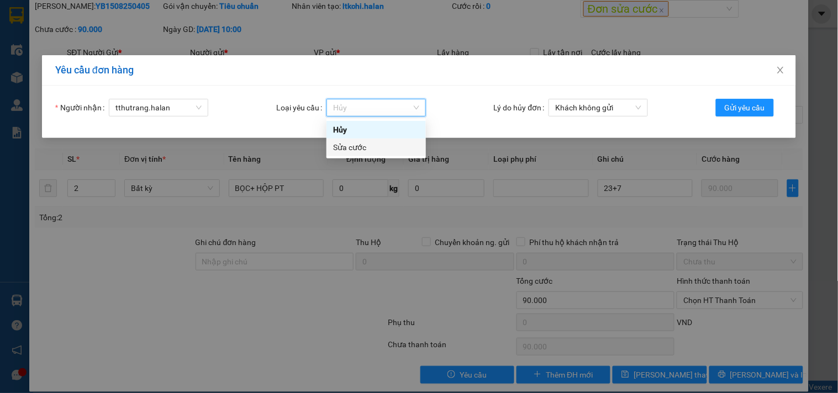
drag, startPoint x: 357, startPoint y: 150, endPoint x: 571, endPoint y: 125, distance: 215.7
click at [357, 150] on div "Sửa cước" at bounding box center [376, 147] width 86 height 12
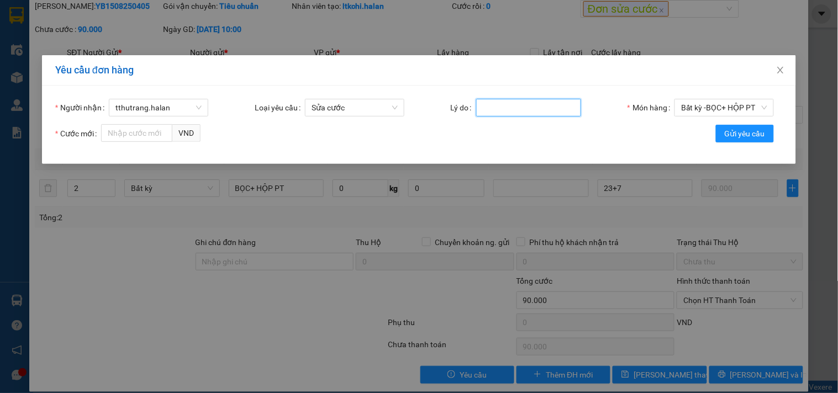
click at [547, 103] on input "Lý do" at bounding box center [528, 108] width 105 height 18
type input "SAI CƯỚC"
click at [134, 134] on input "Cước mới" at bounding box center [136, 133] width 71 height 18
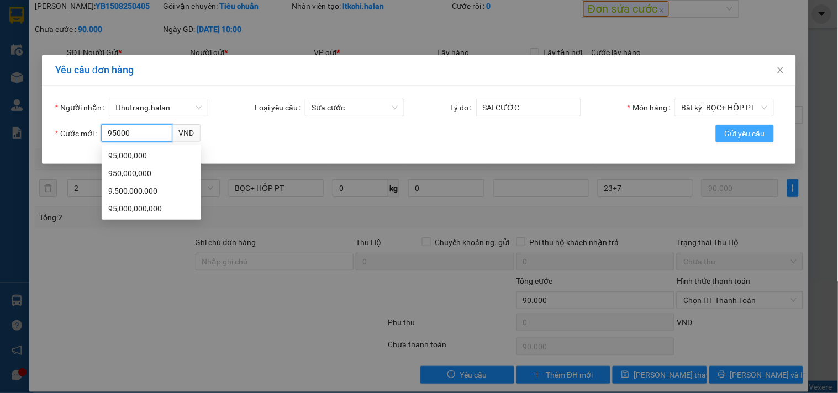
type input "95000"
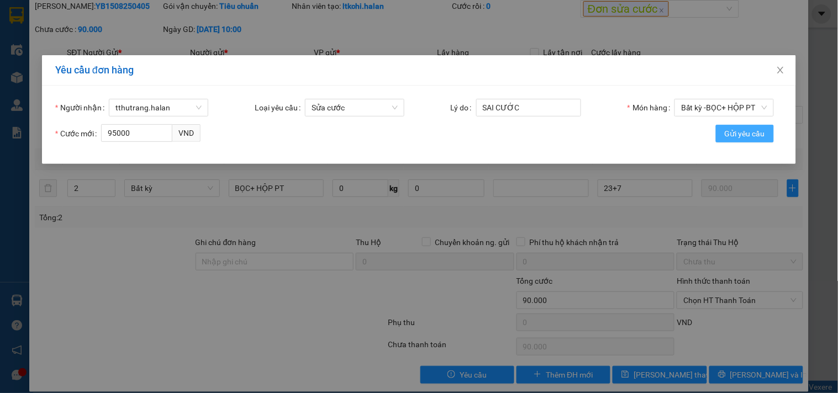
click at [727, 130] on span "Gửi yêu cầu" at bounding box center [744, 134] width 40 height 12
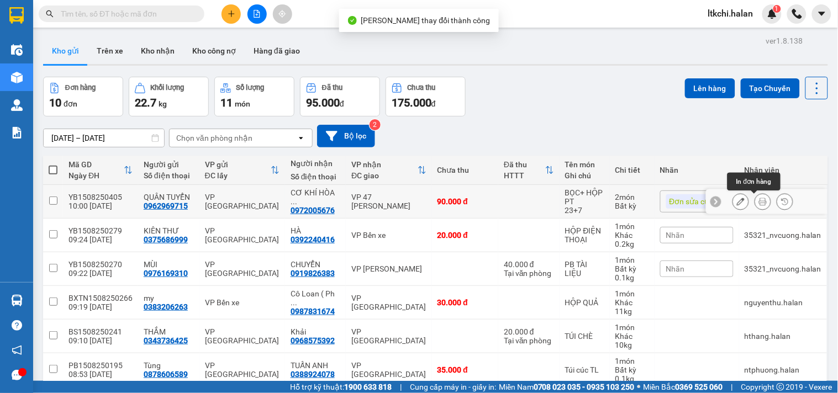
click at [755, 203] on button at bounding box center [762, 201] width 15 height 19
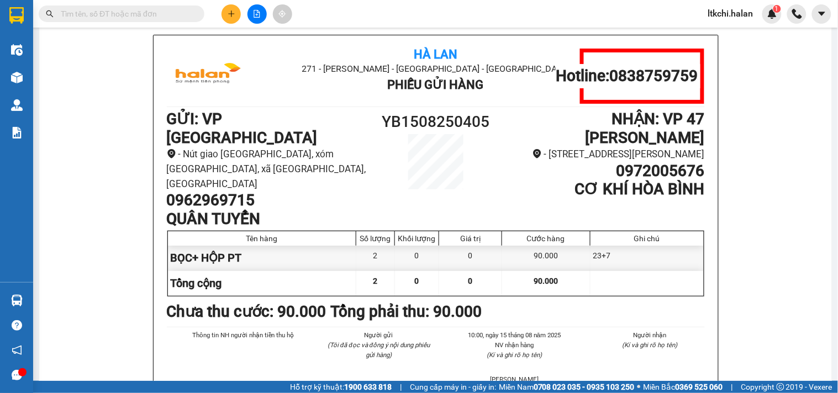
scroll to position [33, 0]
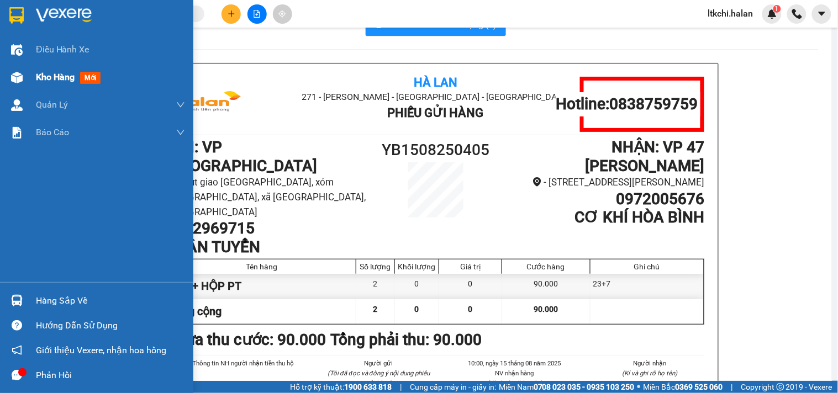
click at [13, 77] on img at bounding box center [17, 78] width 12 height 12
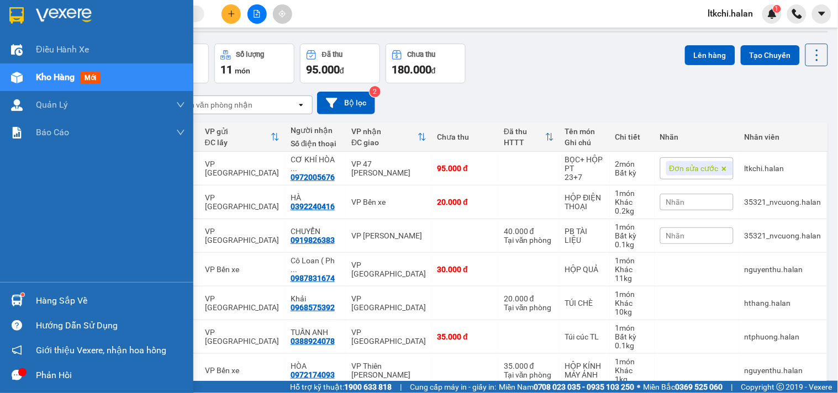
click at [24, 300] on div at bounding box center [16, 300] width 19 height 19
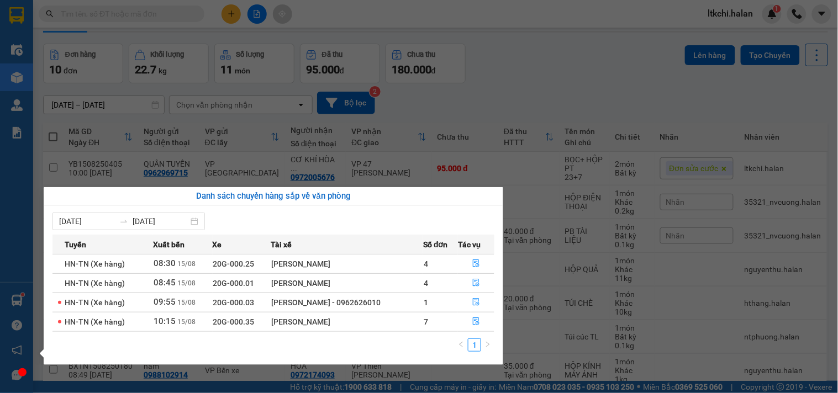
click at [530, 96] on section "Kết quả tìm kiếm ( 0 ) Bộ lọc No Data ltkchi.halan 1 Điều hành xe Kho hàng mới …" at bounding box center [419, 196] width 838 height 393
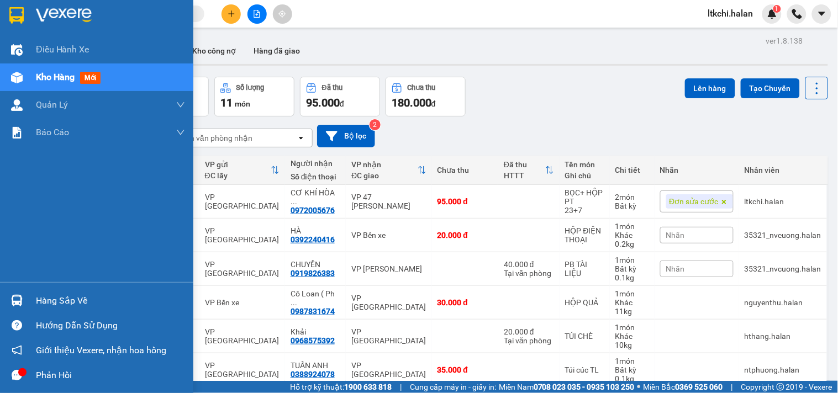
click at [27, 302] on div "Hàng sắp về" at bounding box center [96, 300] width 193 height 25
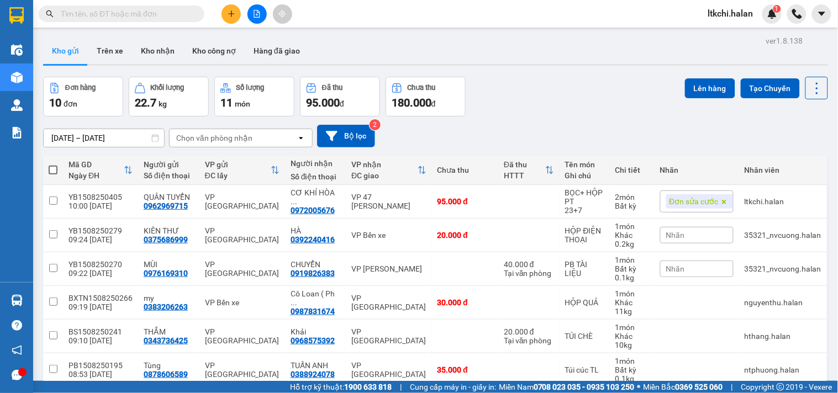
click at [572, 95] on section "Kết quả tìm kiếm ( 0 ) Bộ lọc No Data ltkchi.halan 1 Điều hành xe Kho hàng mới …" at bounding box center [419, 196] width 838 height 393
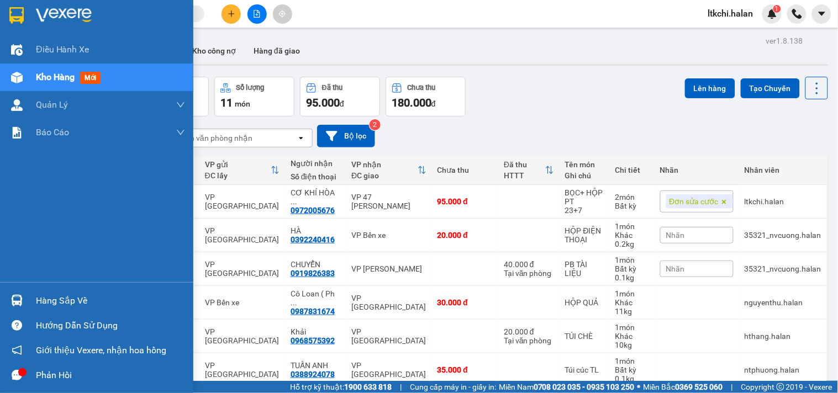
click at [13, 306] on img at bounding box center [17, 301] width 12 height 12
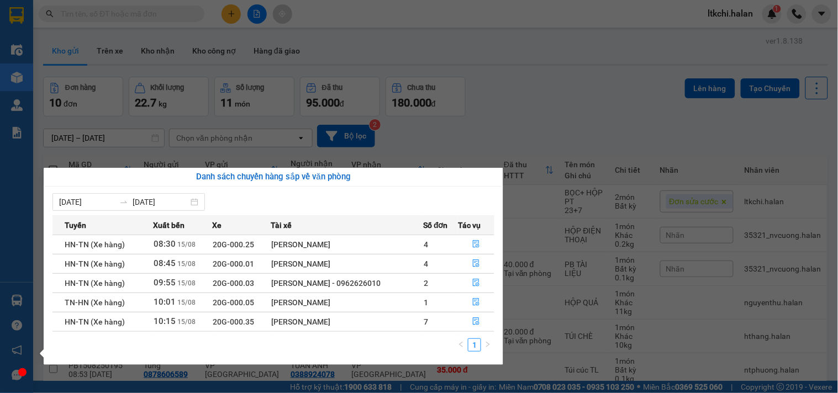
click at [530, 107] on section "Kết quả tìm kiếm ( 0 ) Bộ lọc No Data ltkchi.halan 1 Điều hành xe Kho hàng mới …" at bounding box center [419, 196] width 838 height 393
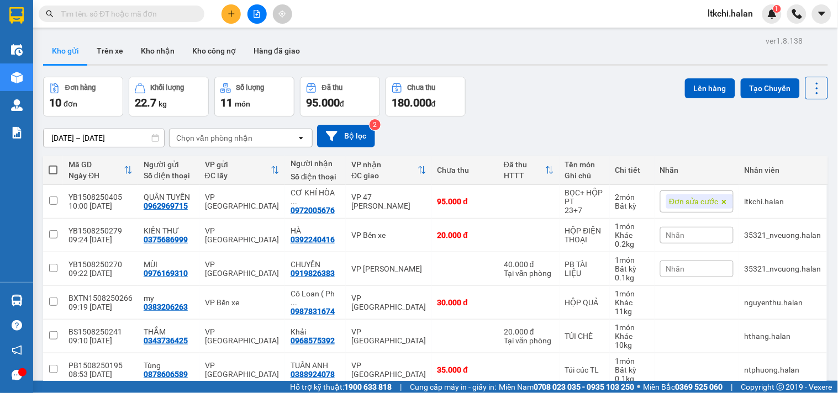
scroll to position [184, 0]
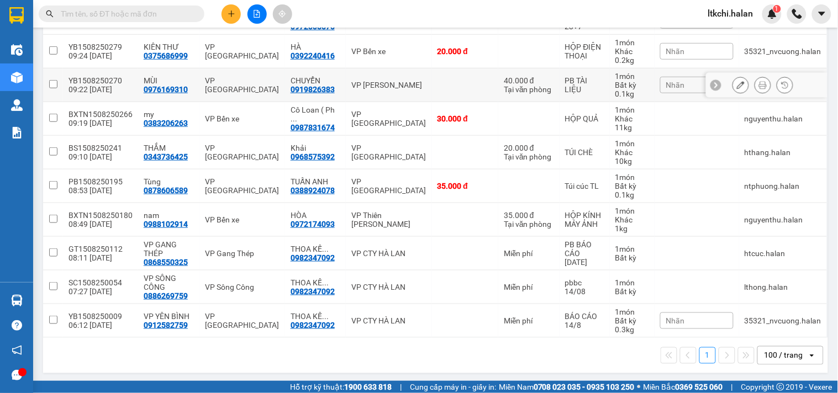
click at [401, 89] on div "VP [PERSON_NAME]" at bounding box center [388, 85] width 75 height 9
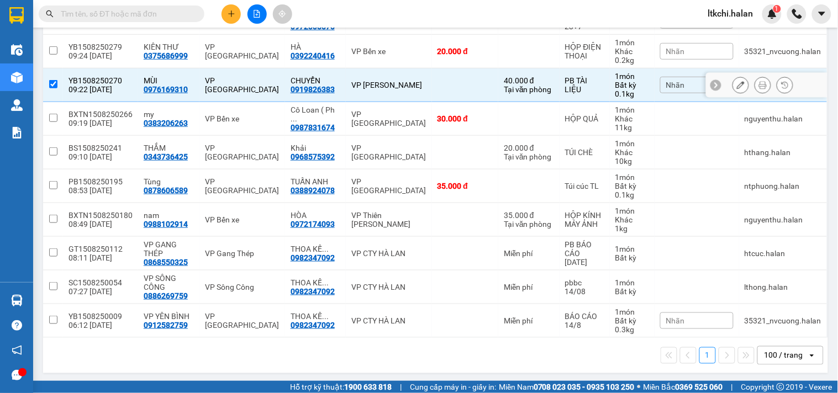
checkbox input "true"
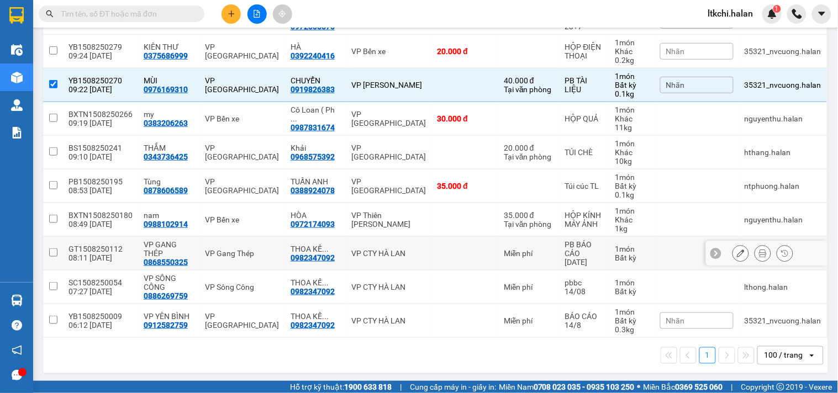
click at [415, 256] on div "VP CTY HÀ LAN" at bounding box center [388, 253] width 75 height 9
checkbox input "true"
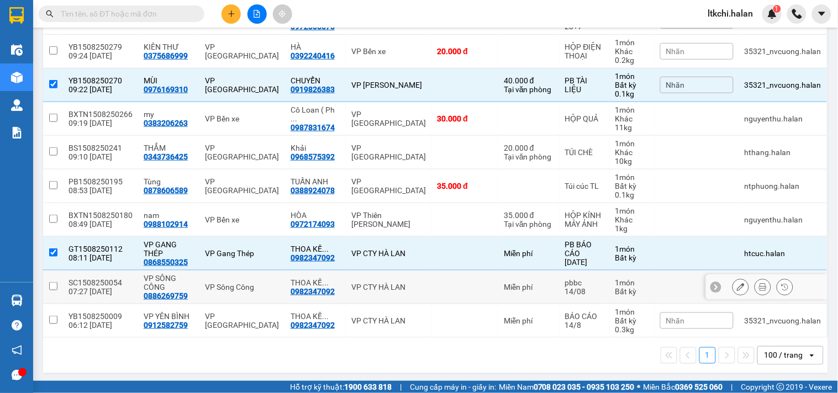
drag, startPoint x: 412, startPoint y: 273, endPoint x: 414, endPoint y: 288, distance: 14.5
click at [412, 276] on td "VP CTY HÀ LAN" at bounding box center [389, 288] width 86 height 34
checkbox input "true"
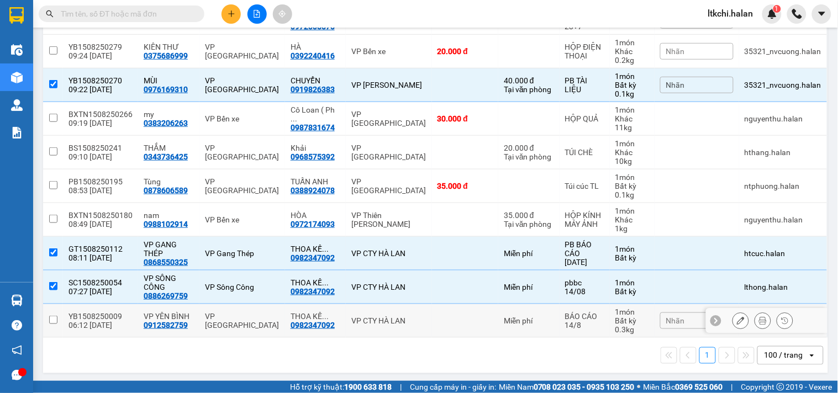
click at [422, 321] on td "VP CTY HÀ LAN" at bounding box center [389, 321] width 86 height 34
checkbox input "true"
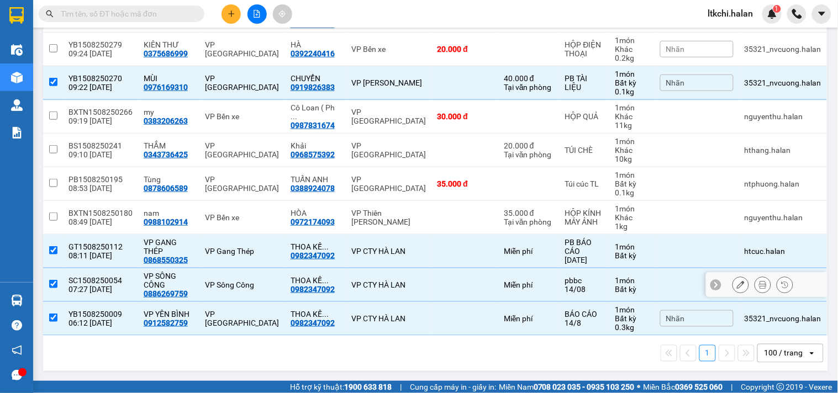
scroll to position [0, 0]
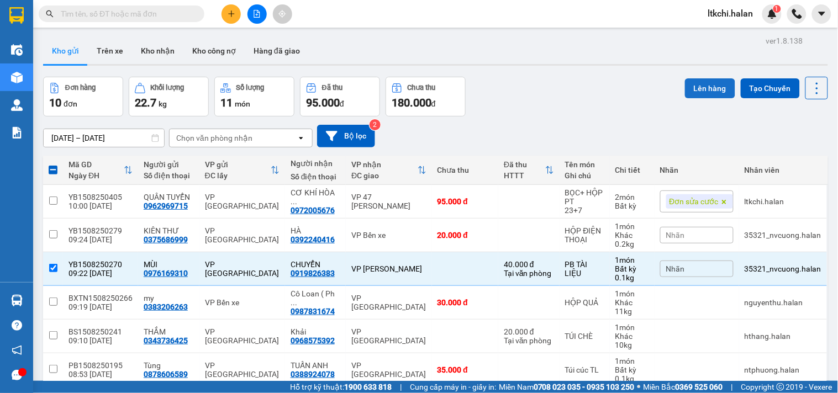
click at [687, 87] on button "Lên hàng" at bounding box center [710, 88] width 50 height 20
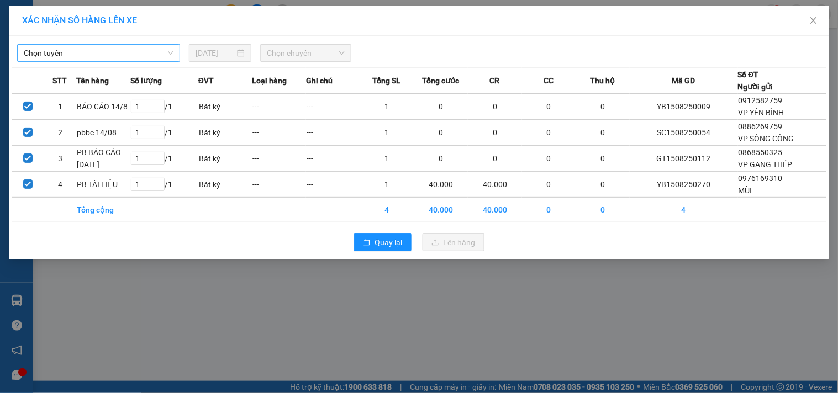
click at [130, 52] on span "Chọn tuyến" at bounding box center [99, 53] width 150 height 17
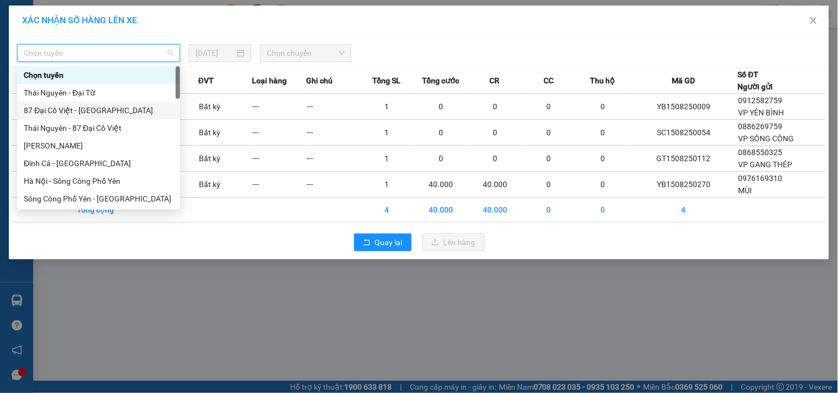
click at [92, 112] on div "87 Đại Cồ Việt - [GEOGRAPHIC_DATA]" at bounding box center [99, 110] width 150 height 12
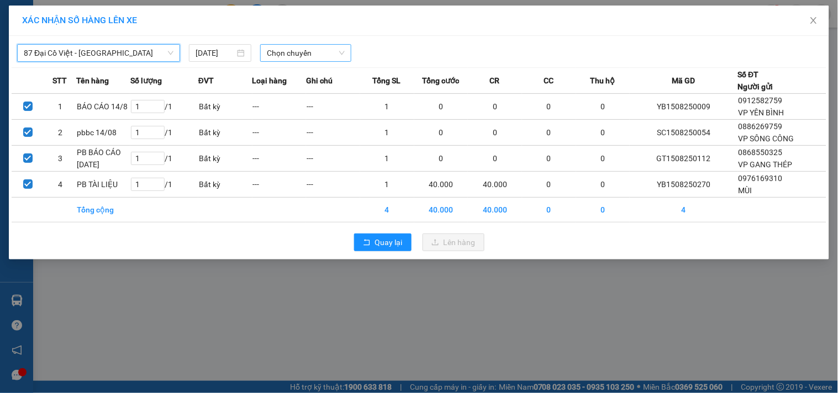
click at [311, 52] on span "Chọn chuyến" at bounding box center [306, 53] width 78 height 17
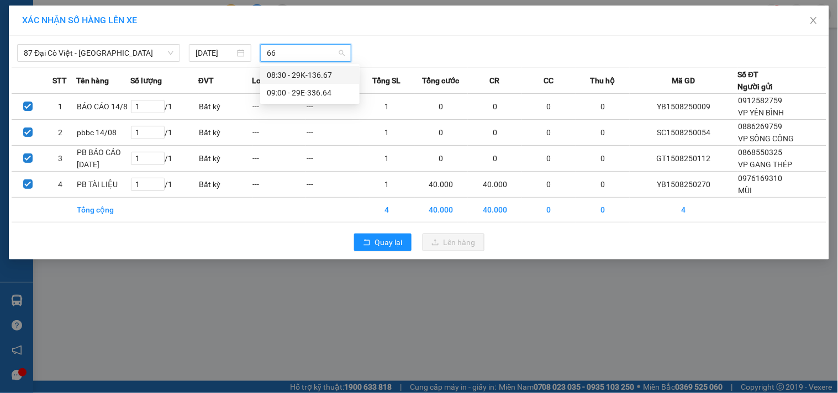
type input "664"
click at [308, 77] on div "09:00 - 29E-336.64" at bounding box center [310, 75] width 86 height 12
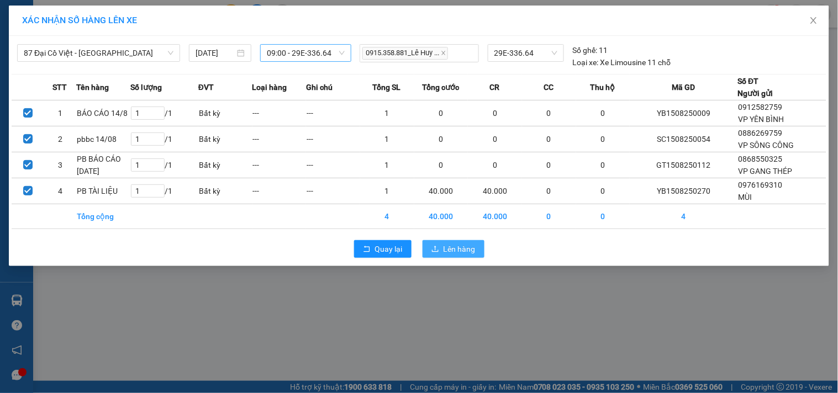
click at [461, 245] on span "Lên hàng" at bounding box center [459, 249] width 32 height 12
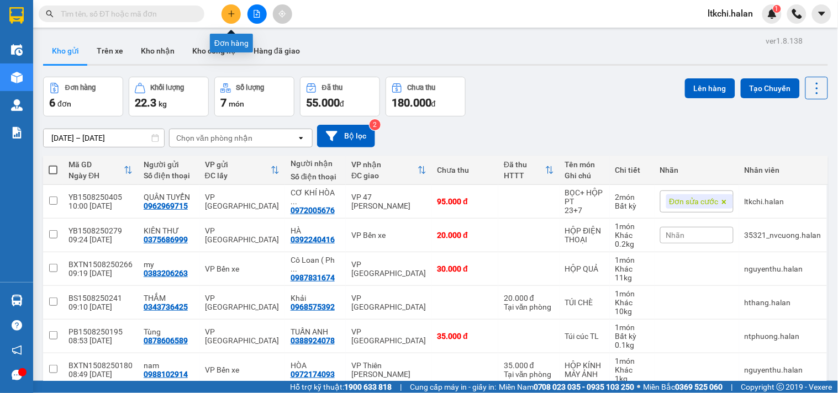
click at [231, 10] on icon "plus" at bounding box center [231, 14] width 8 height 8
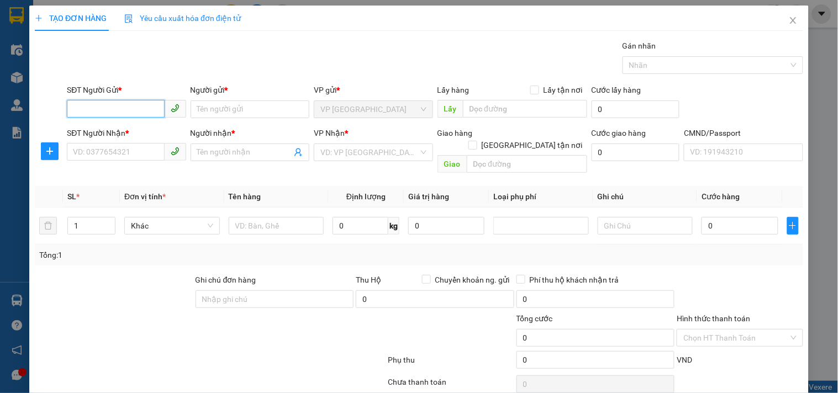
click at [142, 114] on input "SĐT Người Gửi *" at bounding box center [115, 109] width 97 height 18
type input "0974322111"
click at [141, 153] on input "SĐT Người Nhận *" at bounding box center [115, 152] width 97 height 18
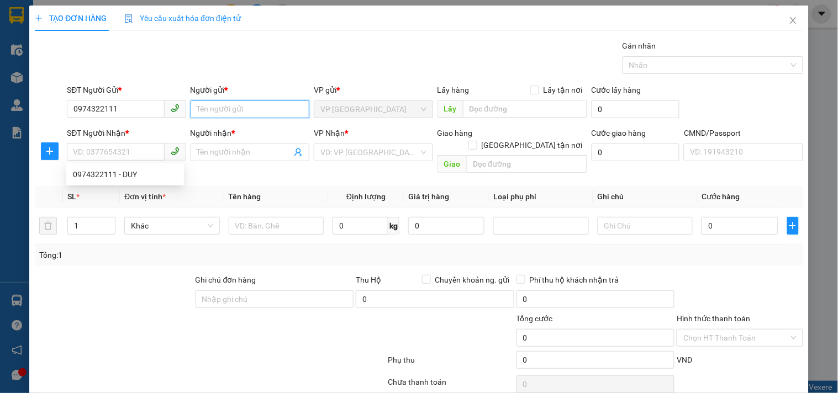
click at [213, 109] on input "Người gửi *" at bounding box center [249, 109] width 119 height 18
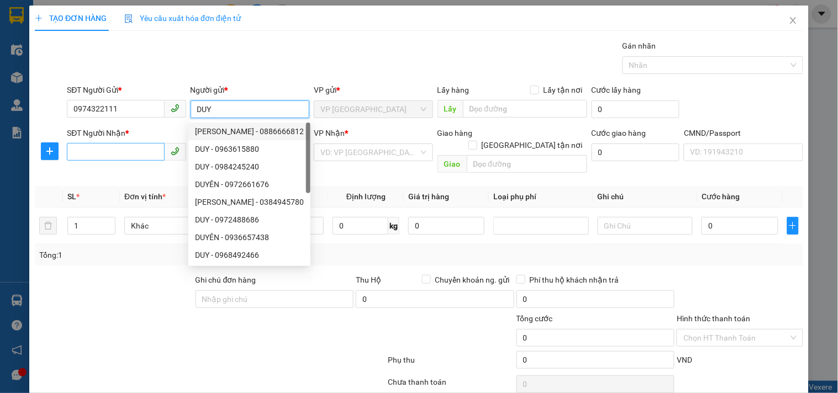
type input "DUY"
click at [129, 155] on input "SĐT Người Nhận *" at bounding box center [115, 152] width 97 height 18
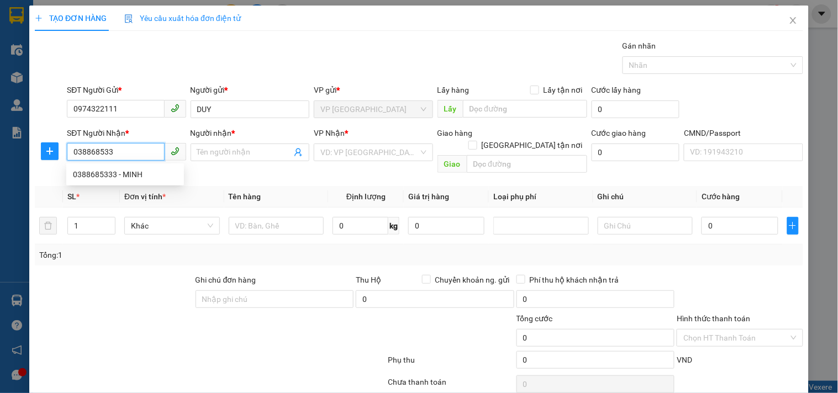
type input "0388685333"
click at [127, 173] on div "0388685333 - MINH" at bounding box center [125, 174] width 104 height 12
type input "MINH"
type input "0388685333"
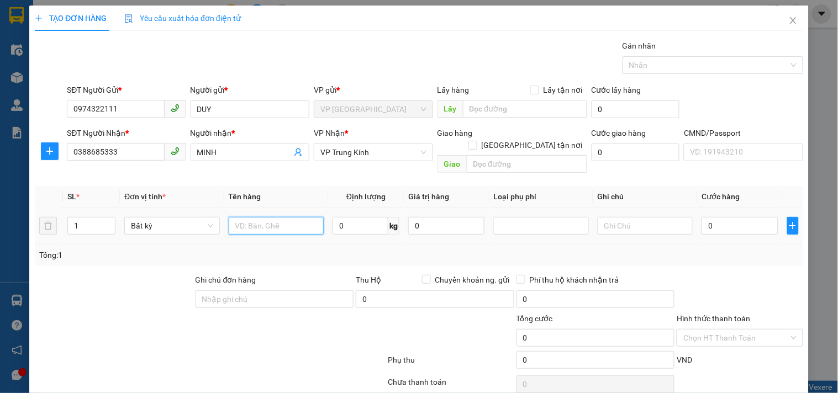
click at [282, 217] on input "text" at bounding box center [277, 226] width 96 height 18
type input "HỘP VỢT"
click at [356, 217] on input "0" at bounding box center [360, 226] width 56 height 18
type input "1"
click at [741, 217] on input "0" at bounding box center [739, 226] width 76 height 18
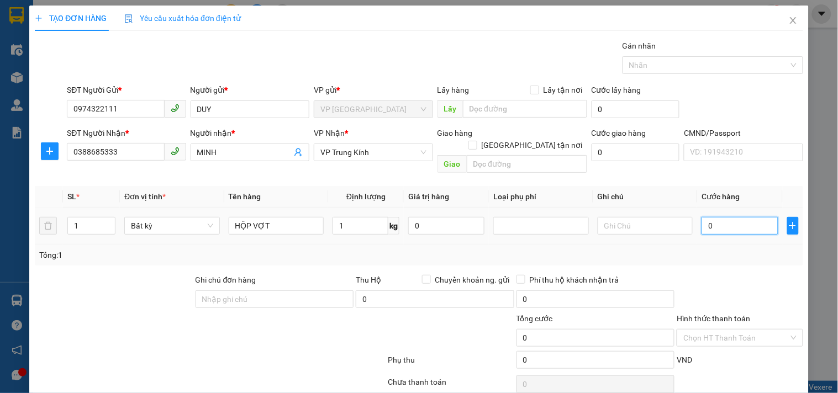
type input "35.000"
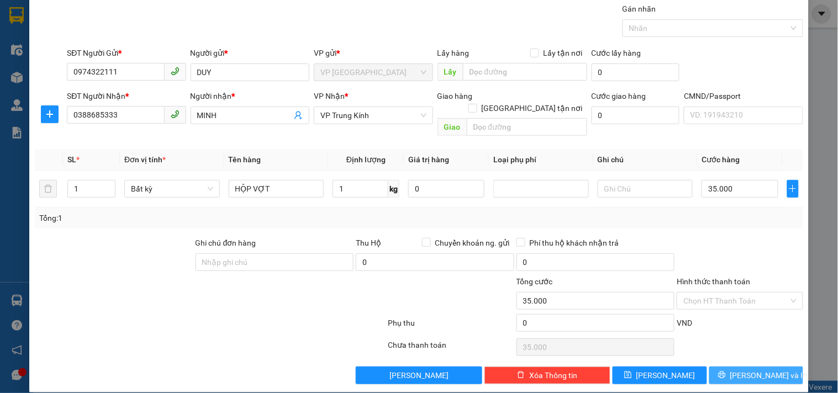
click at [770, 367] on button "[PERSON_NAME] và In" at bounding box center [756, 376] width 94 height 18
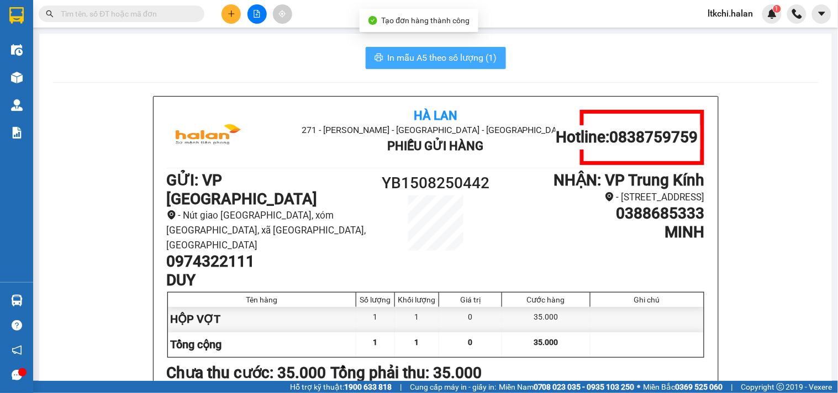
click at [449, 60] on span "In mẫu A5 theo số lượng (1)" at bounding box center [442, 58] width 109 height 14
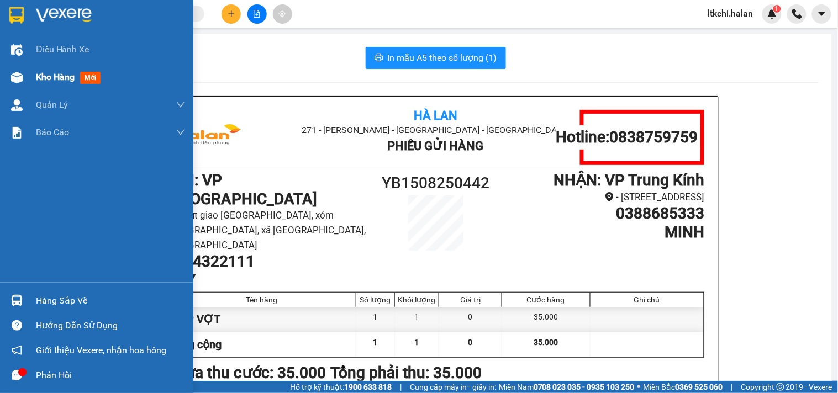
click at [24, 76] on div at bounding box center [16, 77] width 19 height 19
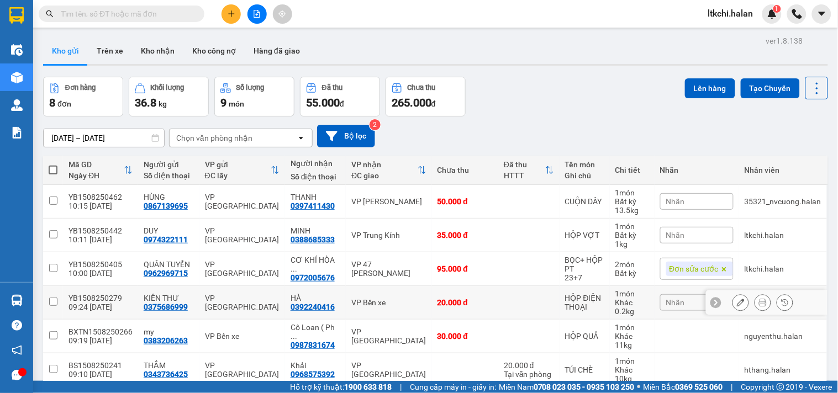
scroll to position [119, 0]
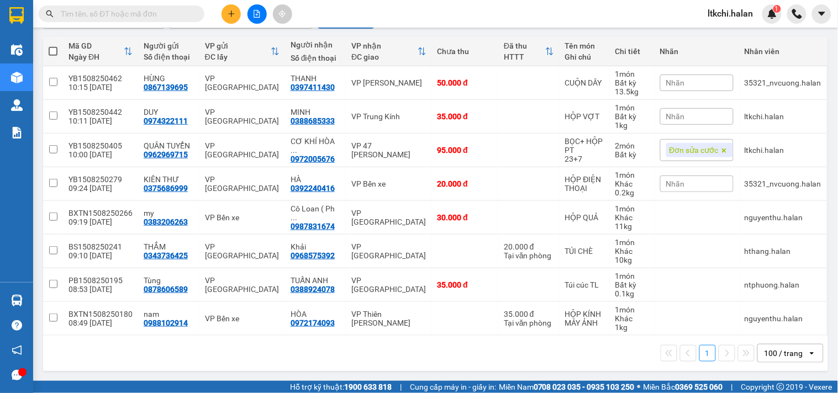
click at [396, 357] on div "1 100 / trang open" at bounding box center [435, 353] width 776 height 19
click at [229, 6] on button at bounding box center [230, 13] width 19 height 19
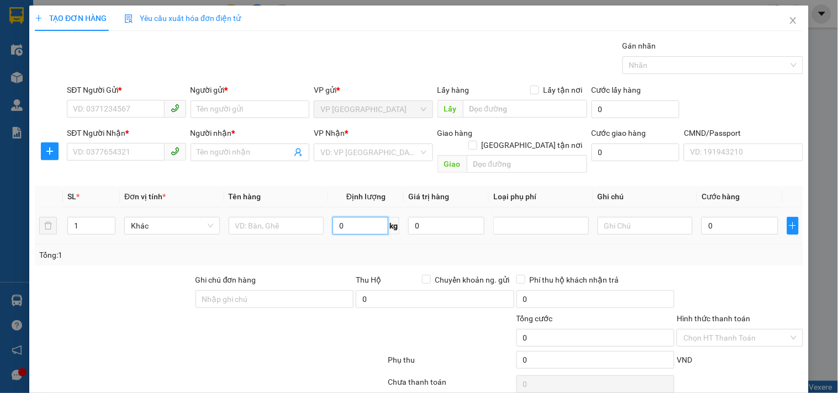
click at [369, 217] on input "0" at bounding box center [360, 226] width 56 height 18
type input "9.8"
click at [103, 105] on input "SĐT Người Gửi *" at bounding box center [115, 109] width 97 height 18
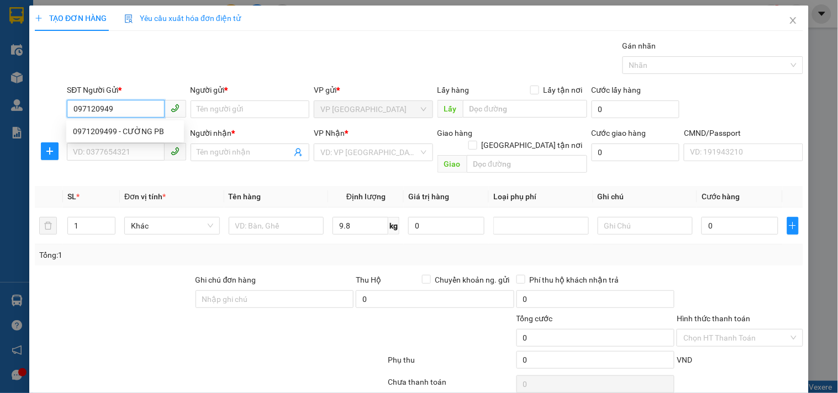
type input "0971209499"
click at [116, 126] on div "0971209499 - CƯỜNG PB" at bounding box center [125, 131] width 104 height 12
type input "CƯỜNG PB"
type input "0971209499"
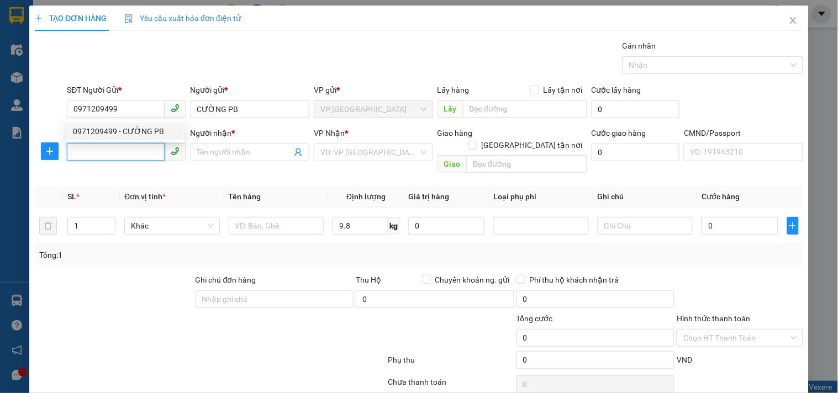
click at [121, 155] on input "SĐT Người Nhận *" at bounding box center [115, 152] width 97 height 18
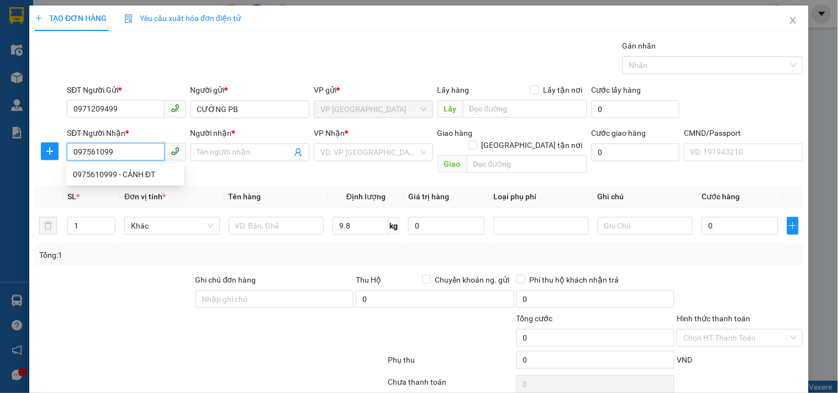
type input "0975610999"
click at [124, 178] on div "0975610999 - CẢNH ĐT" at bounding box center [125, 174] width 104 height 12
type input "CẢNH ĐT"
type input "0975610999"
click at [46, 151] on icon "plus" at bounding box center [49, 151] width 7 height 1
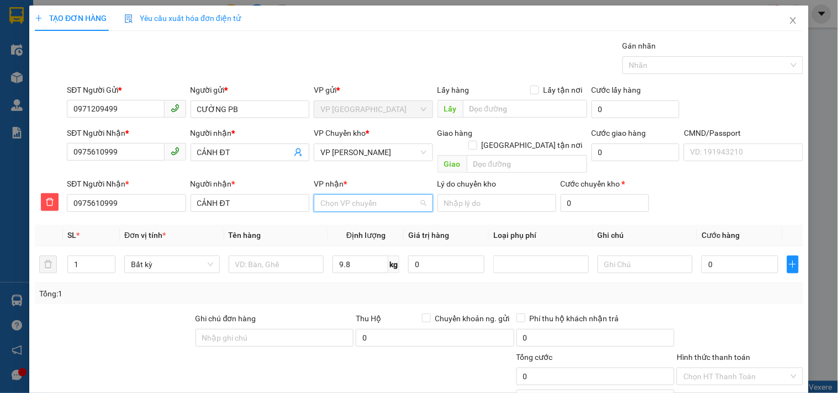
click at [352, 195] on input "VP nhận *" at bounding box center [369, 203] width 98 height 17
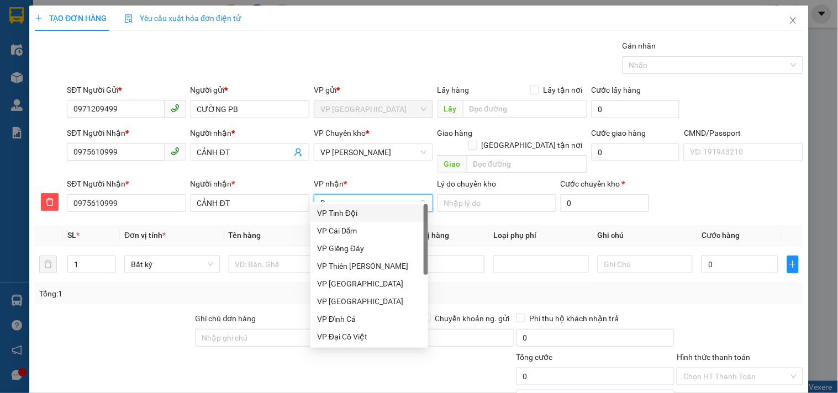
type input "DT"
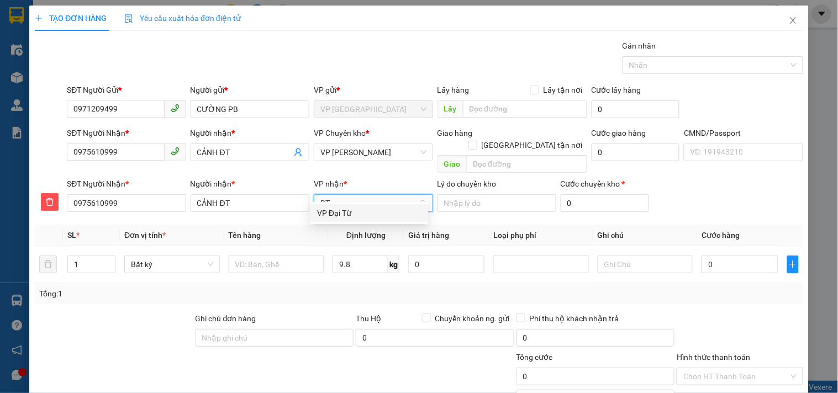
click at [361, 210] on div "VP Đại Từ" at bounding box center [369, 213] width 104 height 12
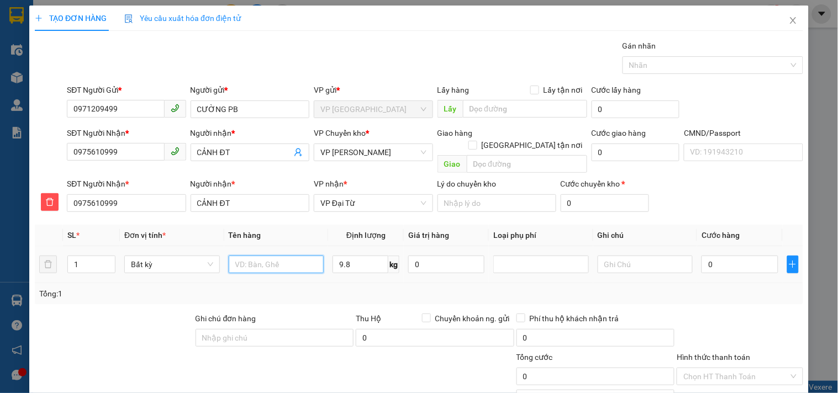
drag, startPoint x: 272, startPoint y: 252, endPoint x: 279, endPoint y: 249, distance: 7.2
click at [279, 256] on input "text" at bounding box center [277, 265] width 96 height 18
type input "HỘP PK"
click at [367, 256] on input "9.8" at bounding box center [360, 265] width 56 height 18
click at [713, 256] on input "0" at bounding box center [739, 265] width 76 height 18
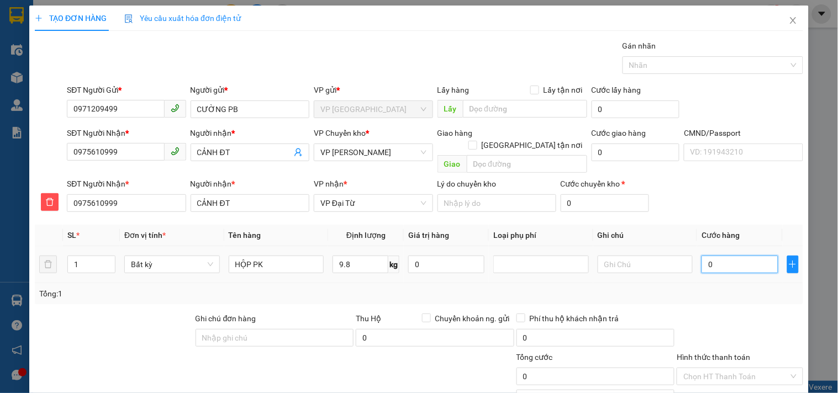
type input "40.000"
drag, startPoint x: 723, startPoint y: 252, endPoint x: 680, endPoint y: 250, distance: 43.6
click at [680, 250] on tr "1 Bất kỳ HỘP PK 9.8 kg 0 40.000" at bounding box center [419, 264] width 768 height 37
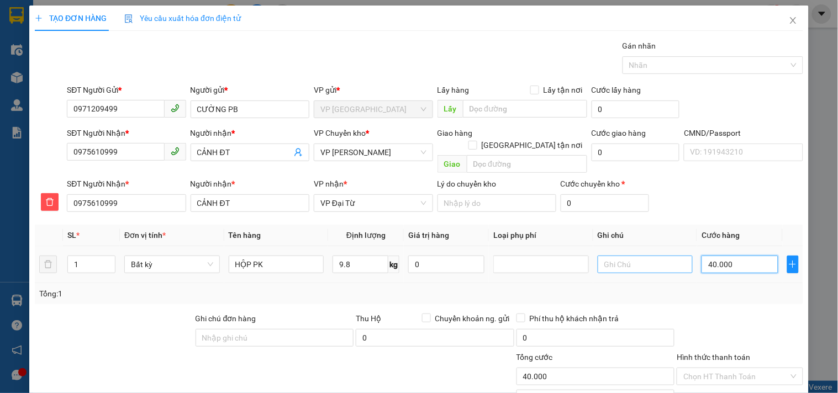
type input "2"
type input "20"
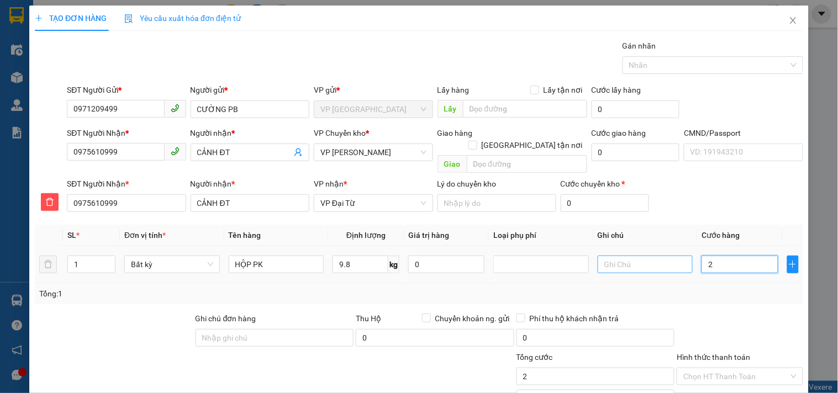
type input "20"
type input "200"
type input "2.000"
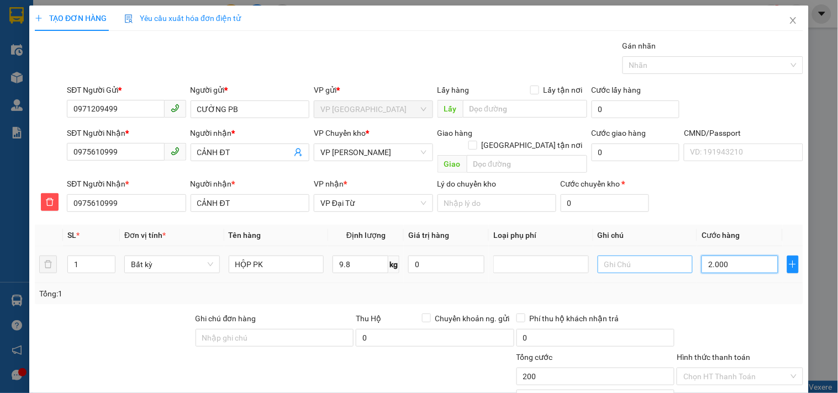
type input "2.000"
type input "20.000"
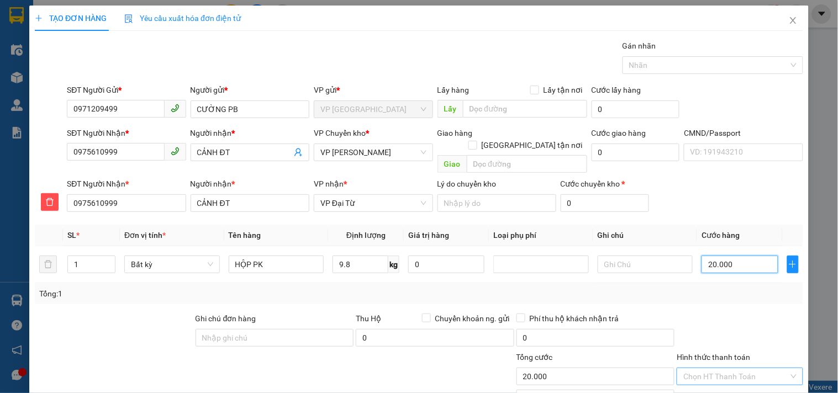
type input "20.000"
click at [707, 368] on input "Hình thức thanh toán" at bounding box center [735, 376] width 105 height 17
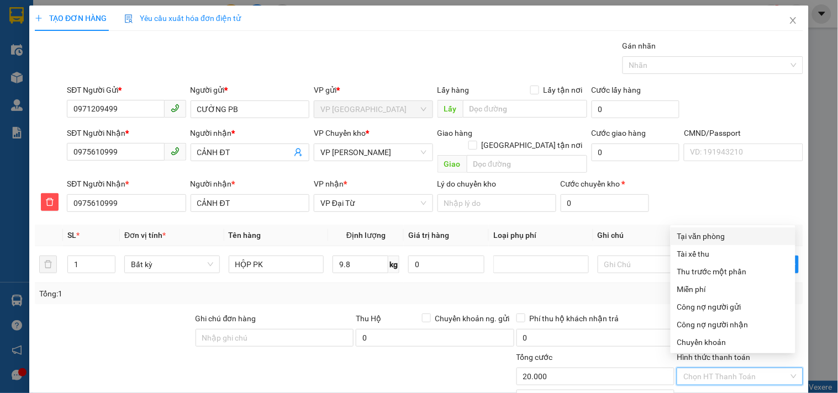
click at [725, 239] on div "Tại văn phòng" at bounding box center [733, 236] width 112 height 12
type input "0"
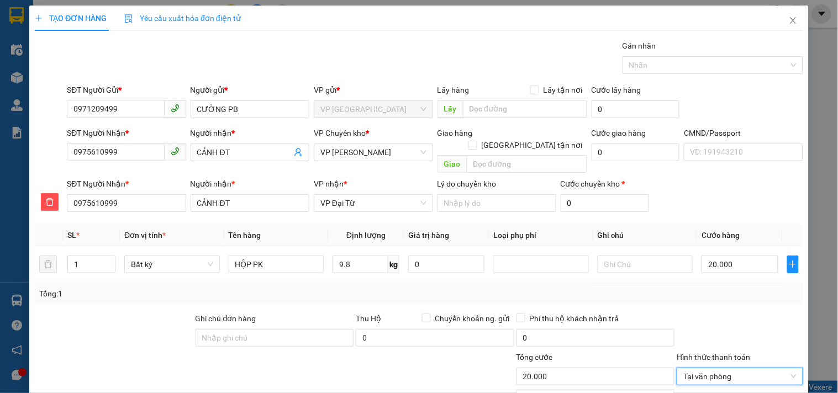
scroll to position [76, 0]
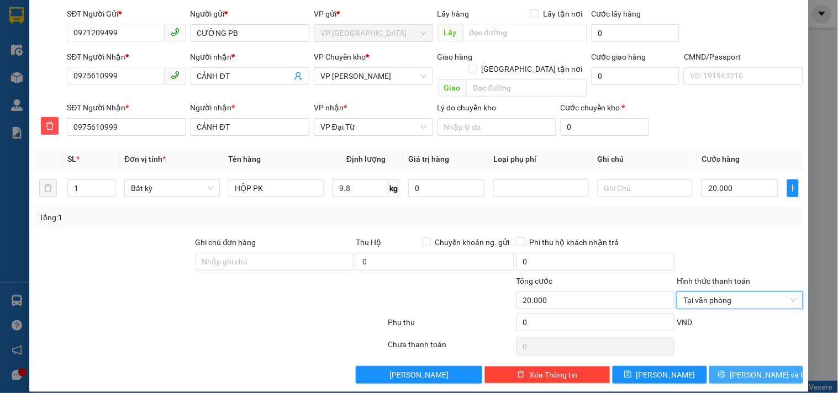
click at [758, 369] on span "[PERSON_NAME] và In" at bounding box center [768, 375] width 77 height 12
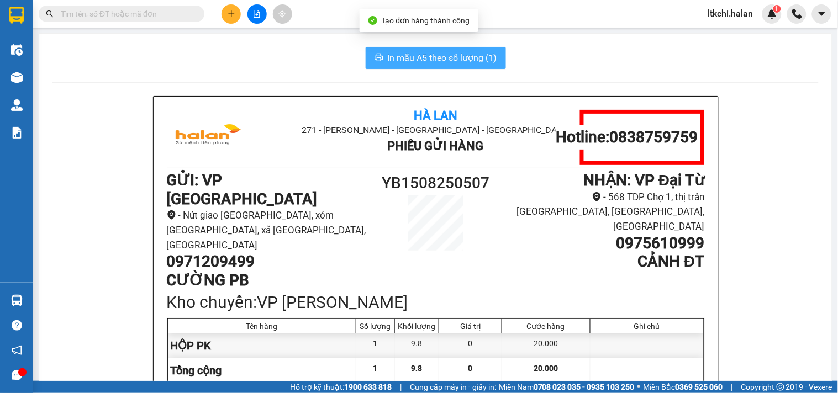
click at [459, 52] on span "In mẫu A5 theo số lượng (1)" at bounding box center [442, 58] width 109 height 14
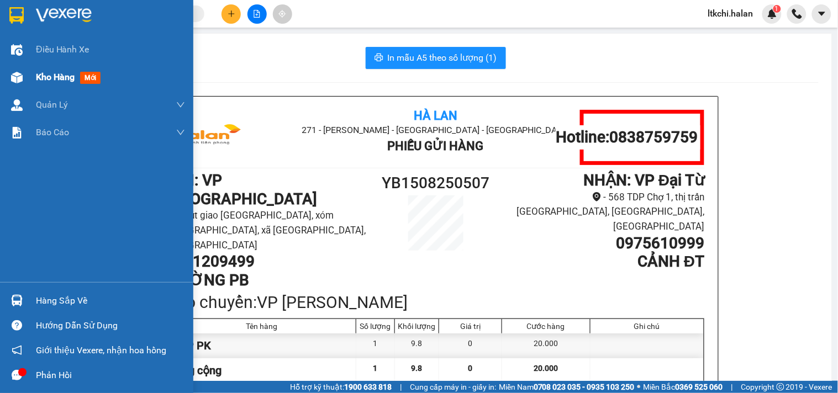
click at [14, 72] on img at bounding box center [17, 78] width 12 height 12
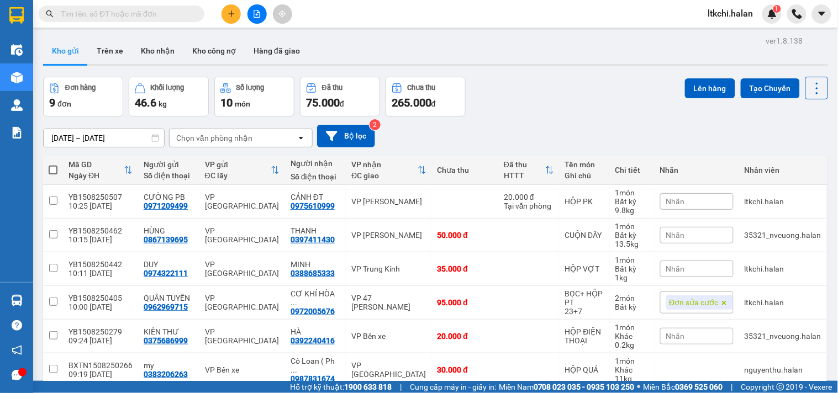
scroll to position [153, 0]
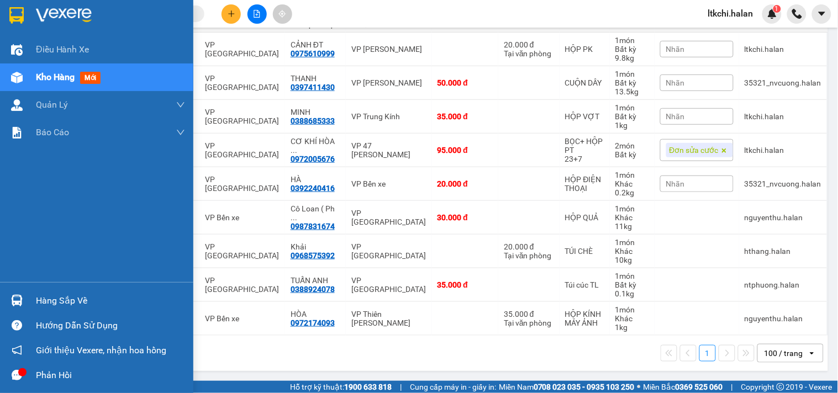
click at [23, 298] on div at bounding box center [16, 300] width 19 height 19
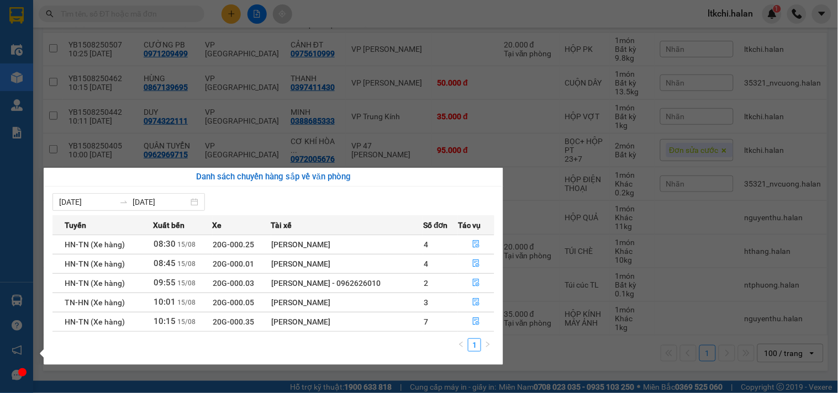
click at [462, 13] on section "Kết quả tìm kiếm ( 0 ) Bộ lọc No Data ltkchi.halan 1 Điều hành xe Kho hàng mới …" at bounding box center [419, 196] width 838 height 393
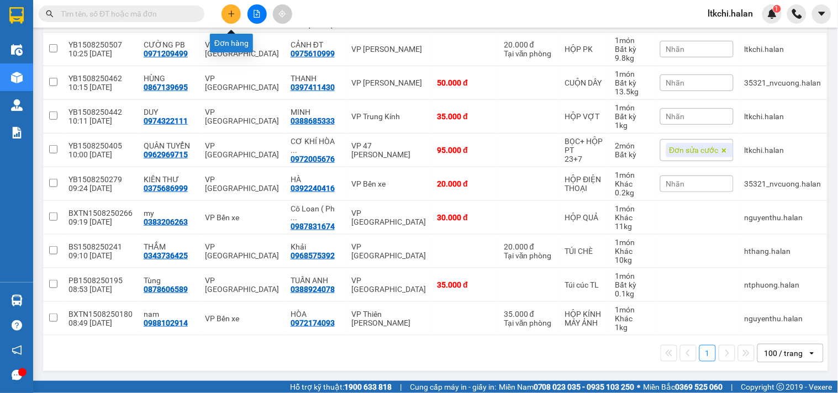
click at [229, 15] on icon "plus" at bounding box center [231, 14] width 8 height 8
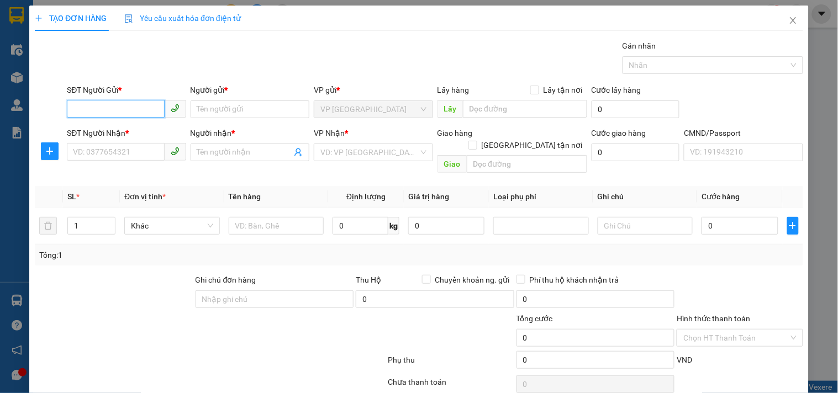
click at [131, 110] on input "SĐT Người Gửi *" at bounding box center [115, 109] width 97 height 18
type input "0975484888"
click at [146, 129] on div "0975484888 - NAM VIỆT" at bounding box center [125, 131] width 104 height 12
type input "NAM VIỆT"
type input "0975484888"
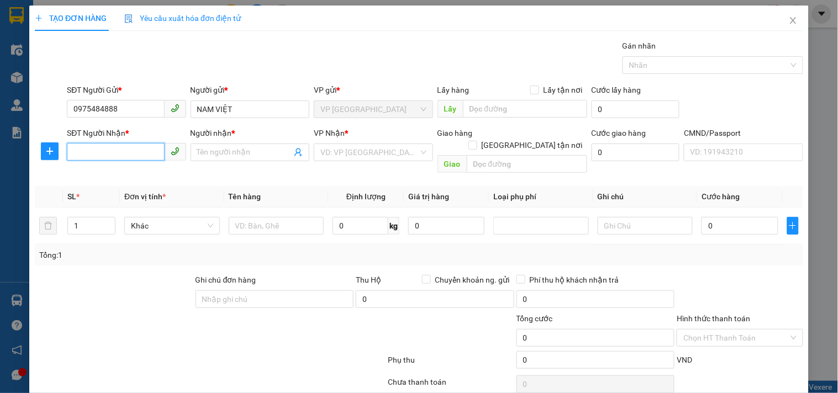
click at [146, 151] on input "SĐT Người Nhận *" at bounding box center [115, 152] width 97 height 18
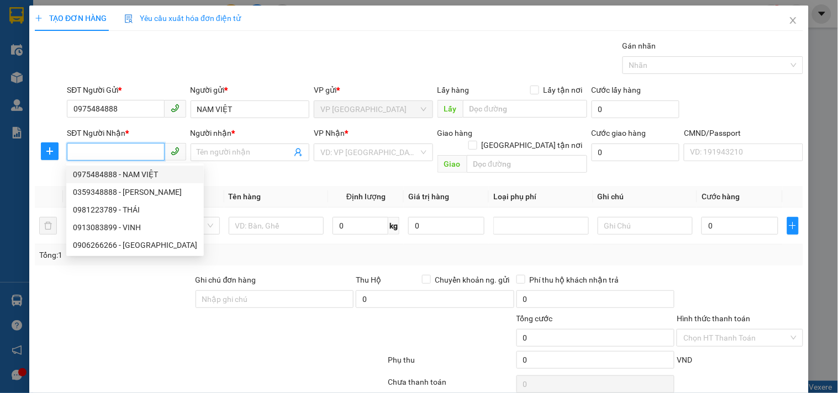
click at [128, 155] on input "SĐT Người Nhận *" at bounding box center [115, 152] width 97 height 18
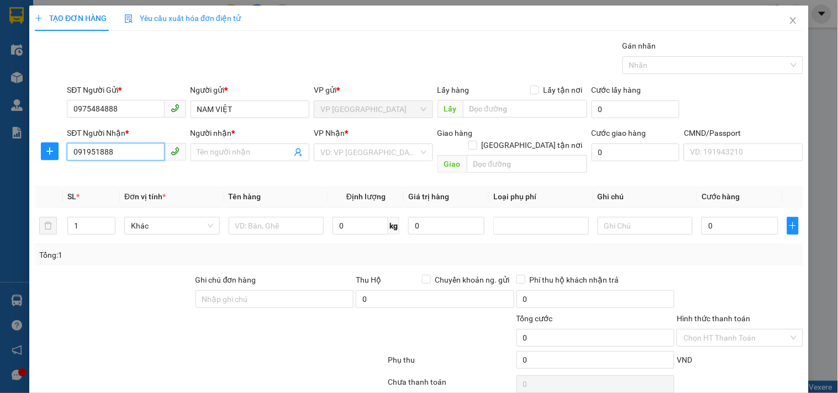
type input "0919518888"
click at [134, 177] on div "0919518888 - HẢI" at bounding box center [125, 174] width 104 height 12
type input "HẢI"
click at [335, 153] on span "VP Trung Kính" at bounding box center [372, 152] width 105 height 17
type input "0919518888"
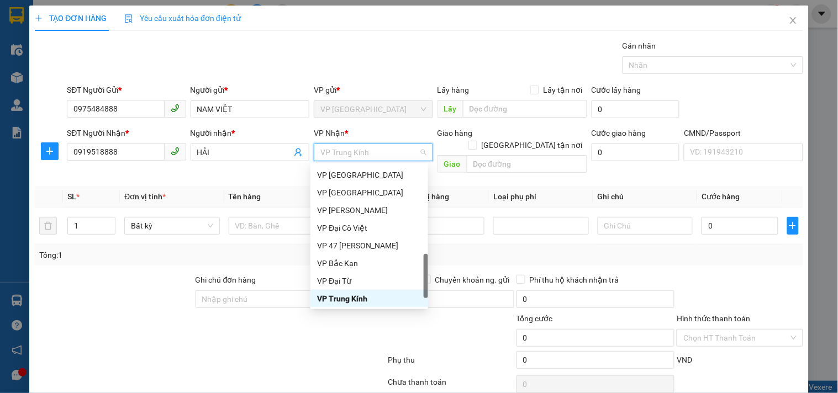
type input "D"
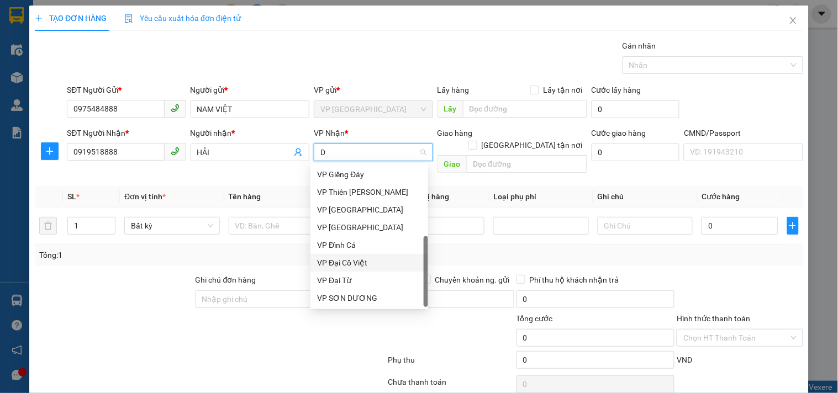
click at [368, 263] on div "VP Đại Cồ Việt" at bounding box center [369, 263] width 104 height 12
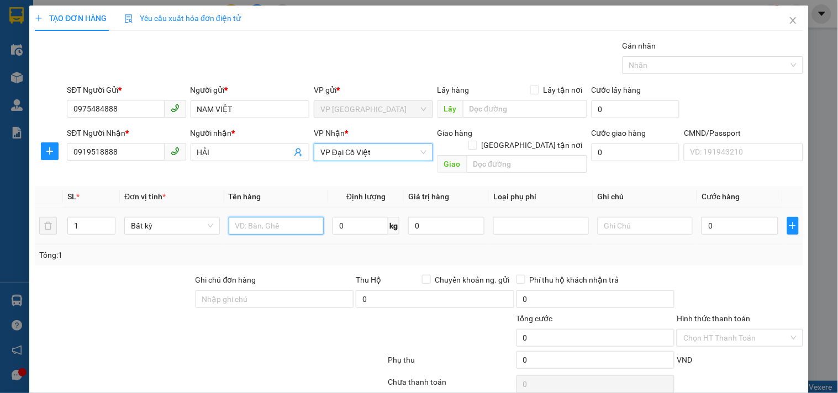
click at [263, 217] on input "text" at bounding box center [277, 226] width 96 height 18
type input "HỘP ĐT"
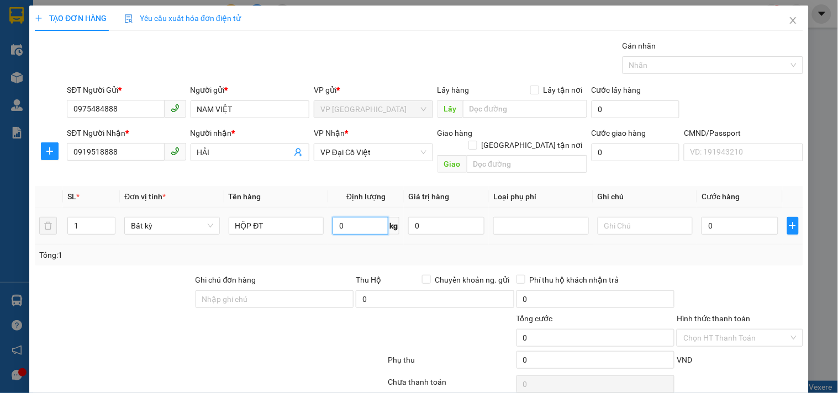
click at [360, 217] on input "0" at bounding box center [360, 226] width 56 height 18
type input "1"
click at [726, 218] on input "0" at bounding box center [739, 226] width 76 height 18
type input "35.000"
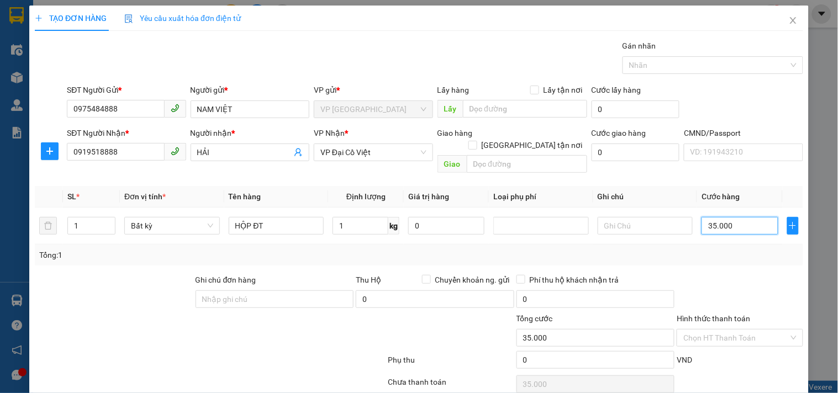
type input "35.000"
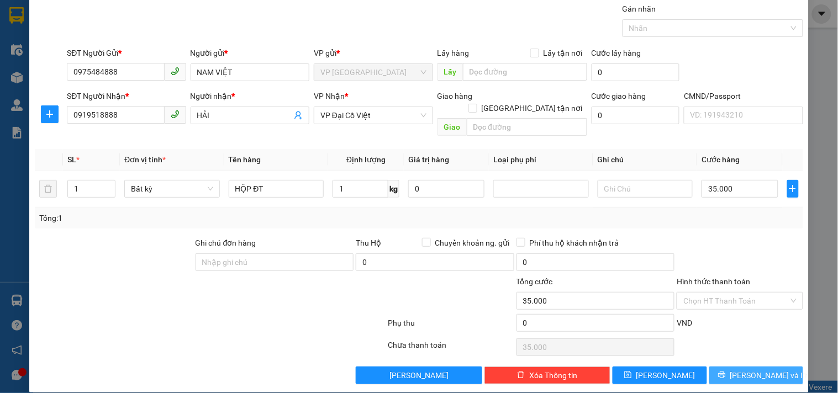
click at [744, 369] on span "[PERSON_NAME] và In" at bounding box center [768, 375] width 77 height 12
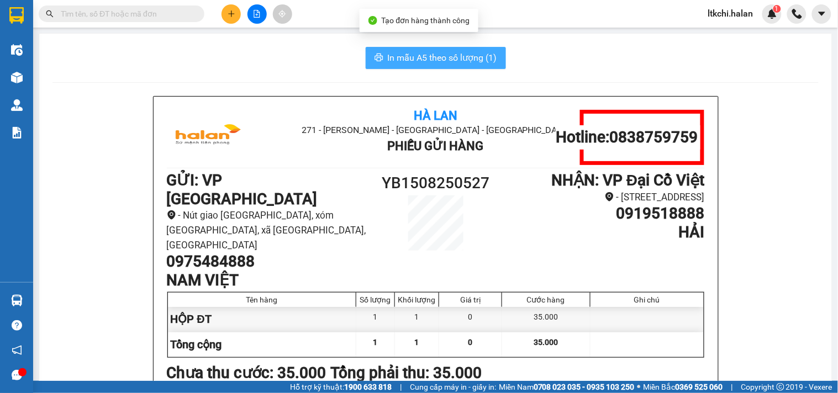
click at [449, 52] on span "In mẫu A5 theo số lượng (1)" at bounding box center [442, 58] width 109 height 14
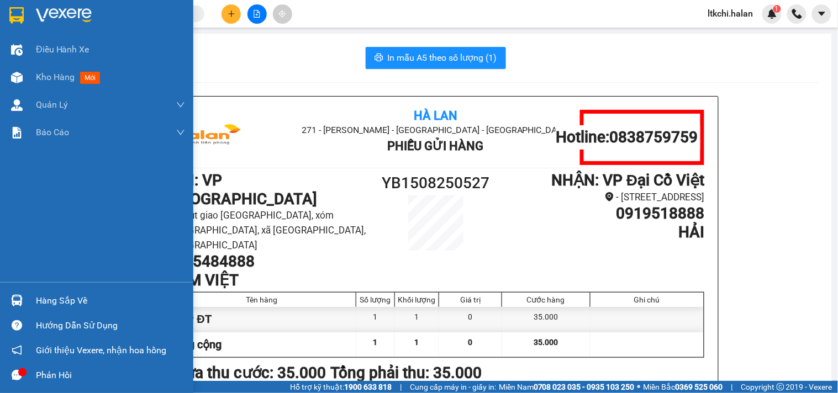
click at [17, 305] on img at bounding box center [17, 301] width 12 height 12
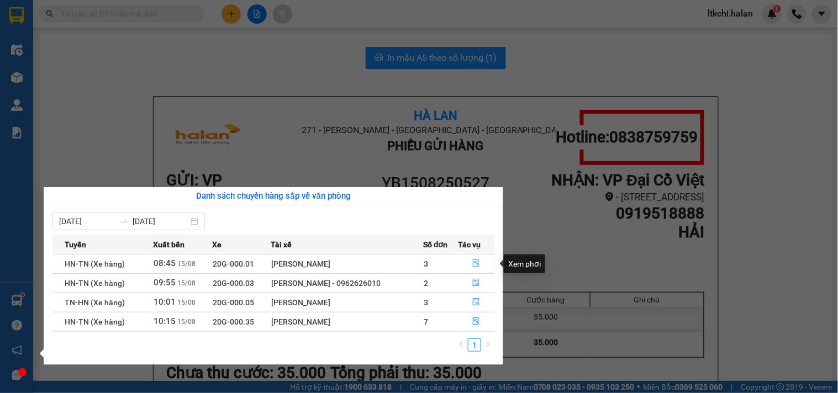
click at [475, 262] on icon "file-done" at bounding box center [476, 264] width 8 height 8
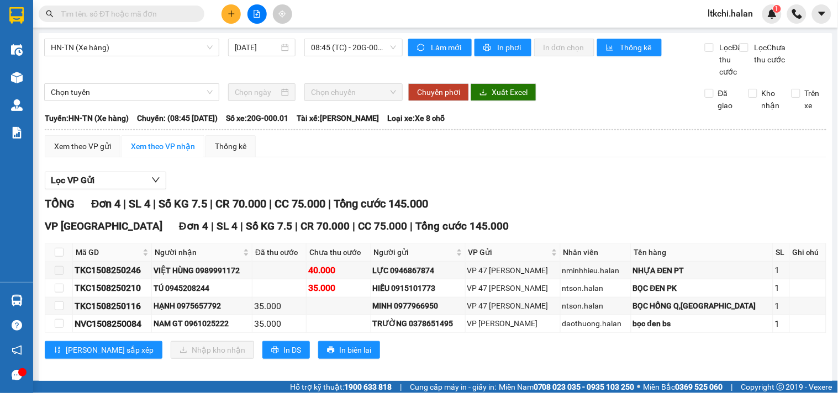
click at [63, 262] on th at bounding box center [59, 252] width 28 height 18
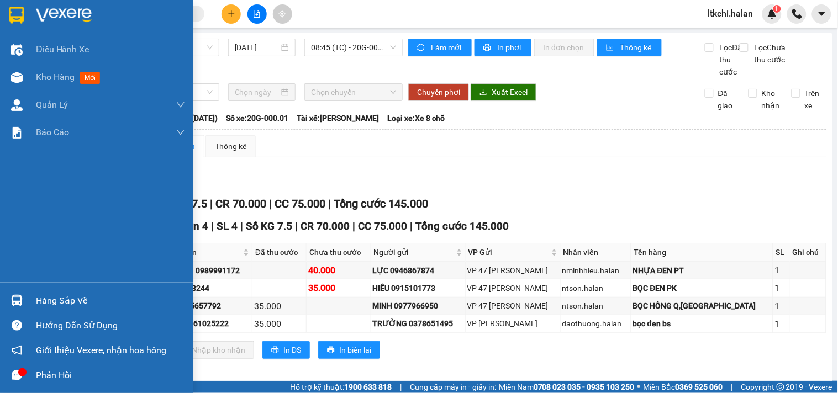
click at [25, 304] on div at bounding box center [16, 300] width 19 height 19
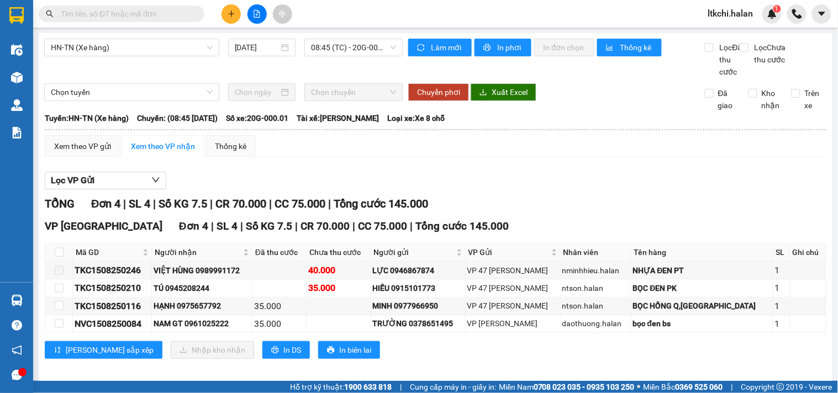
click at [439, 168] on section "Kết quả tìm kiếm ( 0 ) Bộ lọc No Data ltkchi.halan 1 Điều hành xe Kho hàng mới …" at bounding box center [419, 196] width 838 height 393
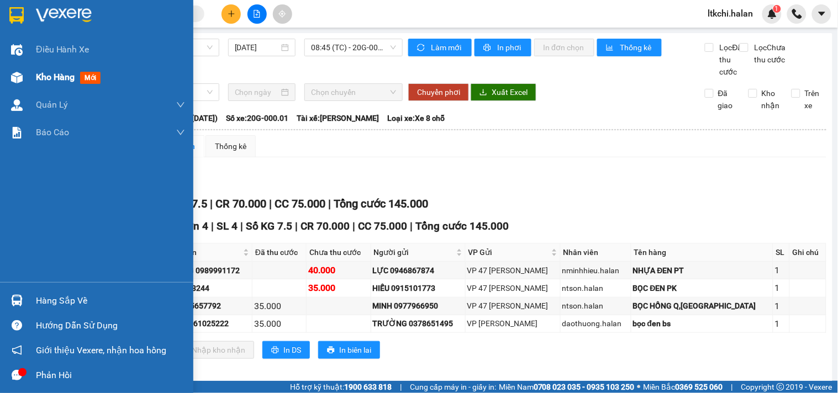
click at [7, 76] on div at bounding box center [16, 77] width 19 height 19
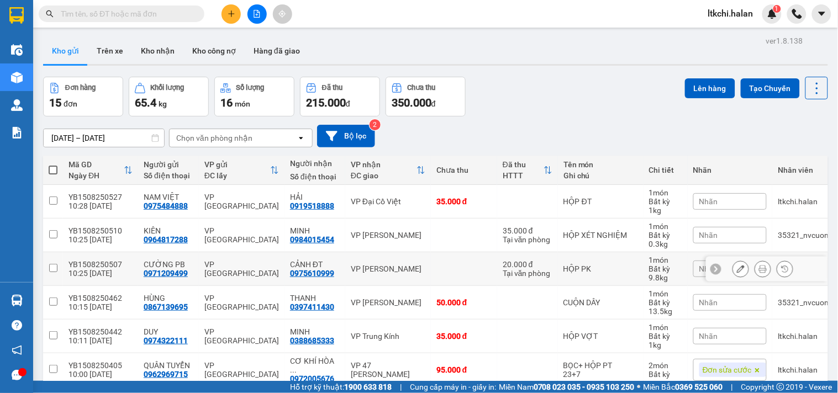
click at [412, 272] on div "VP [PERSON_NAME]" at bounding box center [388, 268] width 75 height 9
checkbox input "true"
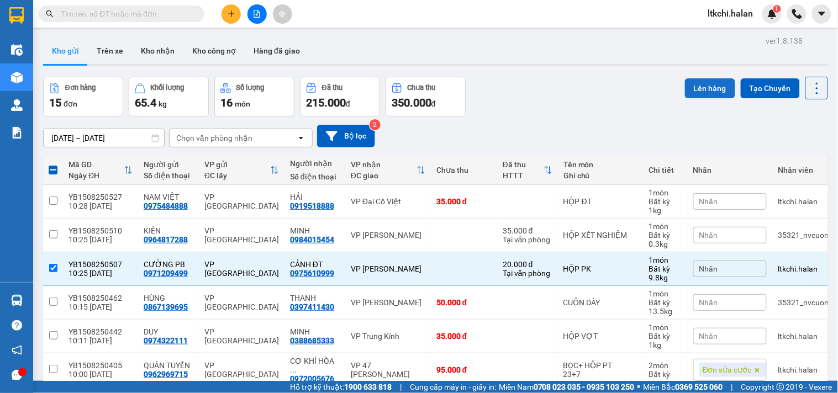
click at [707, 87] on button "Lên hàng" at bounding box center [710, 88] width 50 height 20
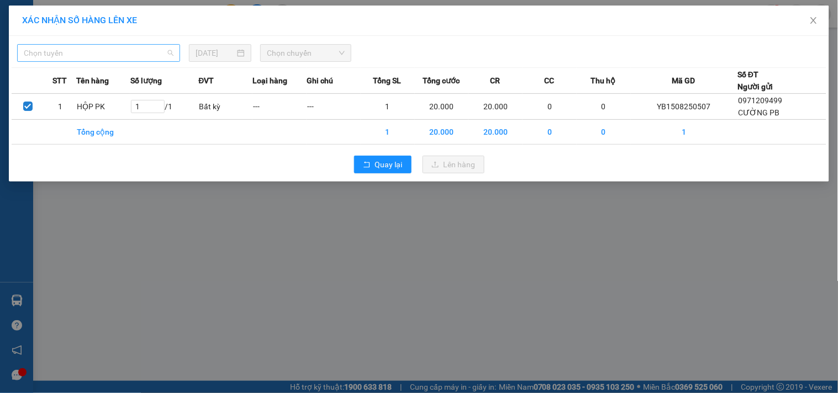
click at [161, 56] on span "Chọn tuyến" at bounding box center [99, 53] width 150 height 17
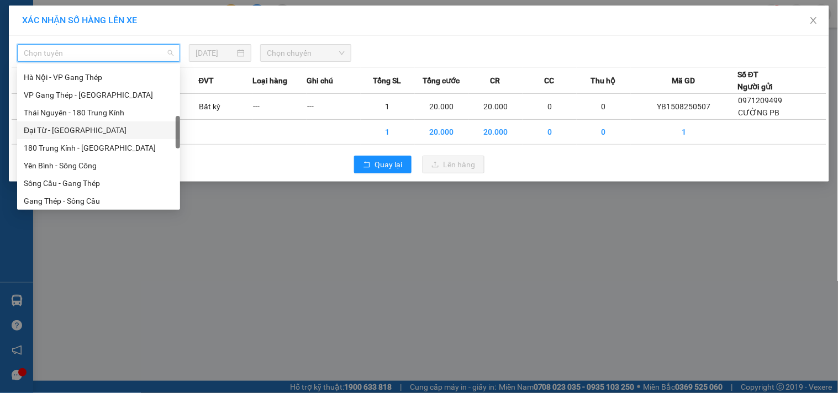
scroll to position [368, 0]
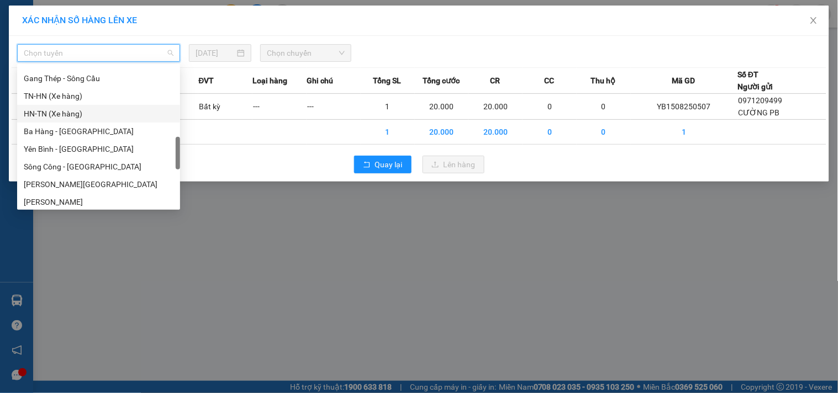
click at [97, 113] on div "HN-TN (Xe hàng)" at bounding box center [99, 114] width 150 height 12
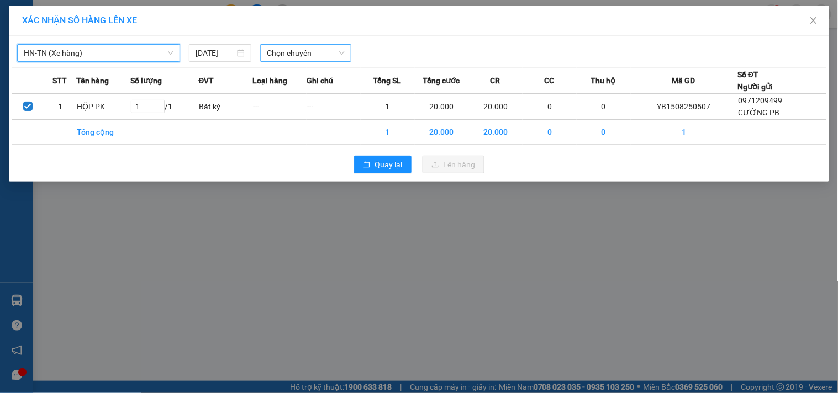
click at [299, 52] on span "Chọn chuyến" at bounding box center [306, 53] width 78 height 17
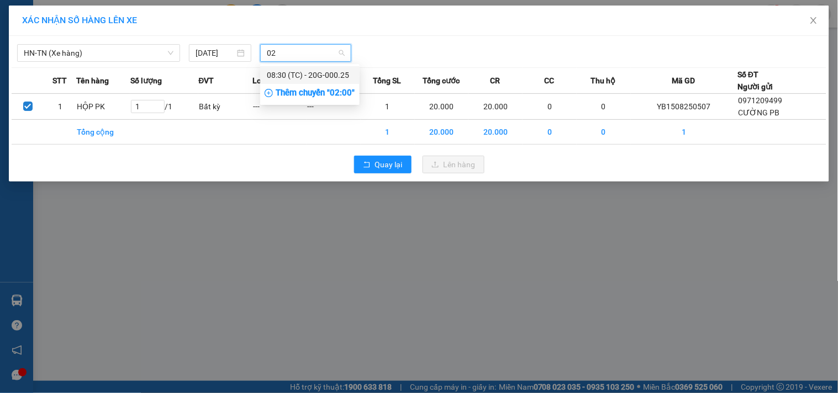
type input "025"
drag, startPoint x: 324, startPoint y: 70, endPoint x: 343, endPoint y: 83, distance: 23.4
click at [325, 73] on div "08:30 (TC) - 20G-000.25" at bounding box center [310, 75] width 86 height 12
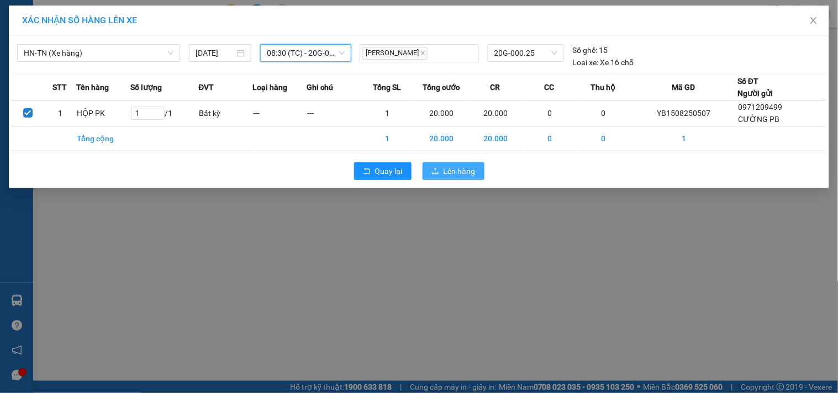
drag, startPoint x: 459, startPoint y: 171, endPoint x: 486, endPoint y: 171, distance: 27.1
click at [458, 170] on span "Lên hàng" at bounding box center [459, 171] width 32 height 12
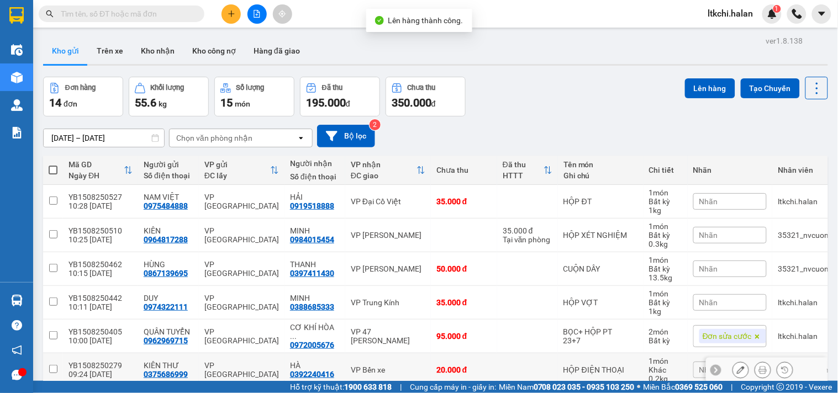
drag, startPoint x: 391, startPoint y: 362, endPoint x: 434, endPoint y: 321, distance: 59.7
click at [391, 363] on td "VP Bến xe" at bounding box center [388, 370] width 86 height 34
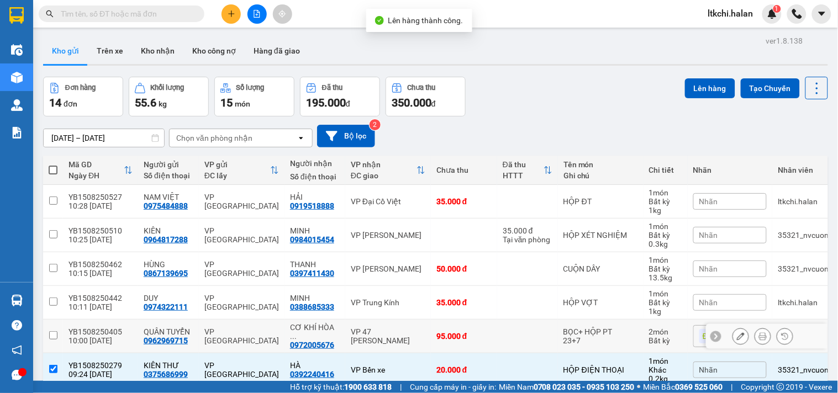
checkbox input "true"
click at [714, 86] on button "Lên hàng" at bounding box center [710, 88] width 50 height 20
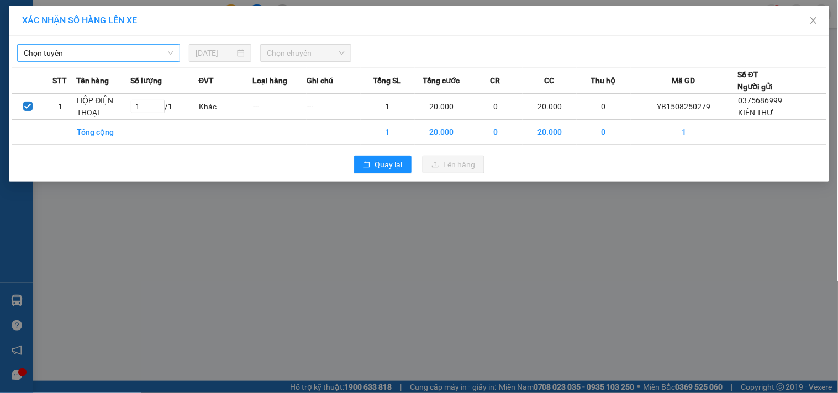
click at [116, 56] on span "Chọn tuyến" at bounding box center [99, 53] width 150 height 17
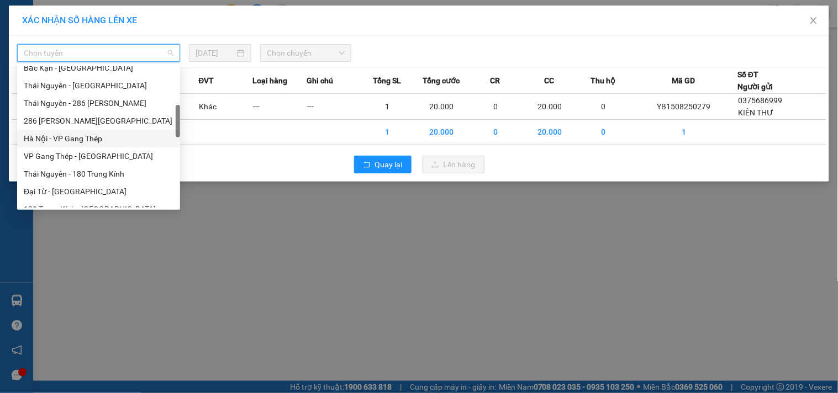
scroll to position [306, 0]
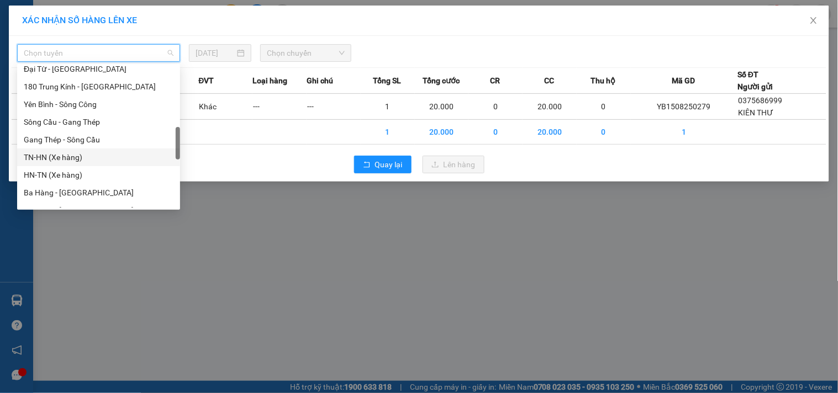
click at [81, 152] on div "TN-HN (Xe hàng)" at bounding box center [99, 157] width 150 height 12
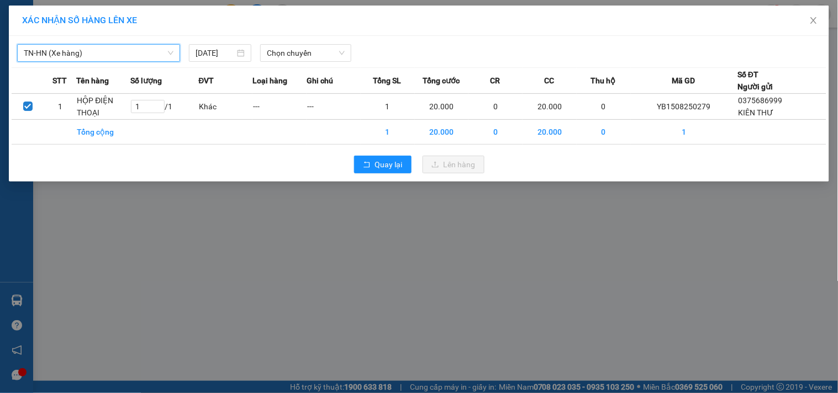
drag, startPoint x: 108, startPoint y: 48, endPoint x: 103, endPoint y: 57, distance: 10.4
click at [108, 47] on span "TN-HN (Xe hàng)" at bounding box center [99, 53] width 150 height 17
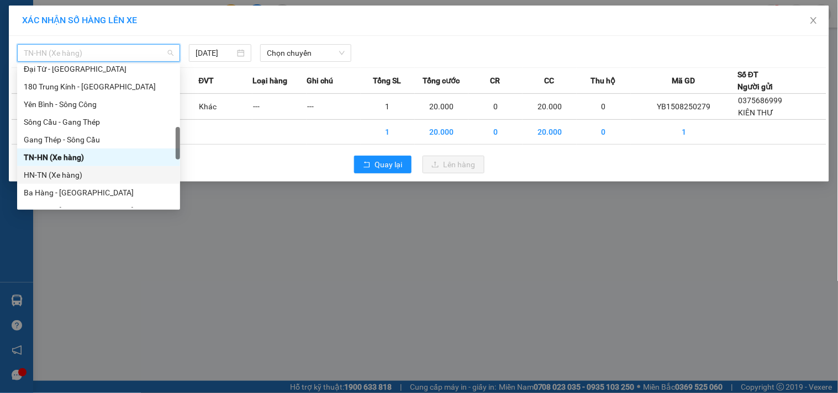
click at [81, 183] on div "HN-TN (Xe hàng)" at bounding box center [98, 175] width 163 height 18
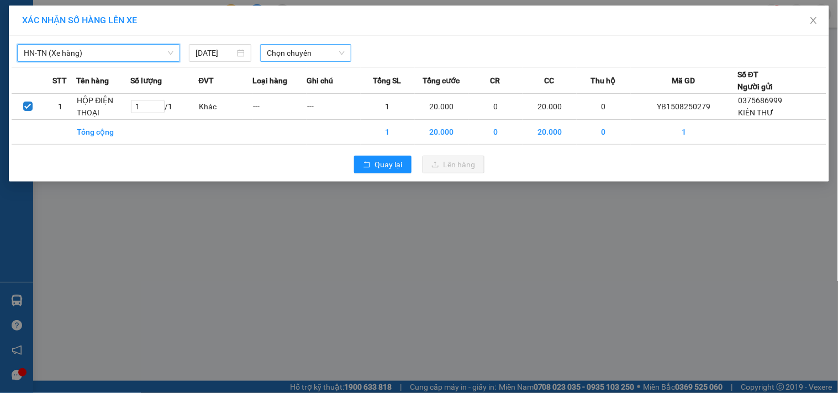
click at [310, 51] on span "Chọn chuyến" at bounding box center [306, 53] width 78 height 17
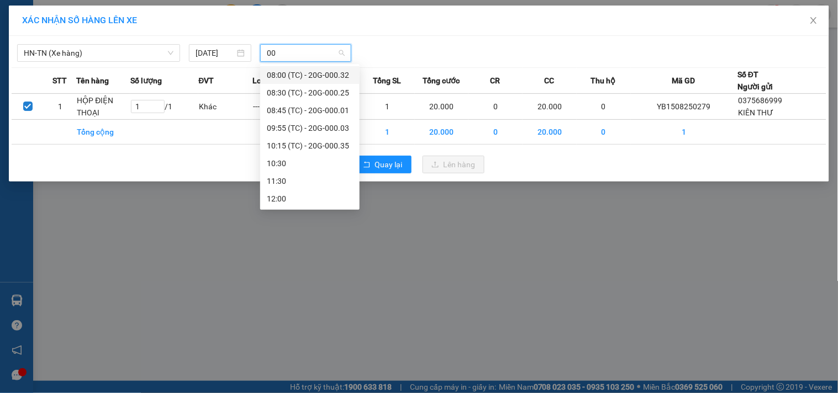
type input "001"
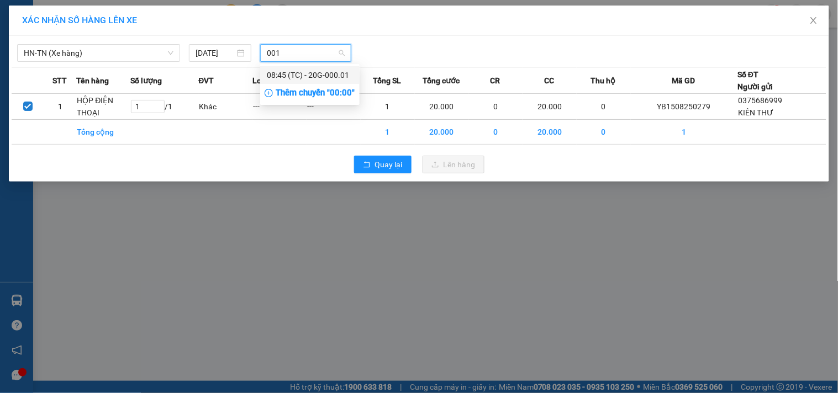
click at [317, 74] on div "08:45 (TC) - 20G-000.01" at bounding box center [310, 75] width 86 height 12
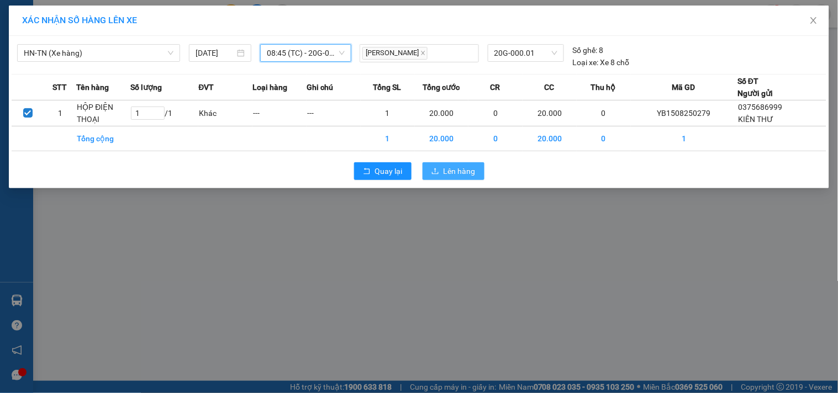
click at [456, 178] on button "Lên hàng" at bounding box center [453, 171] width 62 height 18
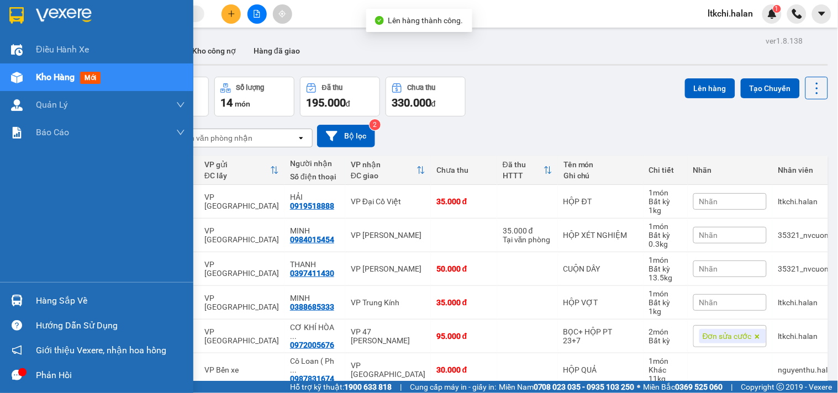
click at [18, 296] on img at bounding box center [17, 301] width 12 height 12
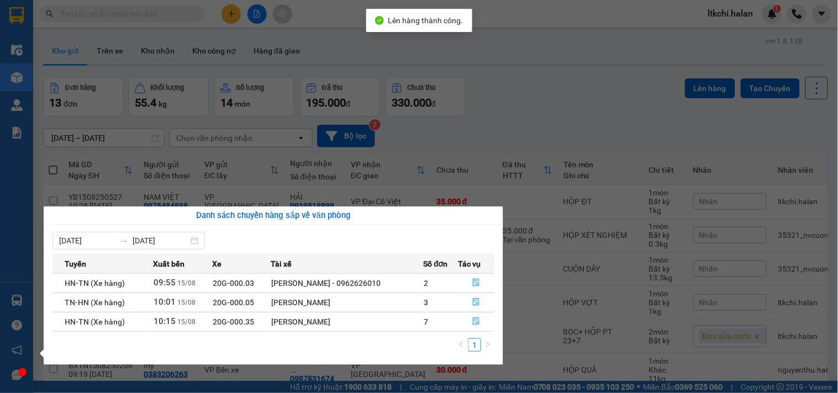
click at [532, 124] on section "Kết quả tìm kiếm ( 0 ) Bộ lọc No Data ltkchi.halan 1 Điều hành xe Kho hàng mới …" at bounding box center [419, 196] width 838 height 393
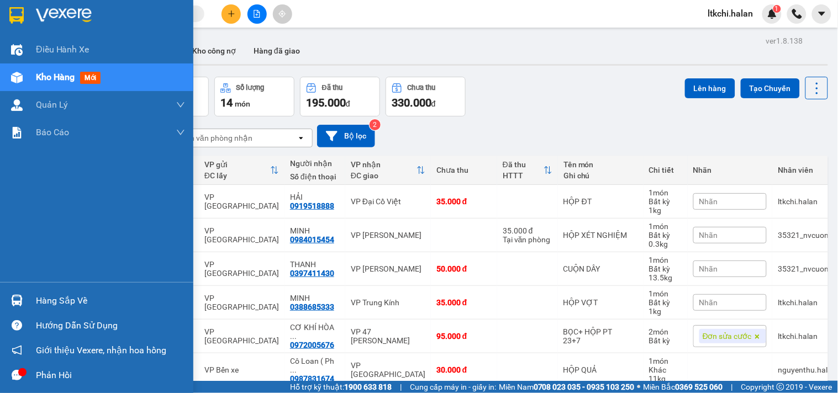
click at [28, 296] on div "Hàng sắp về" at bounding box center [96, 300] width 193 height 25
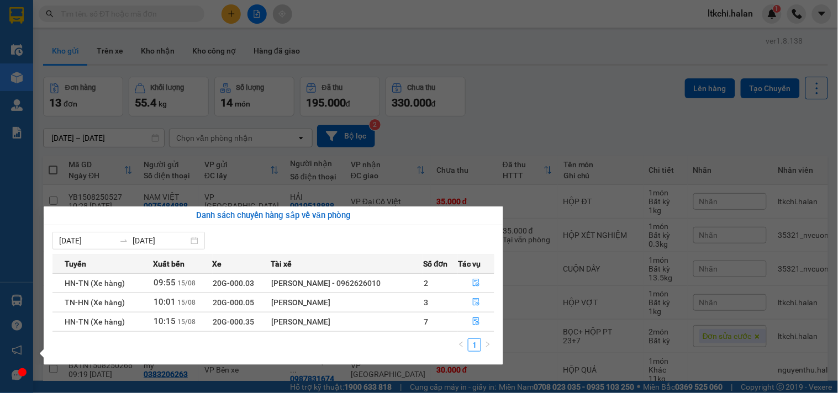
click at [549, 147] on section "Kết quả tìm kiếm ( 0 ) Bộ lọc No Data ltkchi.halan 1 Điều hành xe Kho hàng mới …" at bounding box center [419, 196] width 838 height 393
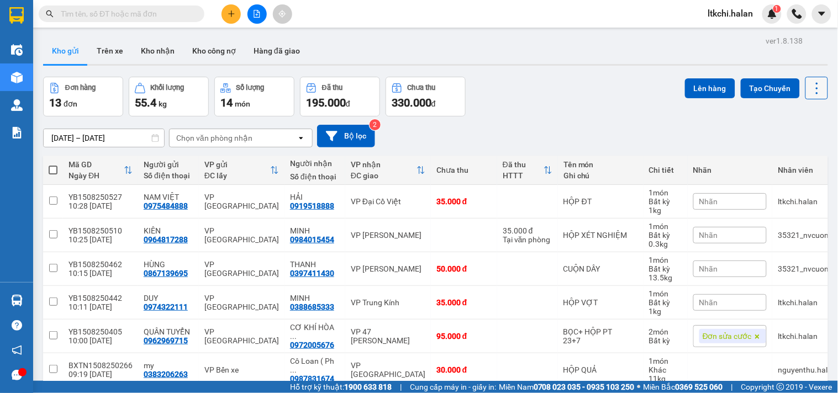
click at [809, 86] on icon at bounding box center [816, 88] width 15 height 15
click at [788, 155] on span "Làm mới" at bounding box center [791, 157] width 30 height 11
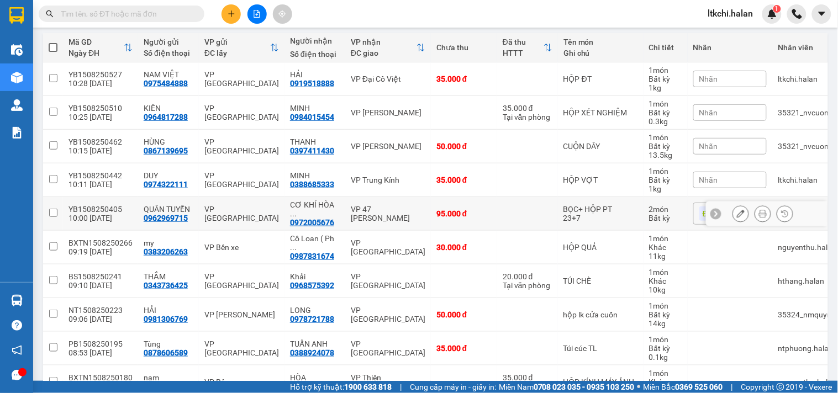
scroll to position [245, 0]
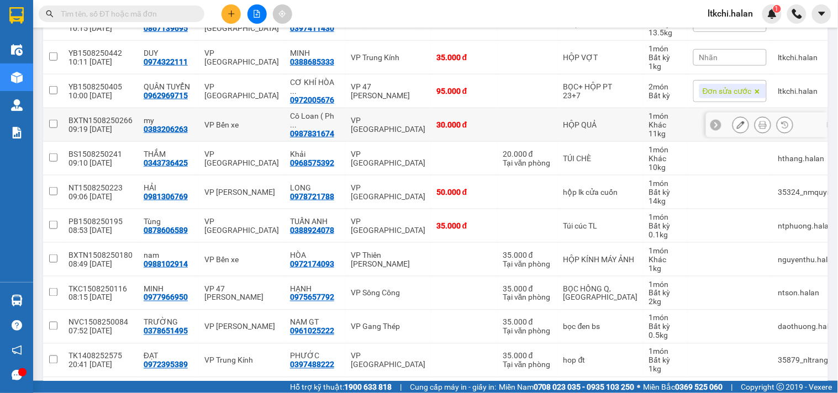
click at [401, 124] on div "VP [GEOGRAPHIC_DATA]" at bounding box center [388, 125] width 75 height 18
checkbox input "true"
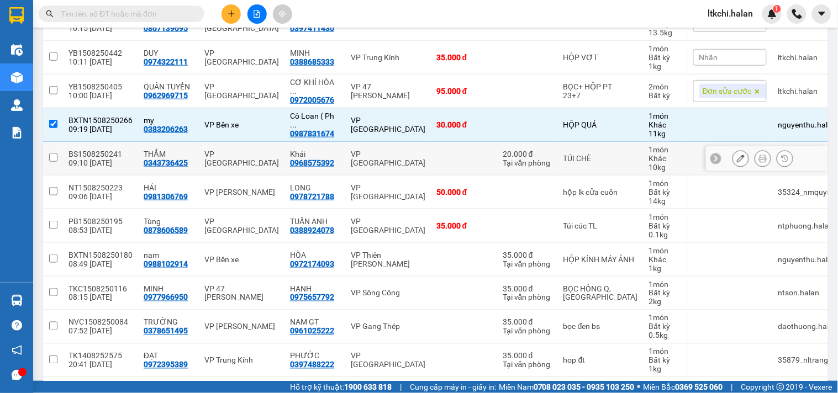
click at [390, 170] on td "VP [GEOGRAPHIC_DATA]" at bounding box center [388, 159] width 86 height 34
checkbox input "true"
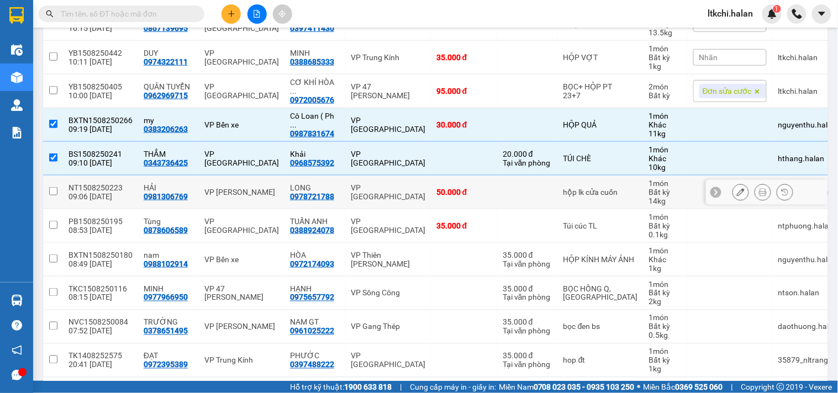
drag, startPoint x: 388, startPoint y: 192, endPoint x: 388, endPoint y: 209, distance: 17.1
click at [388, 192] on div "VP [GEOGRAPHIC_DATA]" at bounding box center [388, 192] width 75 height 18
checkbox input "true"
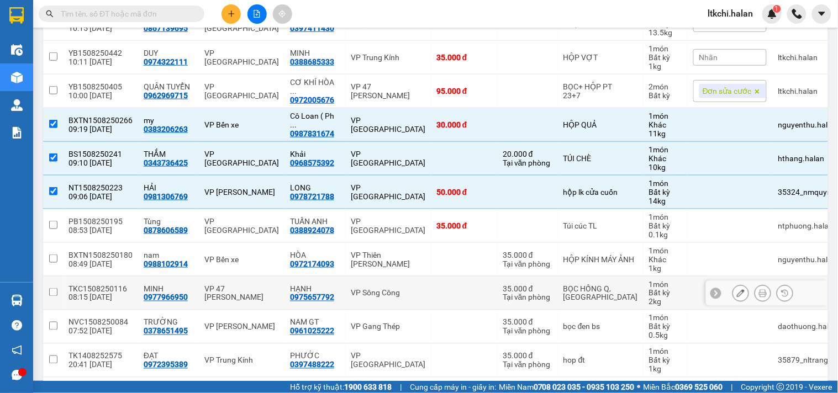
drag, startPoint x: 406, startPoint y: 293, endPoint x: 400, endPoint y: 325, distance: 32.6
click at [406, 293] on div "VP Sông Công" at bounding box center [388, 293] width 75 height 9
checkbox input "true"
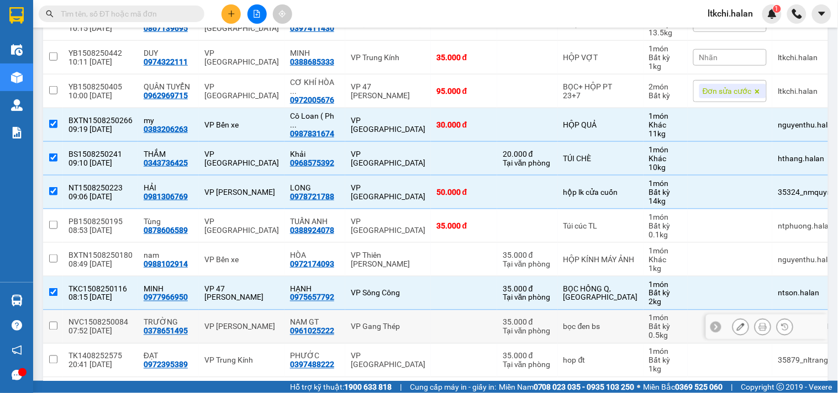
drag, startPoint x: 400, startPoint y: 325, endPoint x: 400, endPoint y: 362, distance: 37.5
click at [400, 327] on div "VP Gang Thép" at bounding box center [388, 326] width 75 height 9
checkbox input "true"
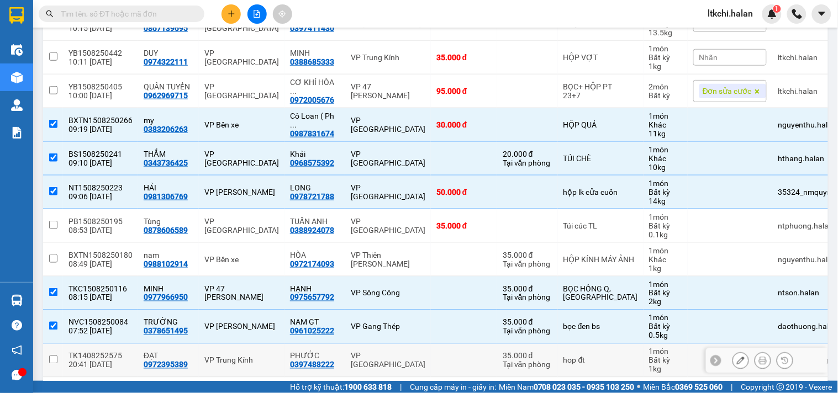
click at [400, 364] on div "VP [GEOGRAPHIC_DATA]" at bounding box center [388, 361] width 75 height 18
checkbox input "true"
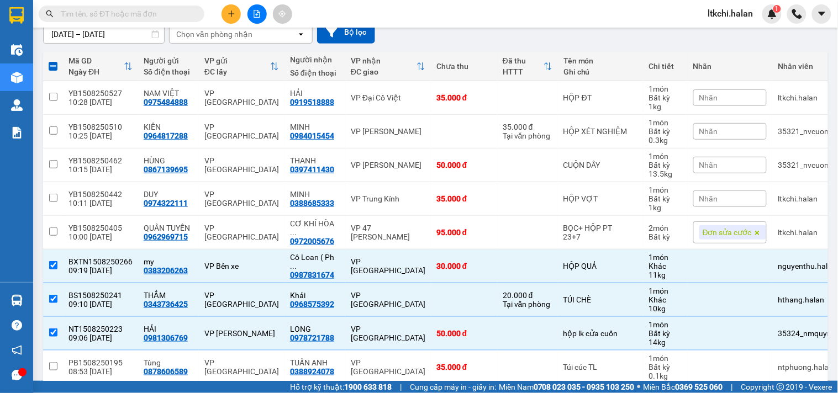
scroll to position [43, 0]
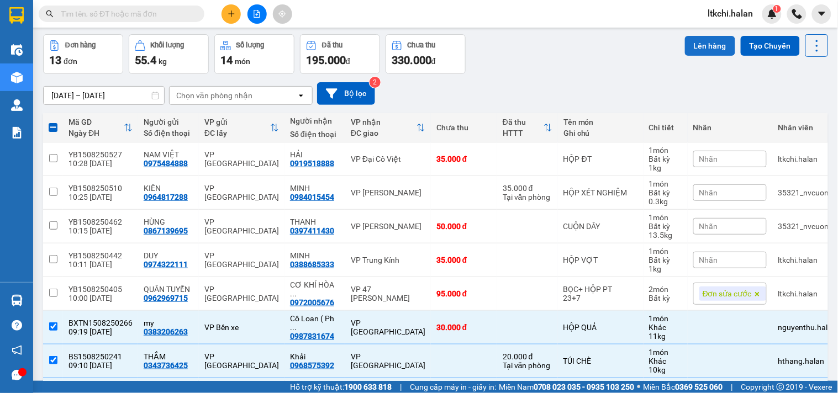
click at [696, 43] on button "Lên hàng" at bounding box center [710, 46] width 50 height 20
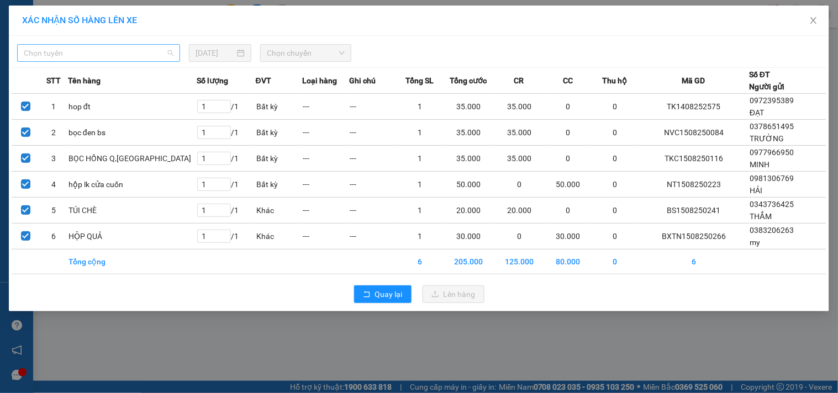
click at [144, 52] on span "Chọn tuyến" at bounding box center [99, 53] width 150 height 17
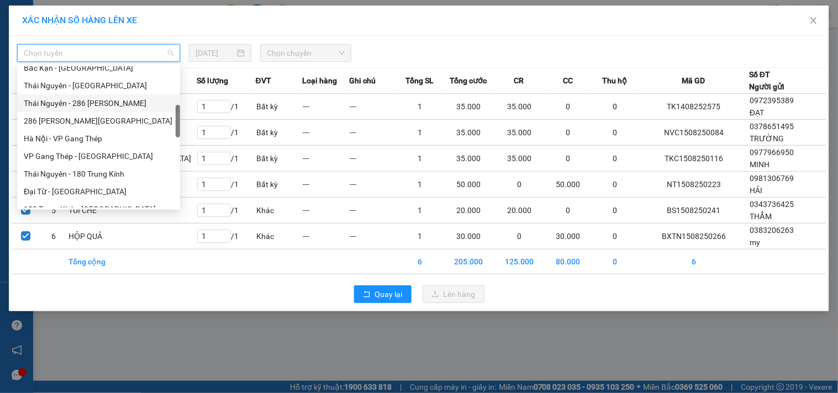
scroll to position [306, 0]
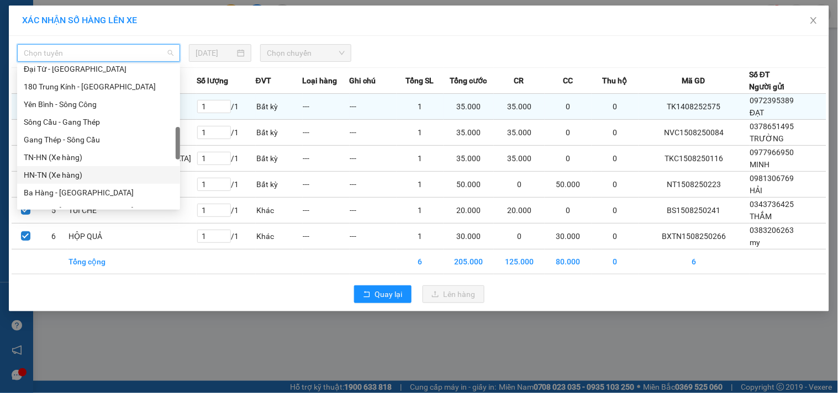
drag, startPoint x: 71, startPoint y: 177, endPoint x: 260, endPoint y: 97, distance: 205.1
click at [75, 175] on div "HN-TN (Xe hàng)" at bounding box center [99, 175] width 150 height 12
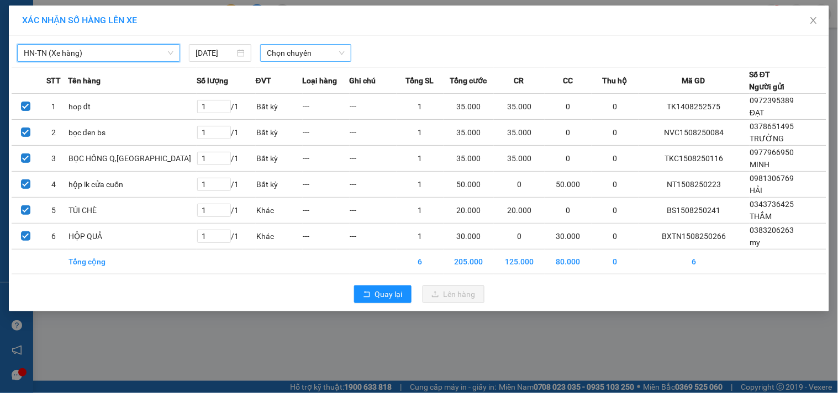
click at [289, 57] on span "Chọn chuyến" at bounding box center [306, 53] width 78 height 17
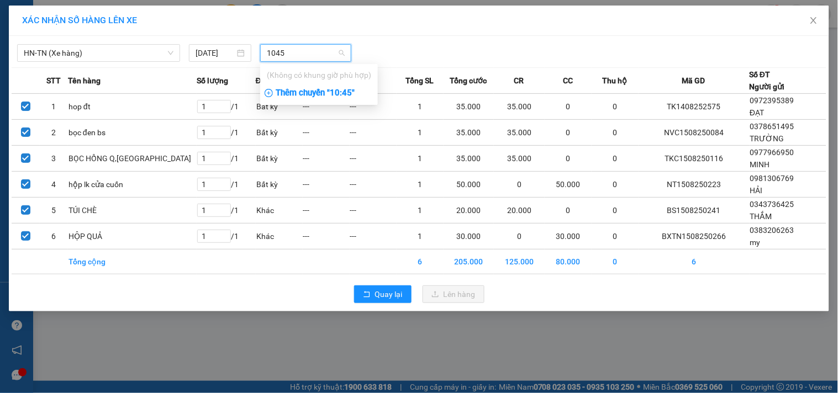
type input "1045"
click at [289, 94] on div "Thêm chuyến " 10:45 "" at bounding box center [319, 93] width 118 height 19
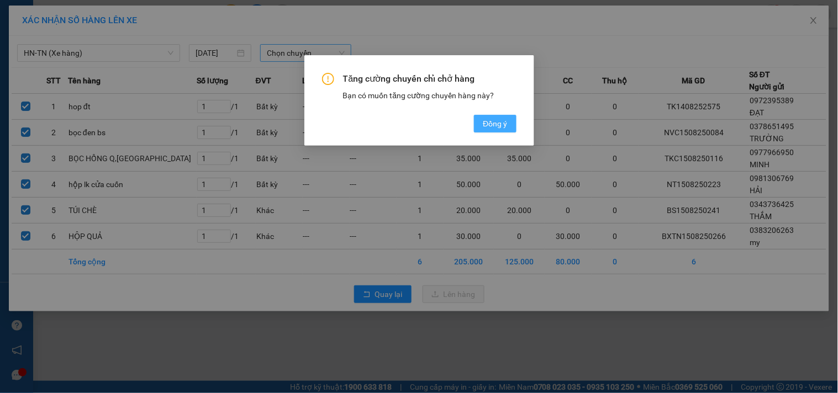
click at [484, 120] on span "Đồng ý" at bounding box center [495, 124] width 24 height 12
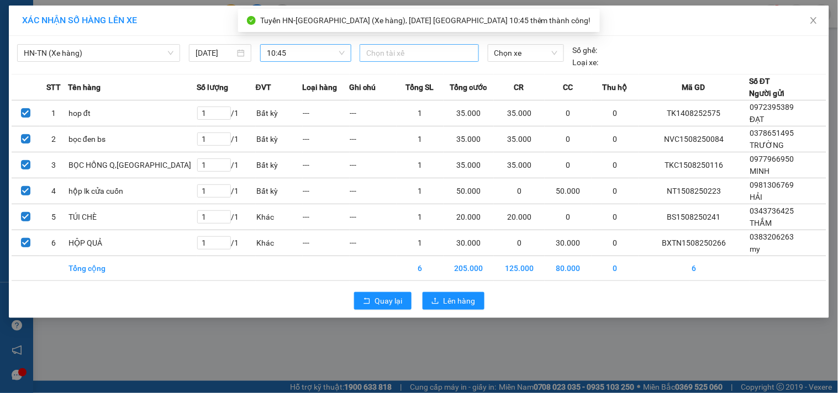
click at [401, 55] on div at bounding box center [418, 52] width 113 height 13
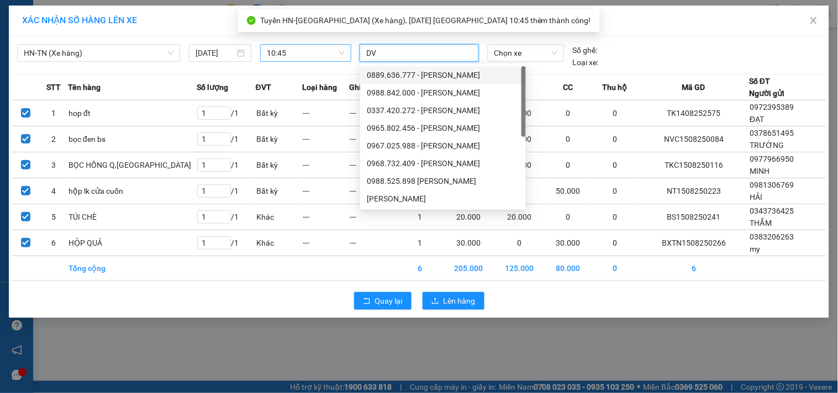
type input "DVH"
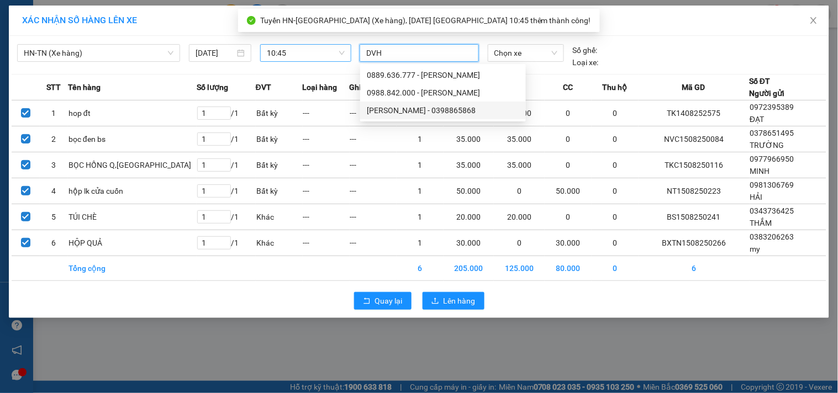
click at [421, 105] on div "[PERSON_NAME] - 0398865868" at bounding box center [443, 110] width 152 height 12
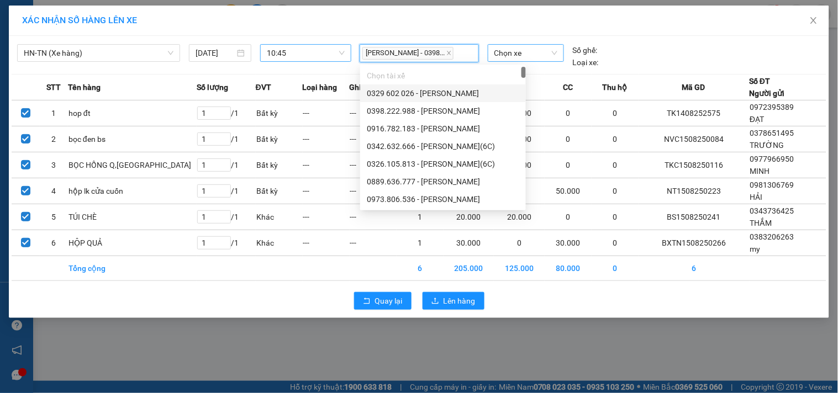
click at [538, 50] on span "Chọn xe" at bounding box center [525, 53] width 63 height 17
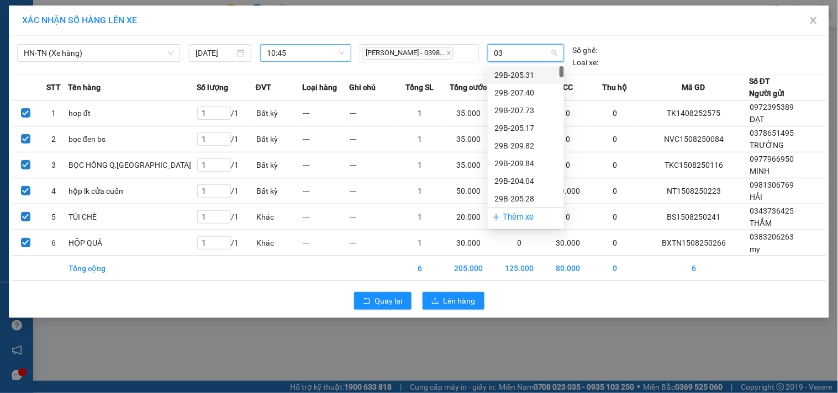
type input "032"
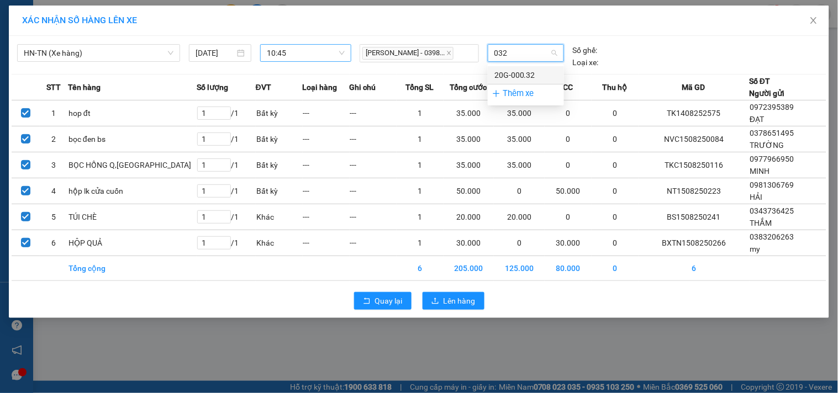
click at [526, 71] on div "20G-000.32" at bounding box center [525, 75] width 63 height 12
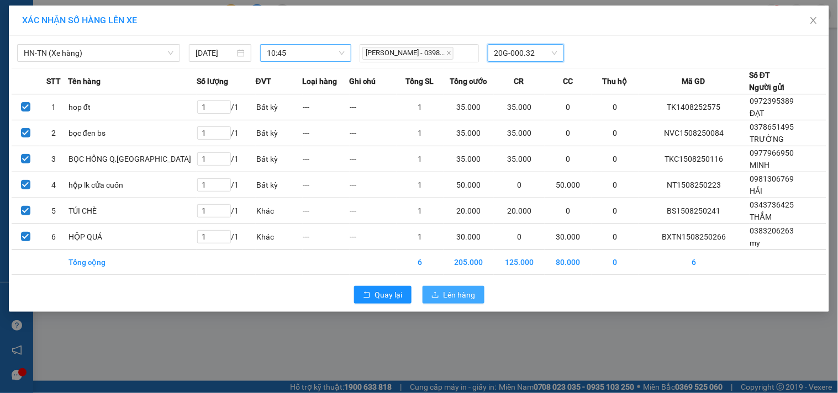
click at [464, 294] on span "Lên hàng" at bounding box center [459, 295] width 32 height 12
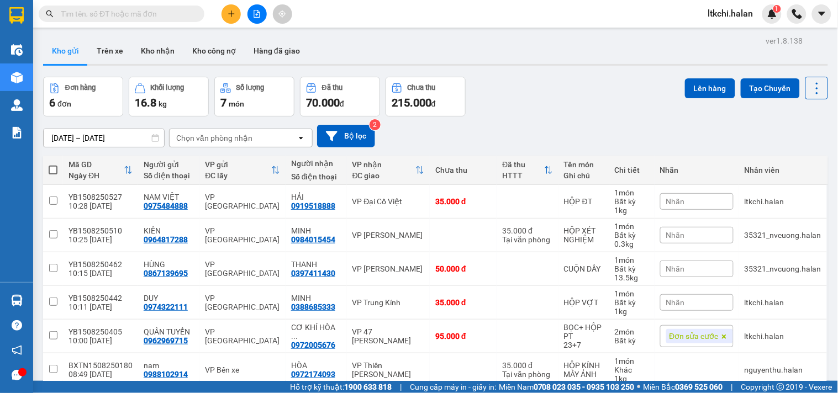
click at [139, 10] on input "text" at bounding box center [126, 14] width 130 height 12
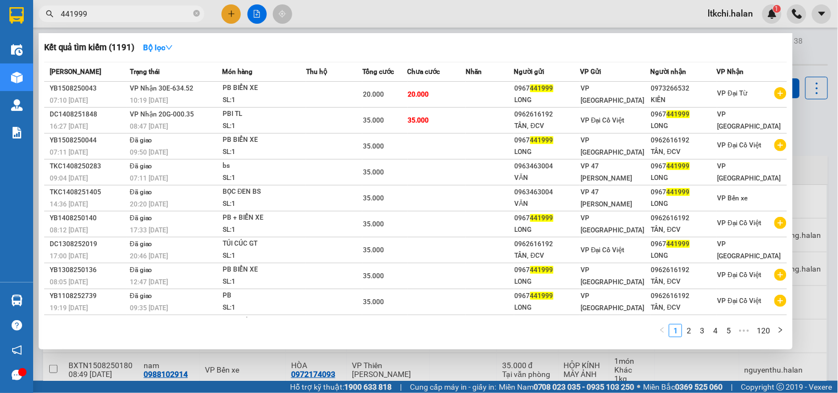
type input "441999"
click at [236, 17] on div at bounding box center [419, 196] width 838 height 393
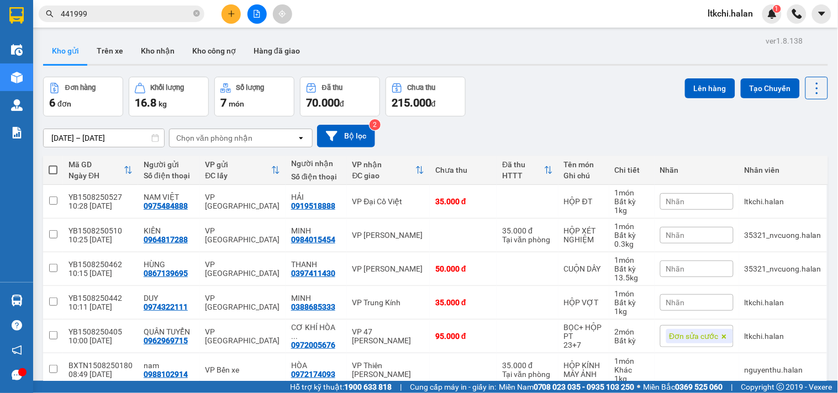
click at [236, 17] on button at bounding box center [230, 13] width 19 height 19
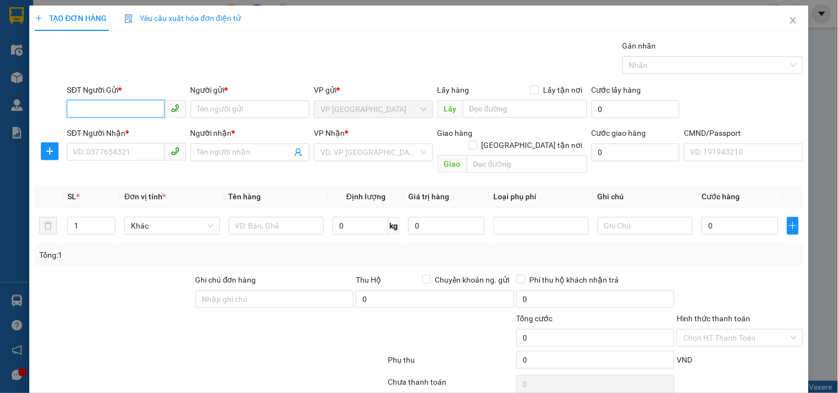
click at [118, 107] on input "SĐT Người Gửi *" at bounding box center [115, 109] width 97 height 18
type input "0967441999"
click at [144, 137] on div "0967441999 - LONG" at bounding box center [125, 132] width 118 height 18
type input "LONG"
type input "0967441999"
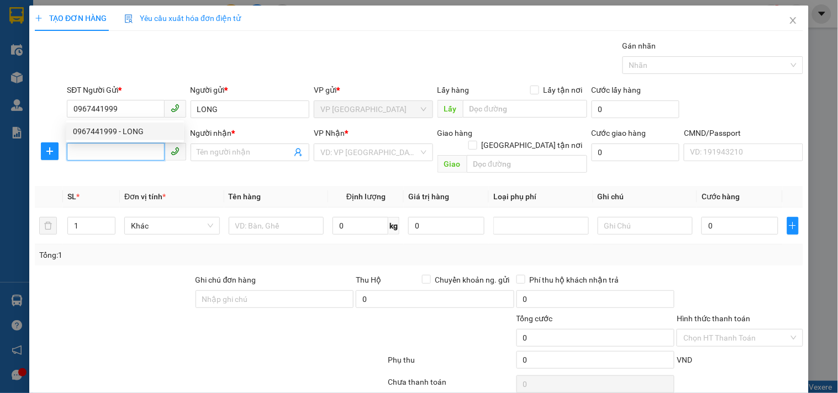
click at [146, 158] on input "SĐT Người Nhận *" at bounding box center [115, 152] width 97 height 18
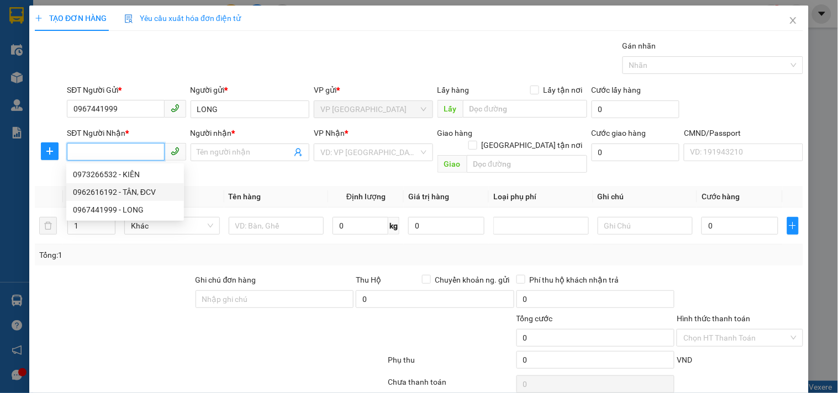
click at [155, 193] on div "0962616192 - TÂN, ĐCV" at bounding box center [125, 192] width 104 height 12
type input "0962616192"
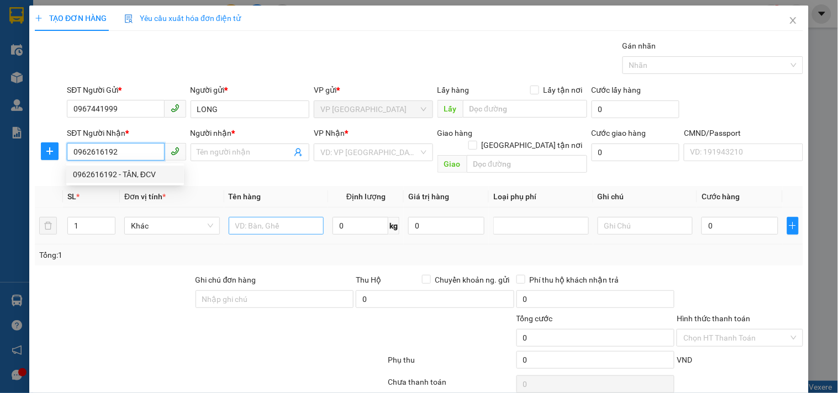
type input "TÂN, ĐCV"
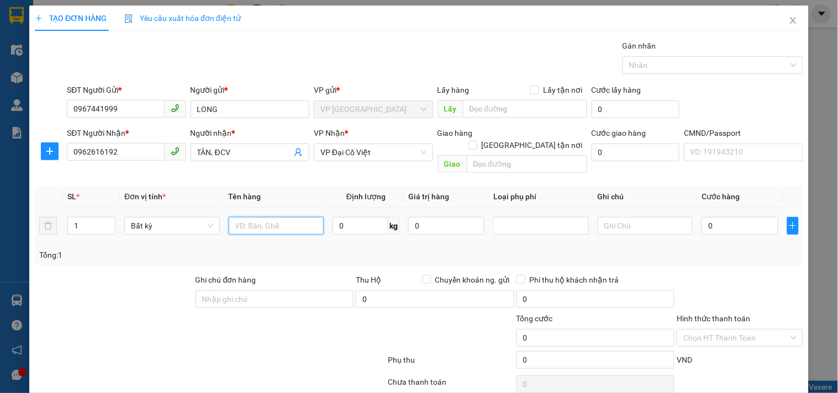
click at [285, 217] on input "text" at bounding box center [277, 226] width 96 height 18
type input "BỌC PB BIỂN SỐ"
click at [341, 217] on input "0" at bounding box center [360, 226] width 56 height 18
type input "1"
type input "35.000"
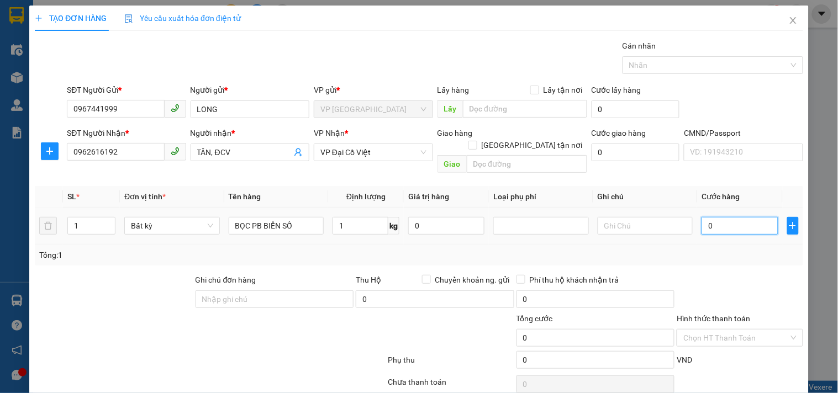
type input "35.000"
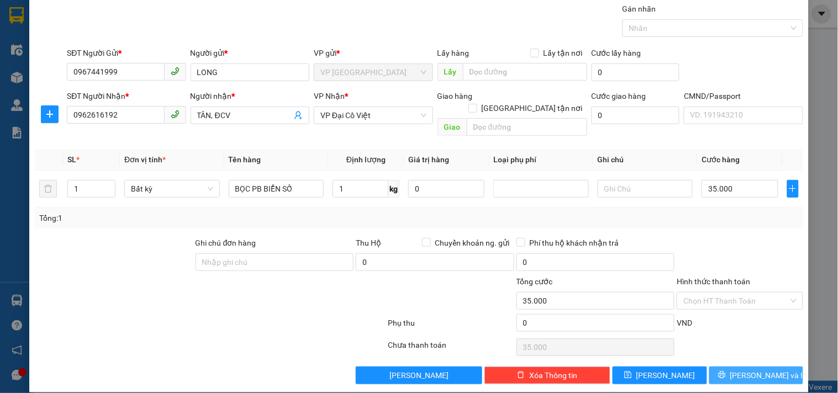
click at [748, 369] on span "[PERSON_NAME] và In" at bounding box center [768, 375] width 77 height 12
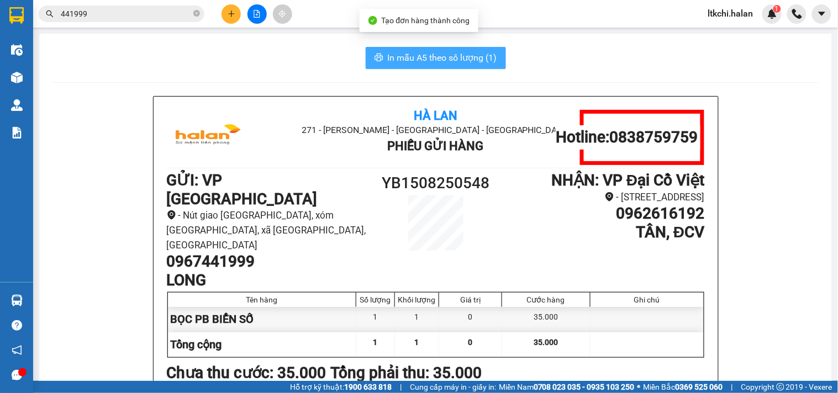
click at [426, 62] on span "In mẫu A5 theo số lượng (1)" at bounding box center [442, 58] width 109 height 14
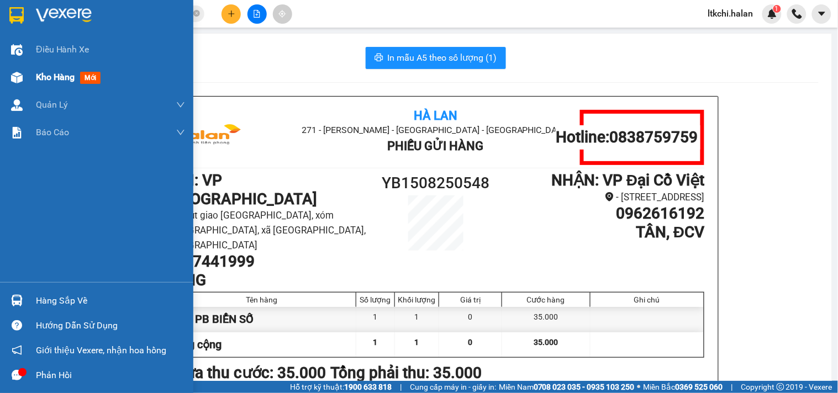
drag, startPoint x: 17, startPoint y: 70, endPoint x: 108, endPoint y: 66, distance: 91.2
click at [17, 70] on div at bounding box center [16, 77] width 19 height 19
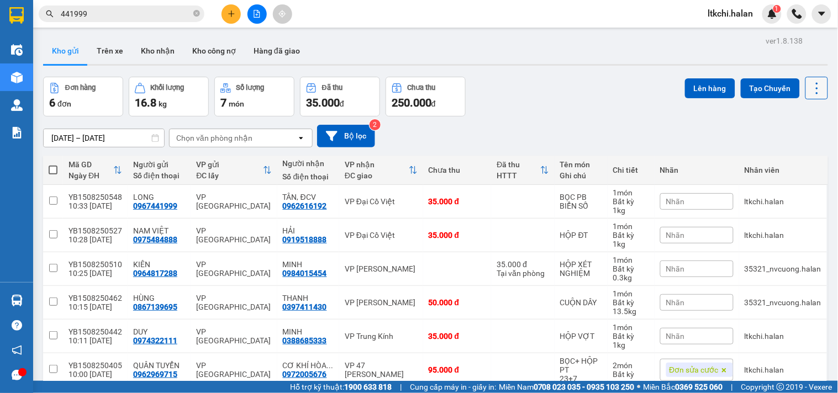
click at [810, 86] on icon at bounding box center [816, 88] width 15 height 15
click at [793, 156] on span "Làm mới" at bounding box center [791, 157] width 30 height 11
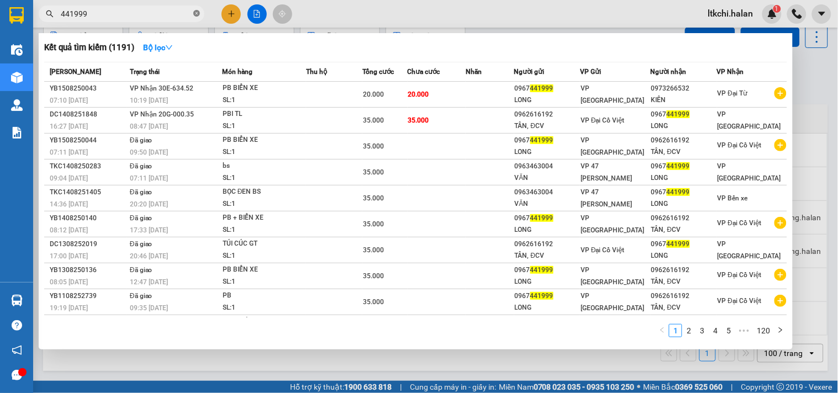
click at [194, 11] on icon "close-circle" at bounding box center [196, 13] width 7 height 7
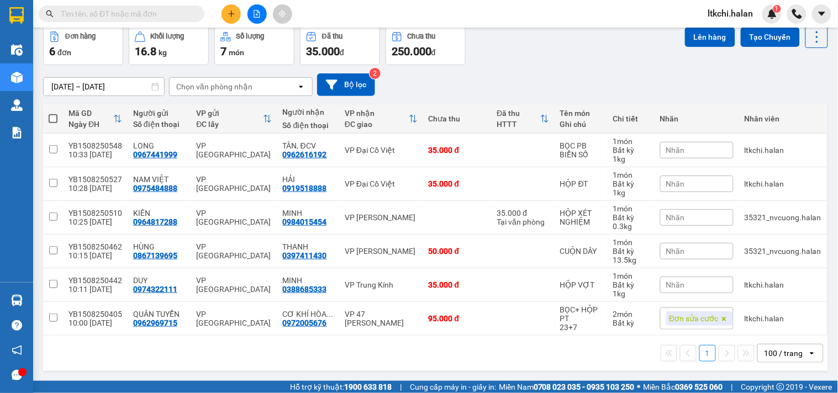
click at [135, 10] on input "text" at bounding box center [126, 14] width 130 height 12
click at [150, 10] on input "text" at bounding box center [126, 14] width 130 height 12
click at [145, 13] on input "text" at bounding box center [126, 14] width 130 height 12
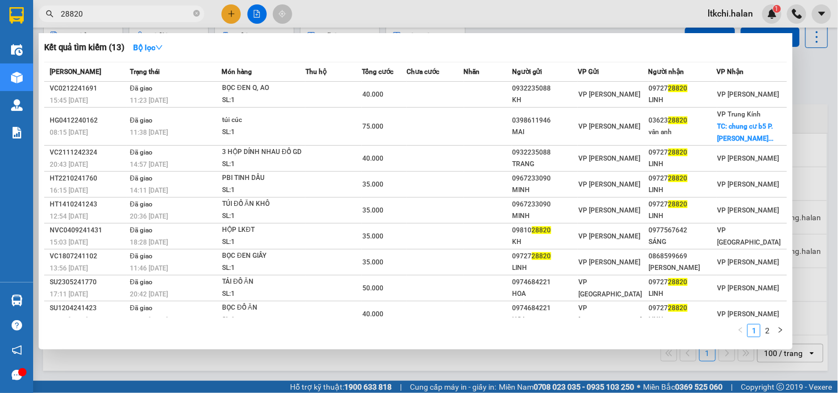
click at [71, 14] on input "28820" at bounding box center [126, 14] width 130 height 12
click at [70, 14] on input "28820" at bounding box center [126, 14] width 130 height 12
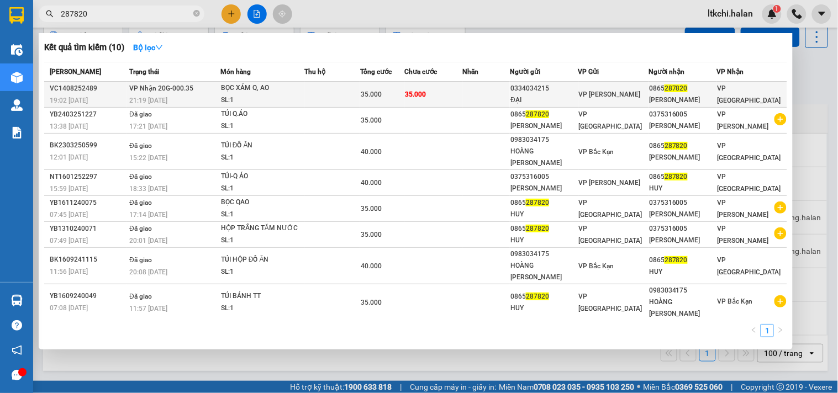
type input "287820"
click at [328, 98] on td at bounding box center [332, 95] width 56 height 26
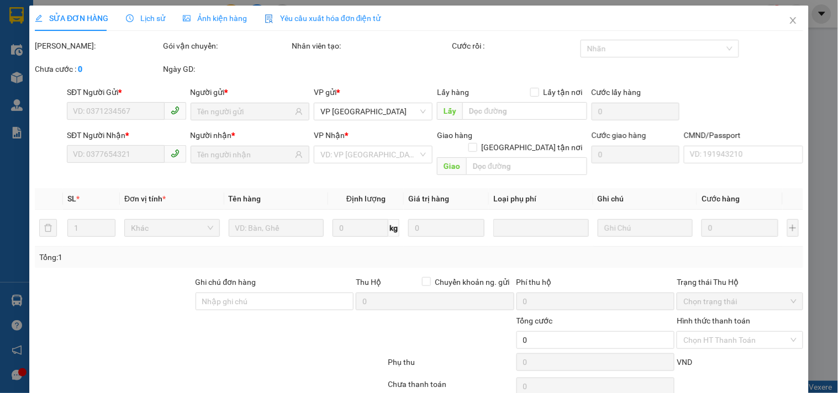
type input "0334034215"
type input "ĐẠI"
type input "0865287820"
type input "TRẦN QUANG HUY"
type input "35.000"
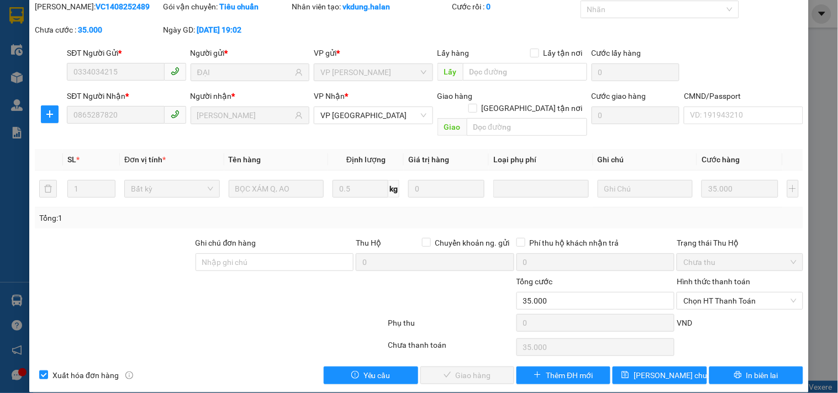
scroll to position [40, 0]
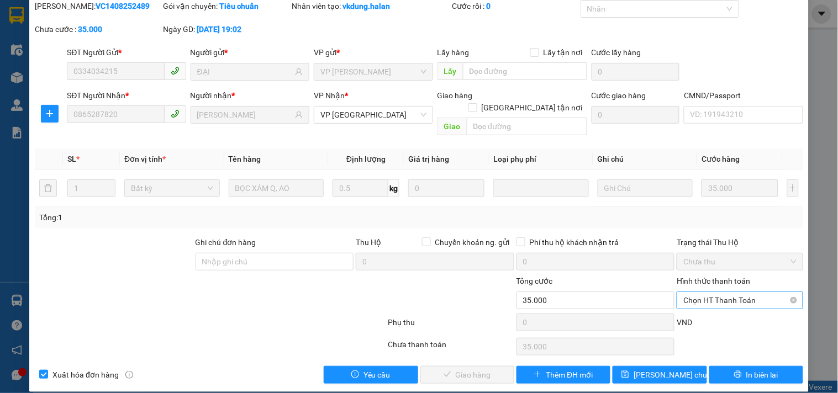
click at [723, 292] on span "Chọn HT Thanh Toán" at bounding box center [739, 300] width 113 height 17
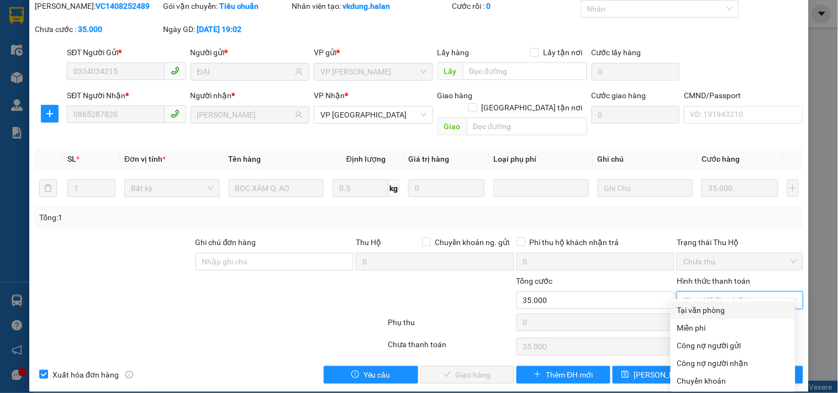
click at [711, 312] on div "Tại văn phòng" at bounding box center [733, 310] width 112 height 12
type input "0"
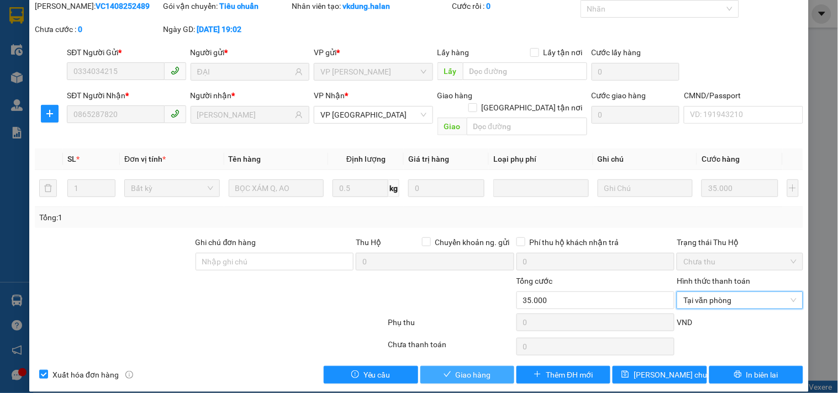
click at [482, 369] on span "Giao hàng" at bounding box center [473, 375] width 35 height 12
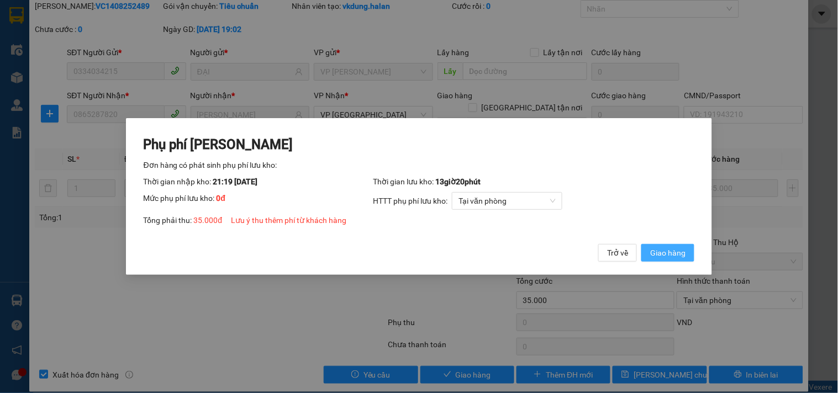
click at [677, 247] on span "Giao hàng" at bounding box center [667, 253] width 35 height 12
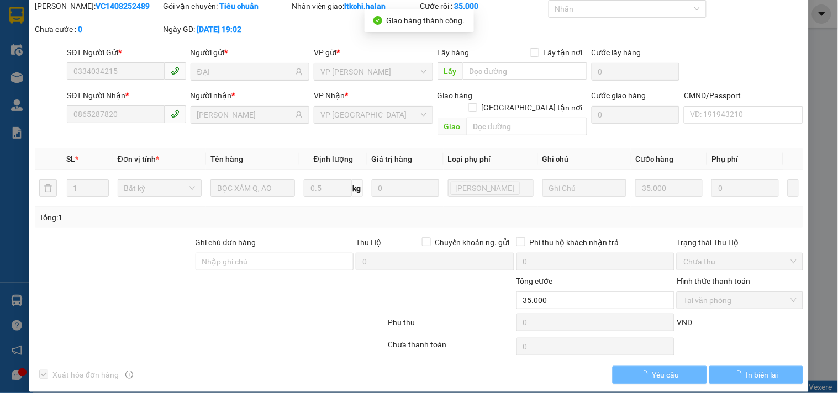
scroll to position [0, 0]
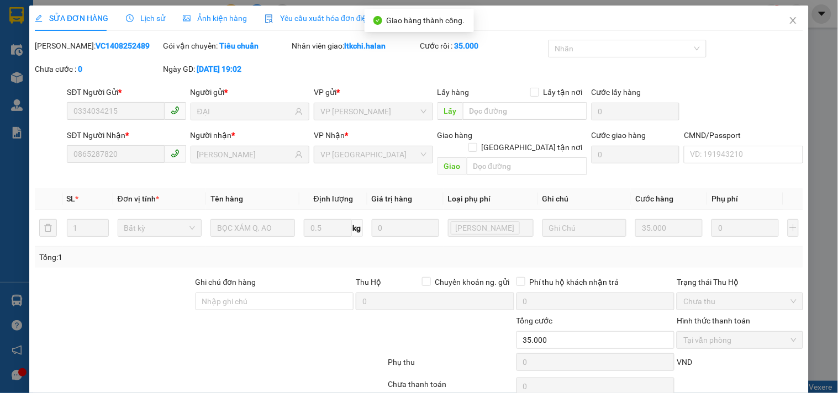
click at [788, 20] on icon "close" at bounding box center [792, 20] width 9 height 9
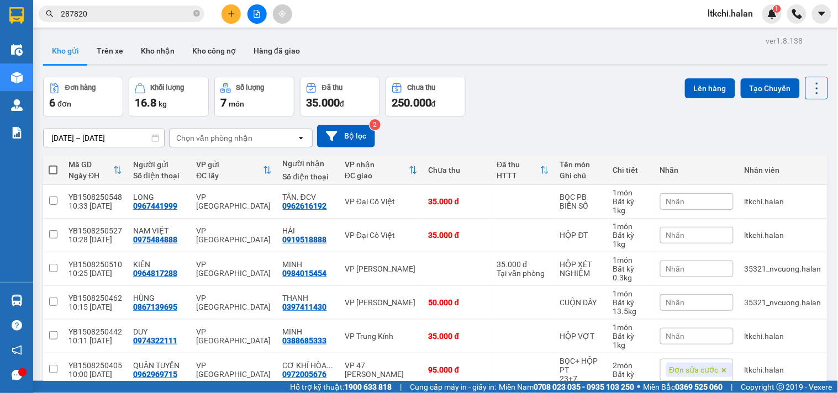
click at [114, 19] on input "287820" at bounding box center [126, 14] width 130 height 12
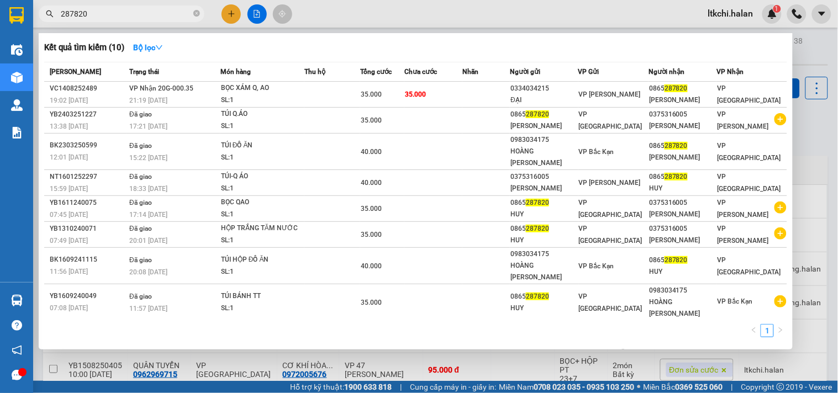
click at [188, 12] on input "287820" at bounding box center [126, 14] width 130 height 12
click at [194, 10] on icon "close-circle" at bounding box center [196, 13] width 7 height 7
